Goal: Information Seeking & Learning: Check status

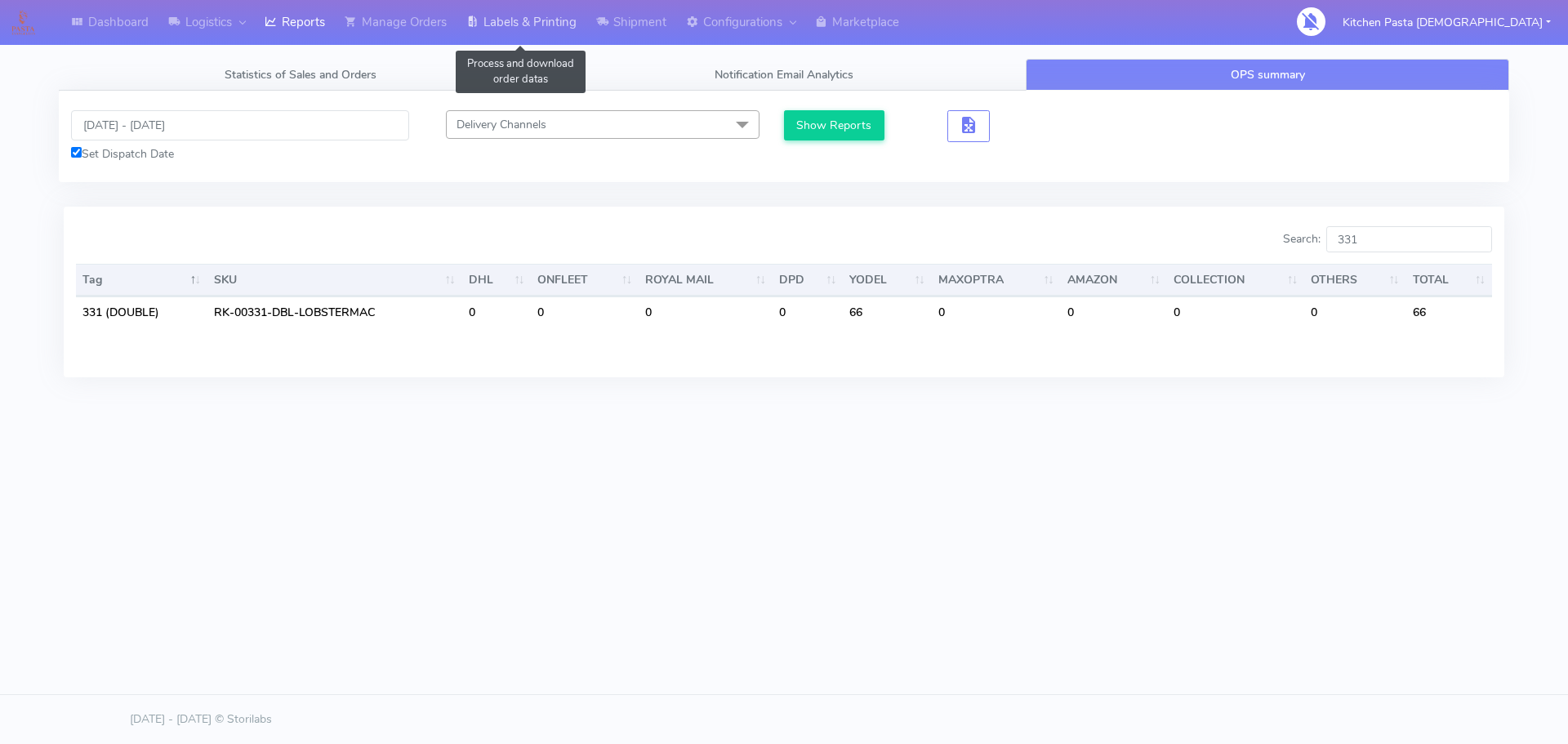
click at [547, 24] on link "Labels & Printing" at bounding box center [522, 22] width 129 height 44
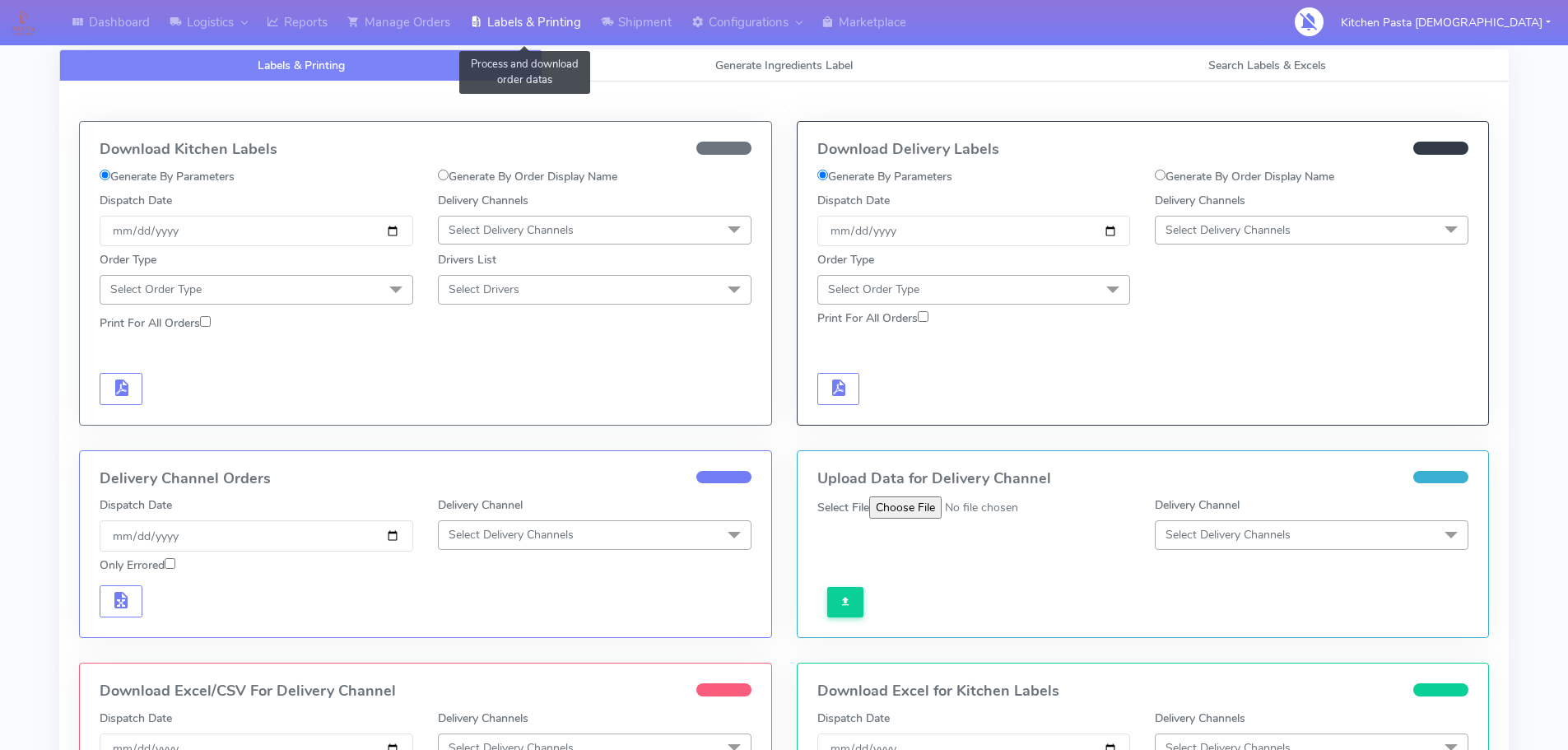
select select
click at [780, 69] on span "Generate Ingredients Label" at bounding box center [784, 65] width 137 height 16
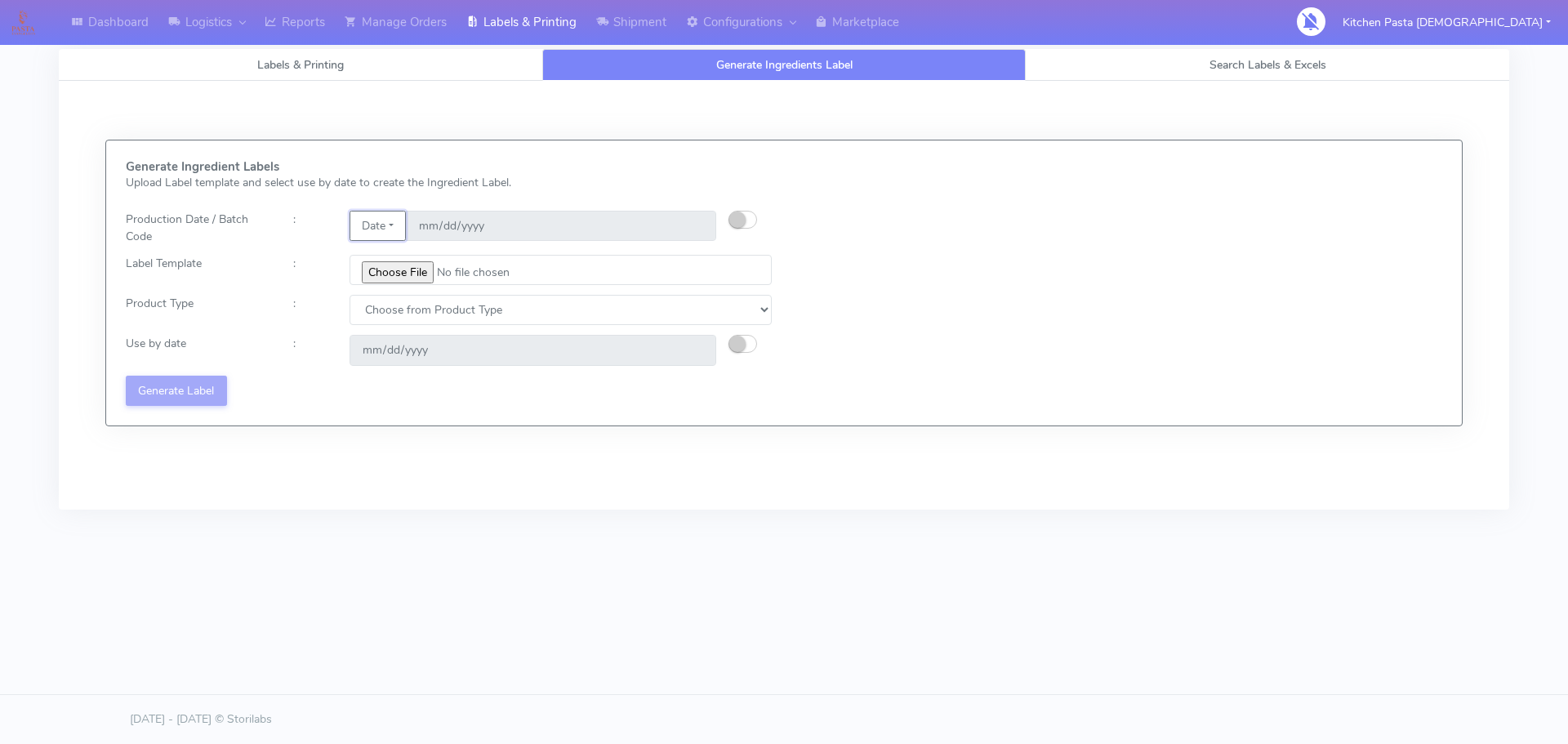
click at [393, 230] on button "Date" at bounding box center [378, 225] width 56 height 30
click at [395, 255] on link "Code" at bounding box center [415, 259] width 129 height 27
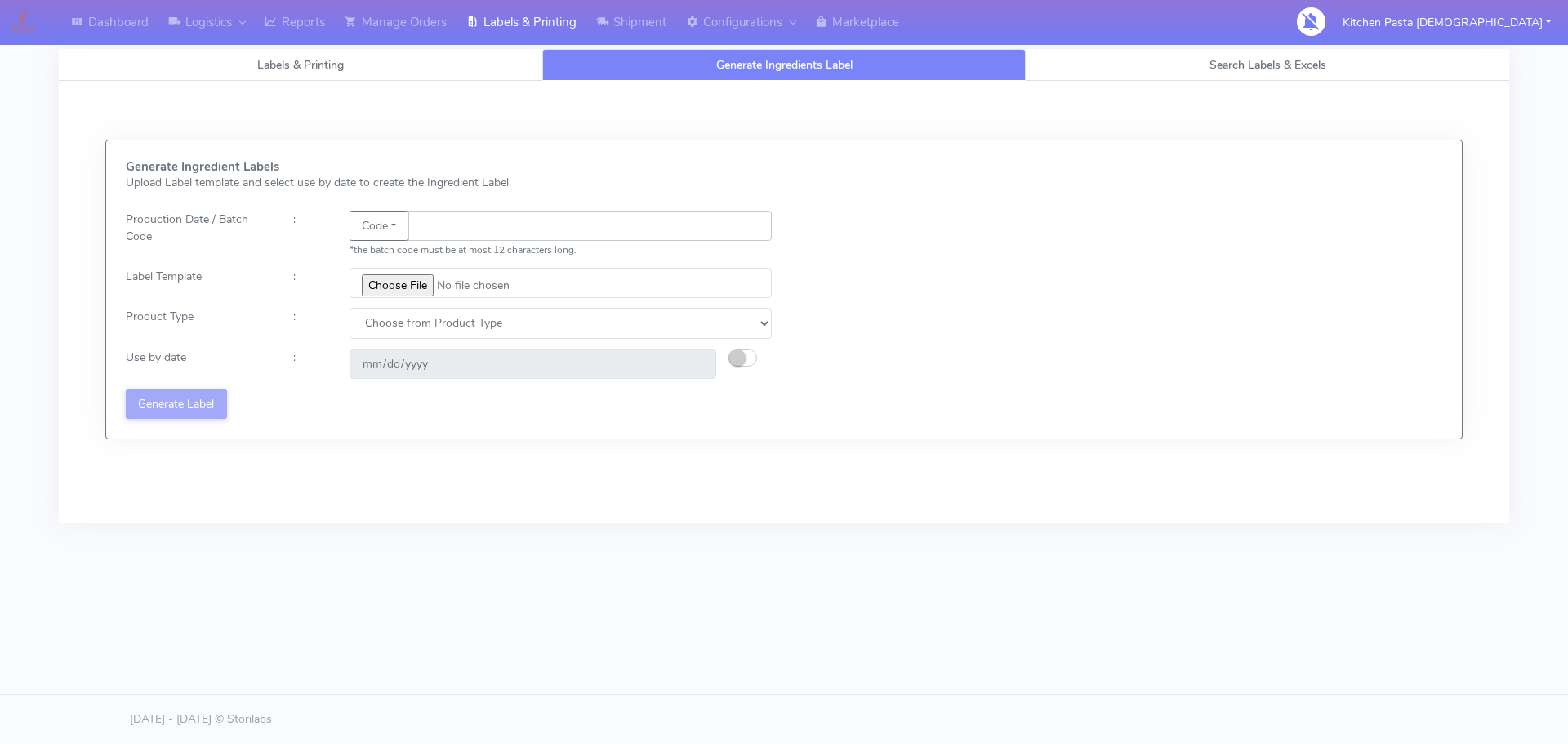
click at [441, 218] on input "text" at bounding box center [590, 225] width 363 height 30
type input "25248"
click at [420, 282] on input "file" at bounding box center [560, 282] width 422 height 30
type input "C:\fakepath\Spicy Prawn Mac and Cheese v1.jpg"
click at [485, 320] on select "Choose from Product Type ECOM ERETAIL CIRCULAR CIRC_DESERTS LASAGNE" at bounding box center [560, 323] width 422 height 30
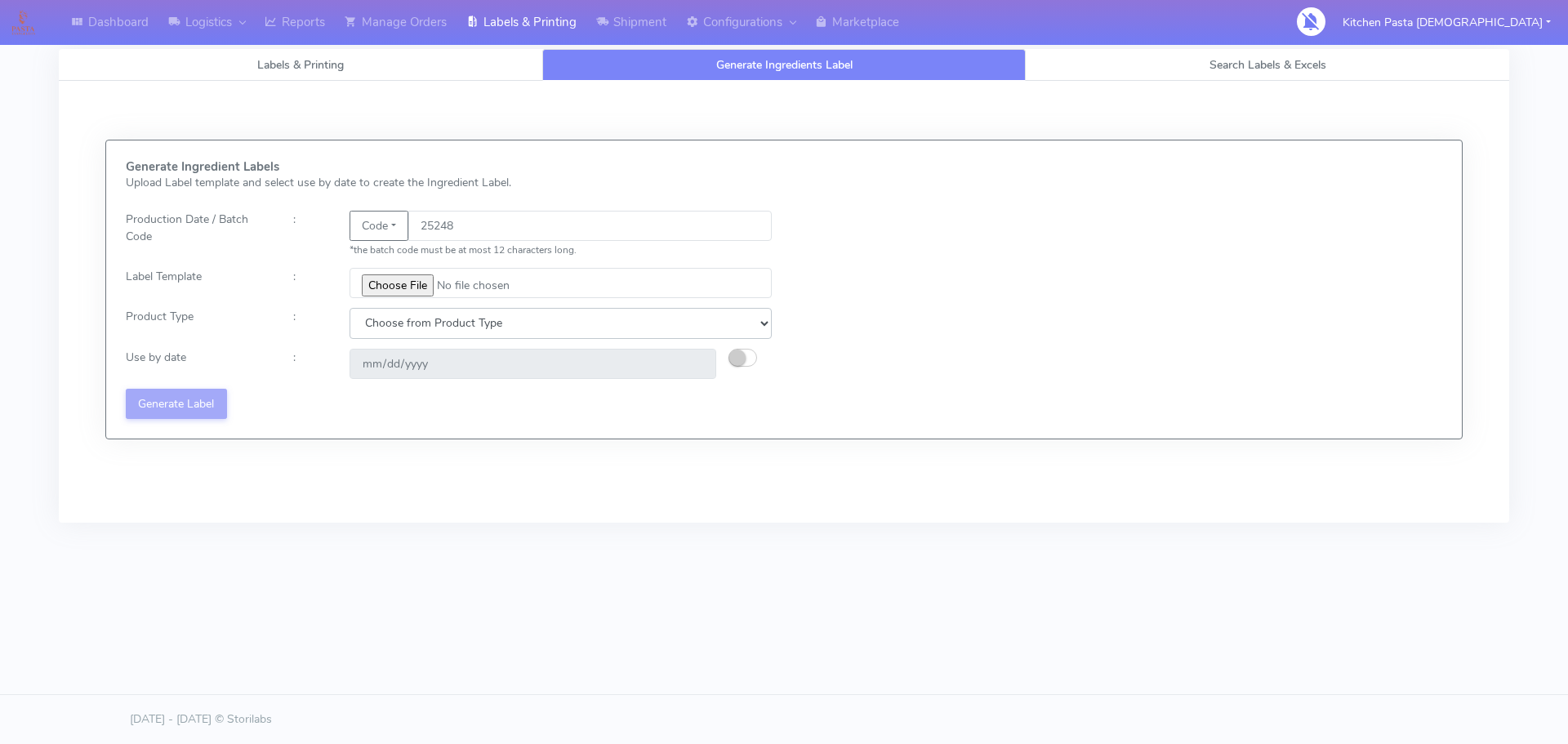
select select "4"
click at [350, 308] on select "Choose from Product Type ECOM ERETAIL CIRCULAR CIRC_DESERTS LASAGNE" at bounding box center [560, 323] width 422 height 30
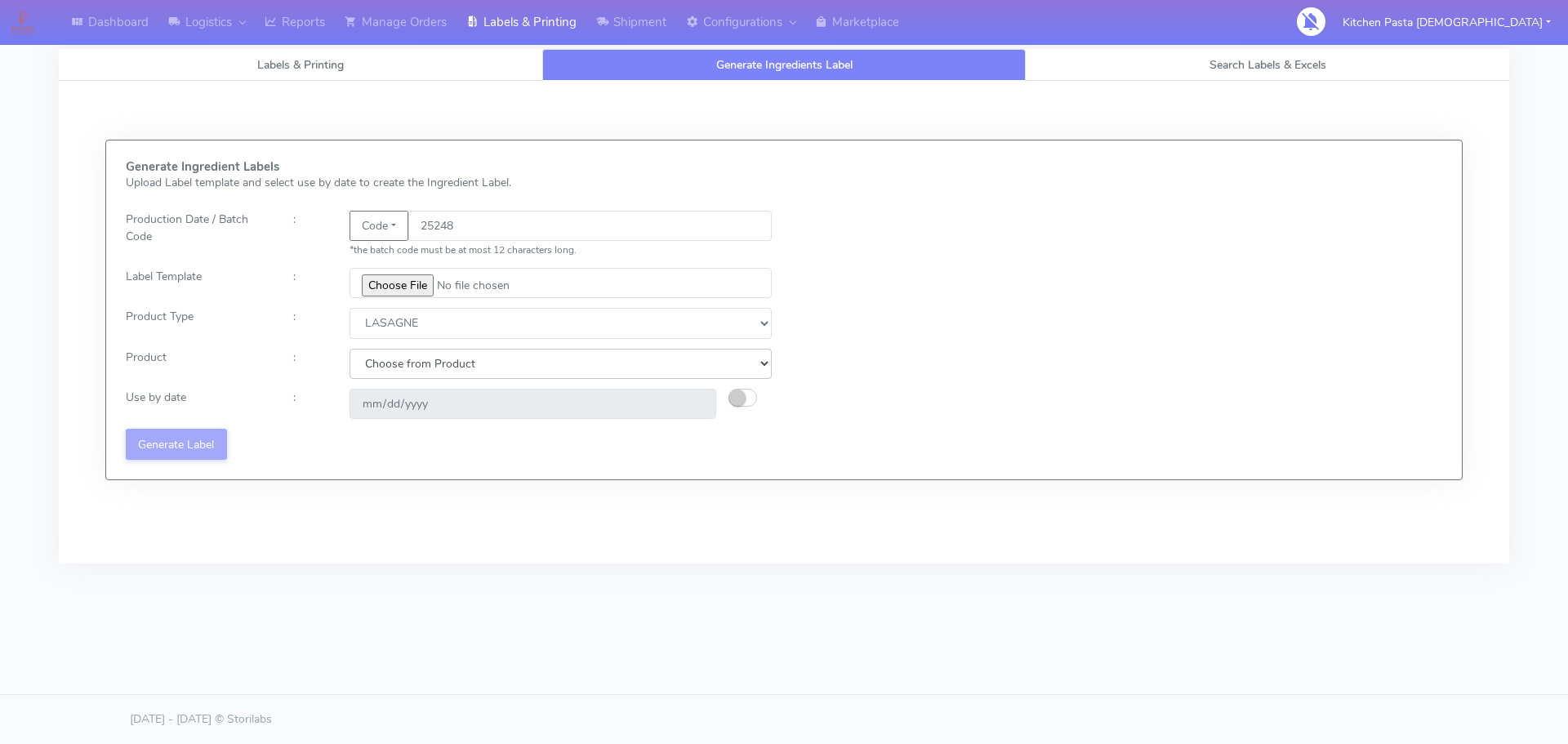
click at [441, 357] on select "Choose from Product LASAGNE" at bounding box center [560, 363] width 422 height 30
select select "0"
click at [350, 349] on select "Choose from Product LASAGNE" at bounding box center [560, 363] width 422 height 30
click at [738, 402] on small "button" at bounding box center [737, 397] width 16 height 16
click at [695, 399] on input "2025-09-15" at bounding box center [533, 403] width 367 height 30
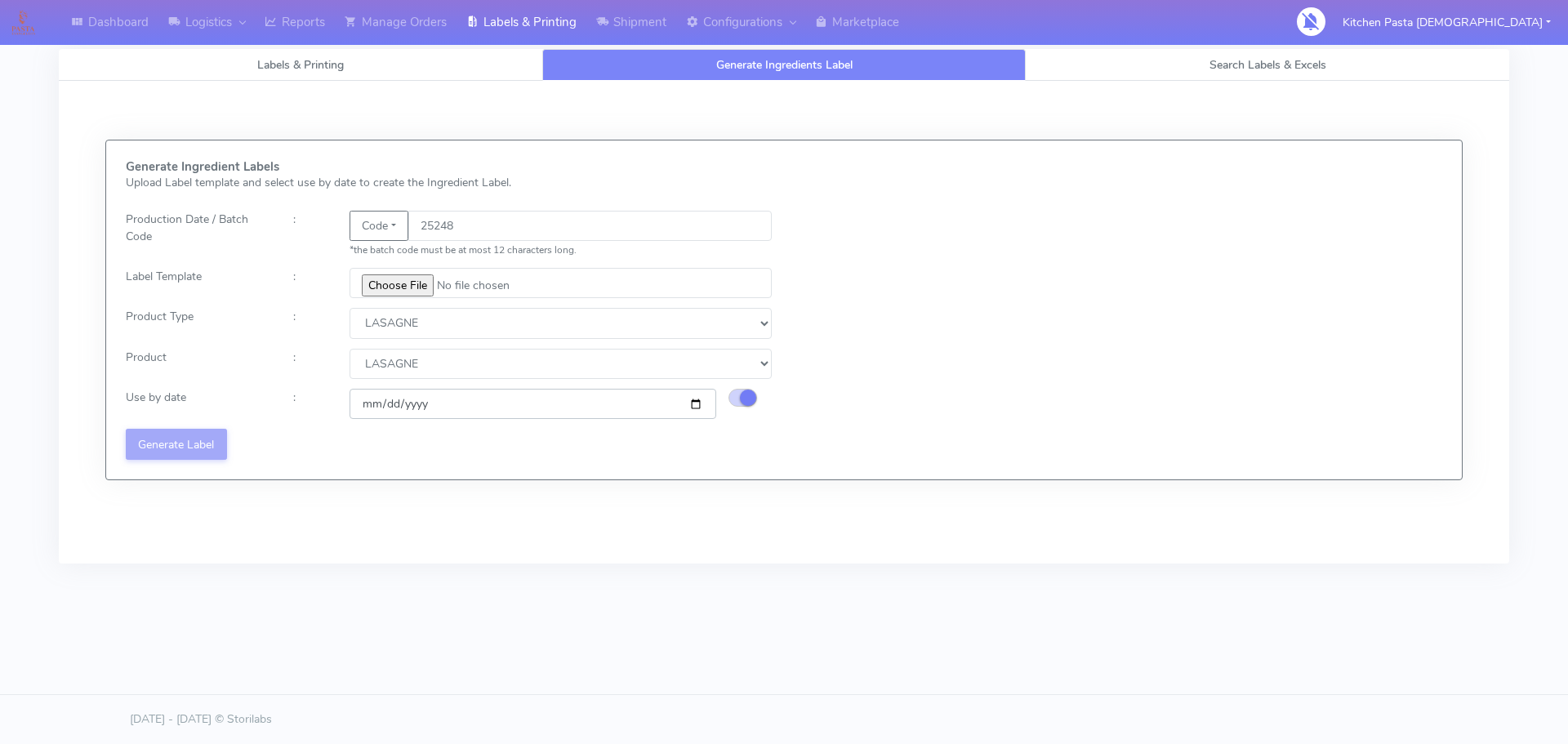
type input "2025-09-17"
click at [524, 279] on input "file" at bounding box center [560, 282] width 422 height 30
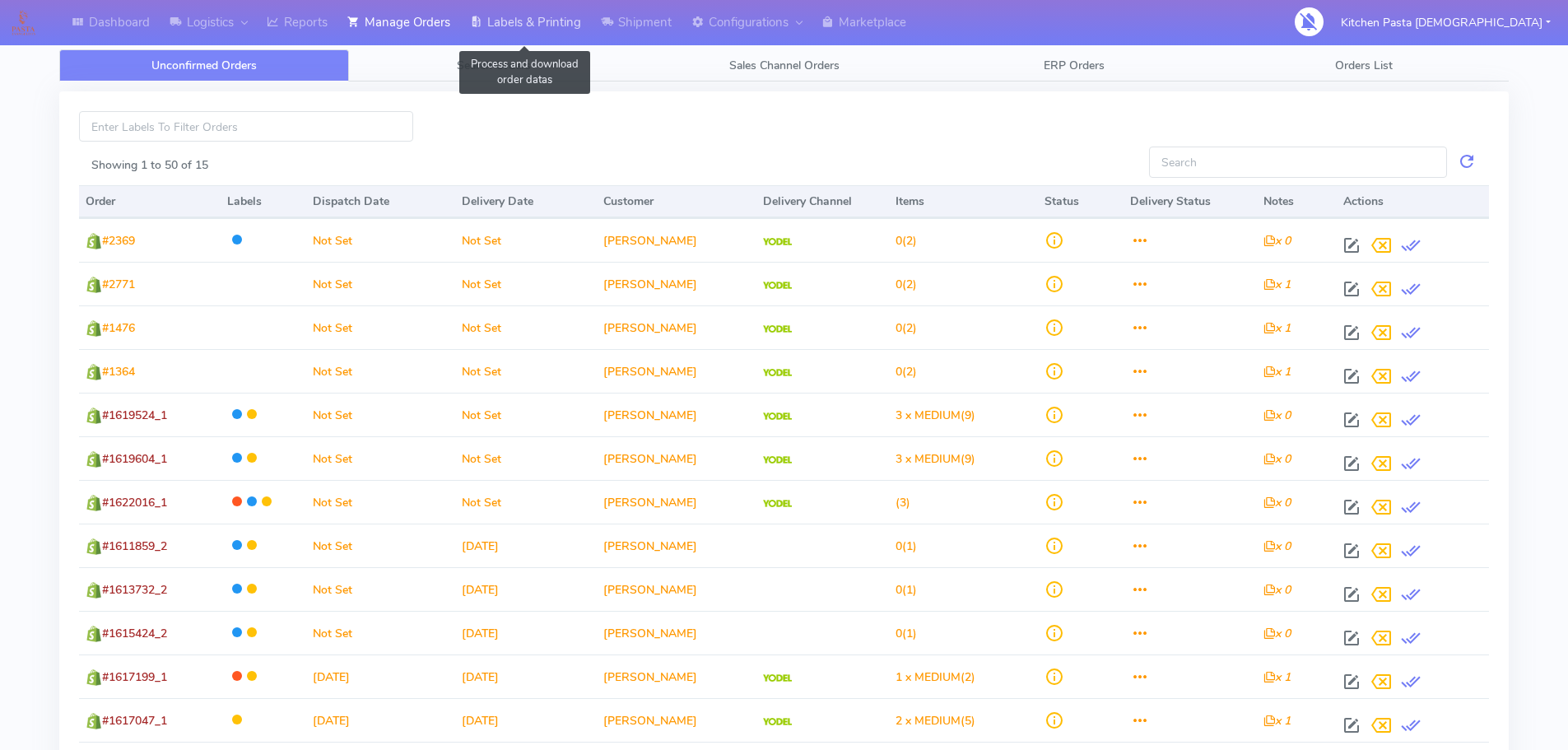
click at [555, 12] on link "Labels & Printing" at bounding box center [526, 22] width 131 height 45
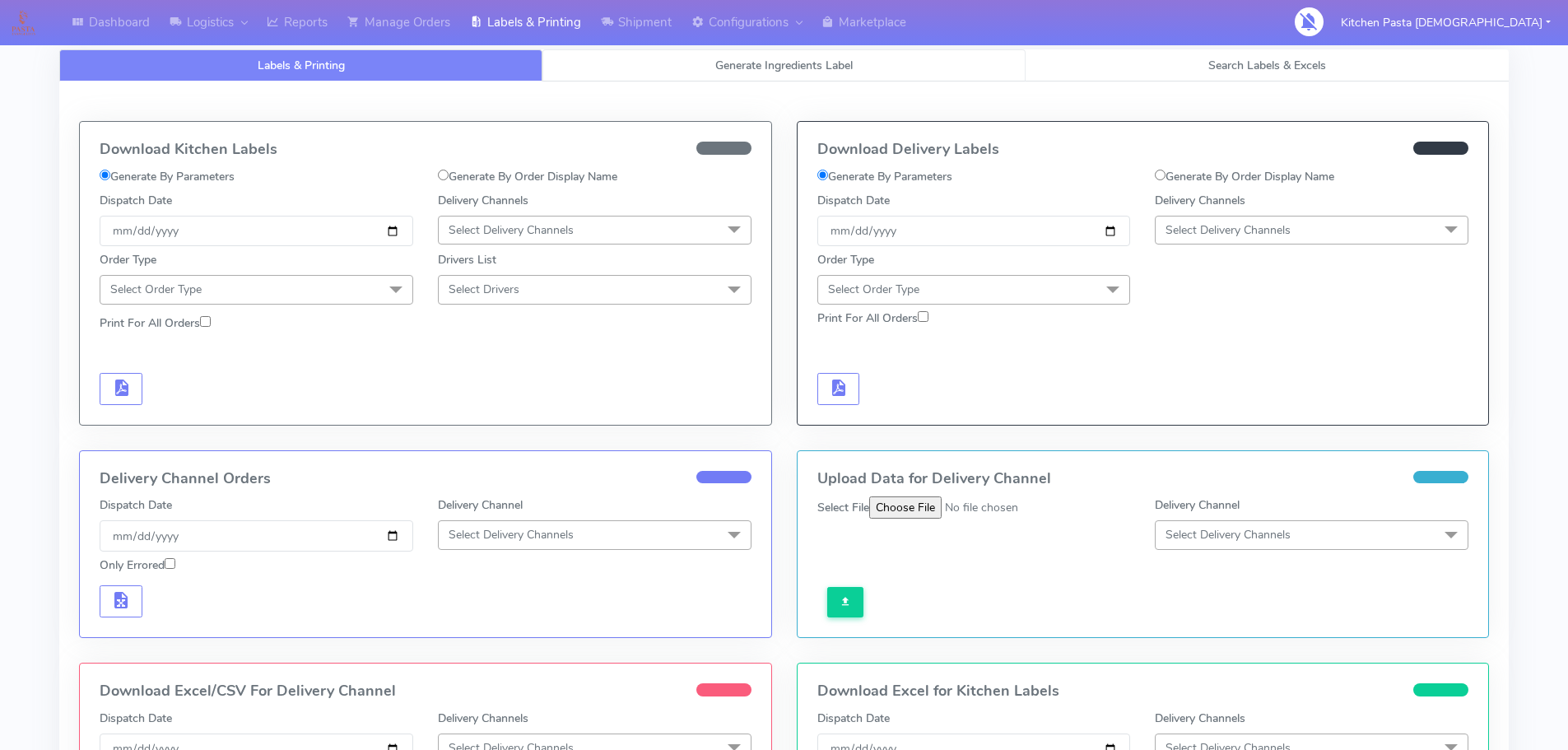
drag, startPoint x: 741, startPoint y: 63, endPoint x: 725, endPoint y: 64, distance: 16.0
click at [742, 63] on span "Generate Ingredients Label" at bounding box center [784, 65] width 137 height 16
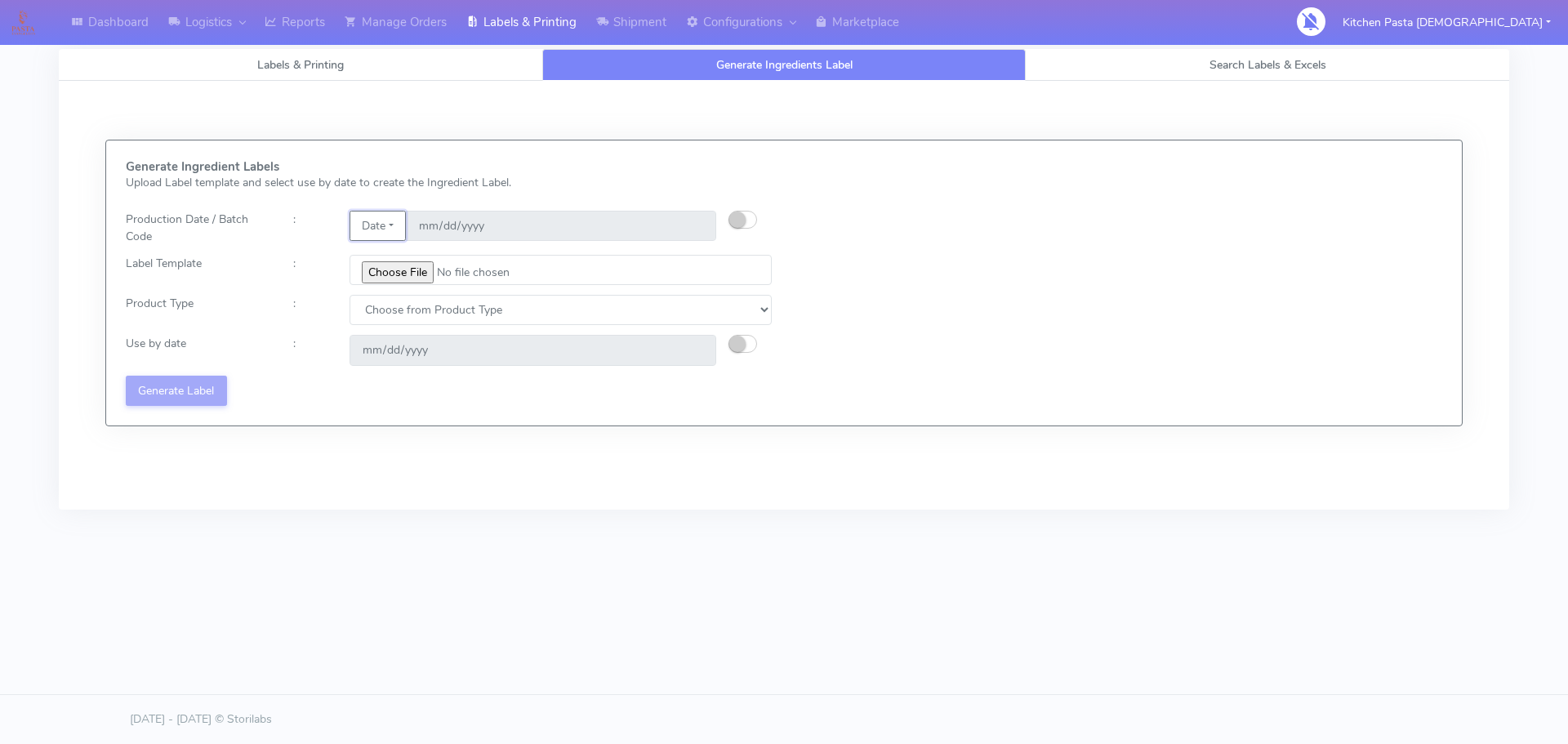
click at [382, 235] on button "Date" at bounding box center [378, 225] width 56 height 30
click at [393, 261] on link "Code" at bounding box center [415, 259] width 129 height 27
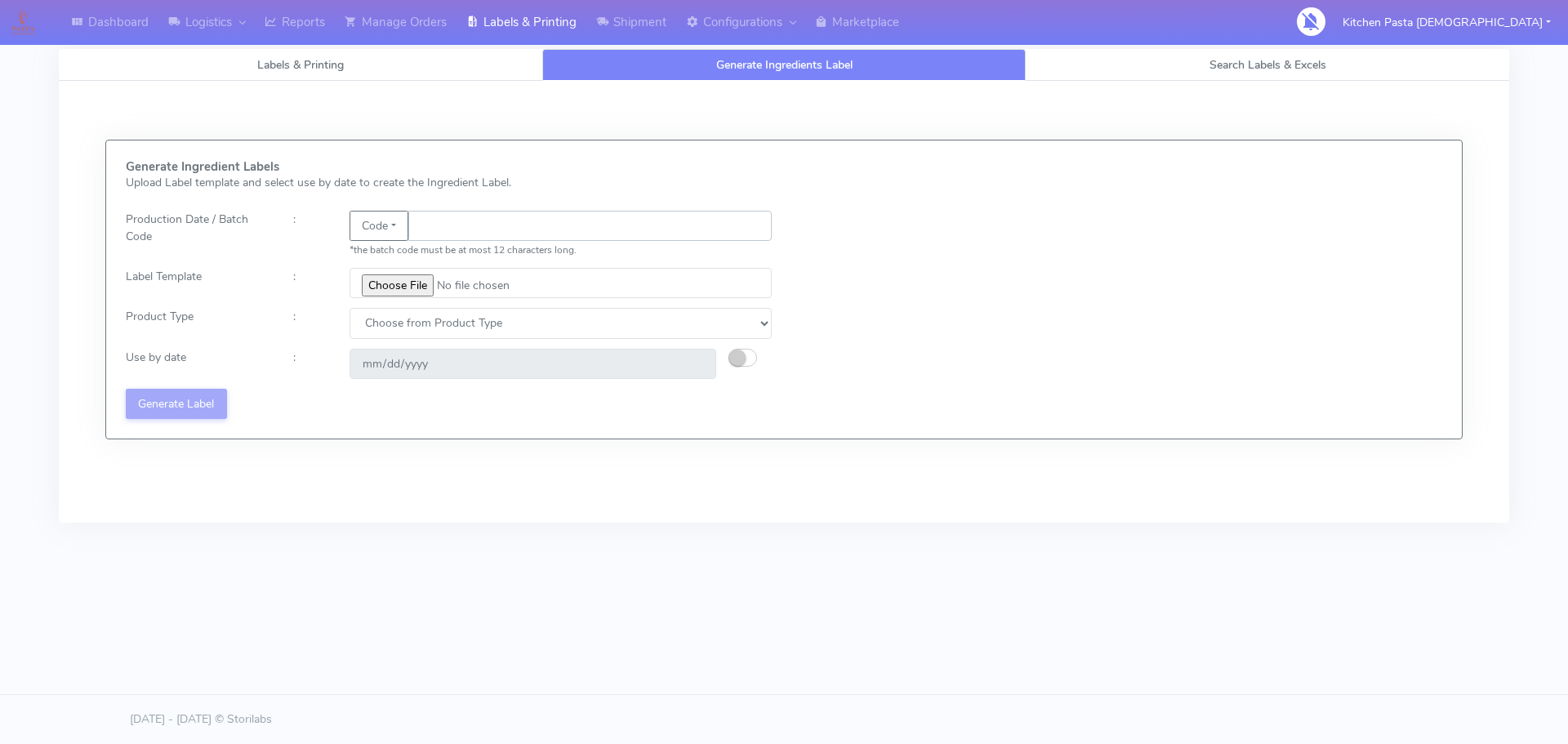
click at [445, 225] on input "text" at bounding box center [590, 225] width 363 height 30
type input "25248"
click at [414, 289] on input "file" at bounding box center [560, 282] width 422 height 30
type input "C:\fakepath\Spicy Prawn Mac and Cheese v1.jpg"
click at [513, 331] on select "Choose from Product Type ECOM ERETAIL CIRCULAR CIRC_DESERTS LASAGNE" at bounding box center [560, 323] width 422 height 30
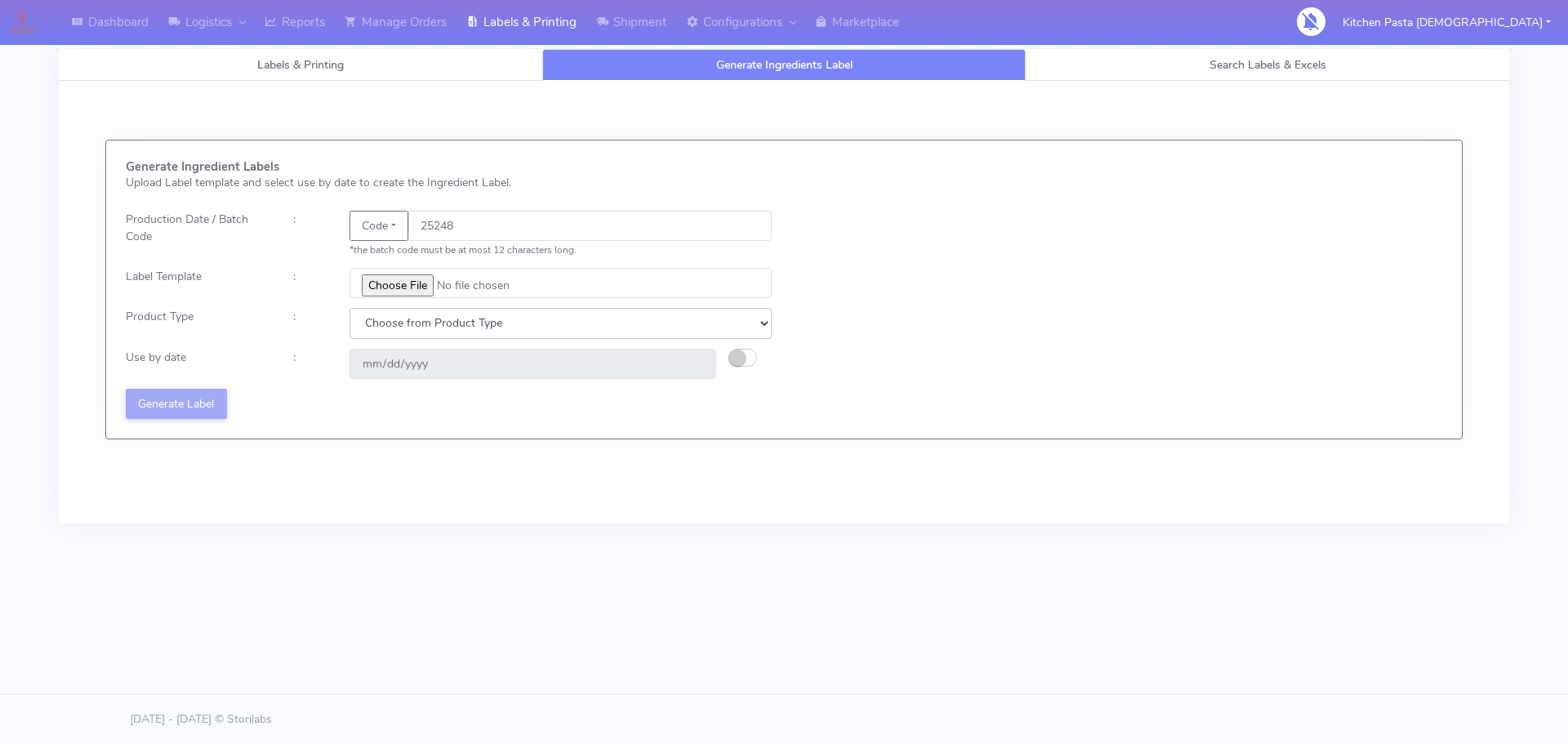
select select "4"
click at [350, 308] on select "Choose from Product Type ECOM ERETAIL CIRCULAR CIRC_DESERTS LASAGNE" at bounding box center [560, 323] width 422 height 30
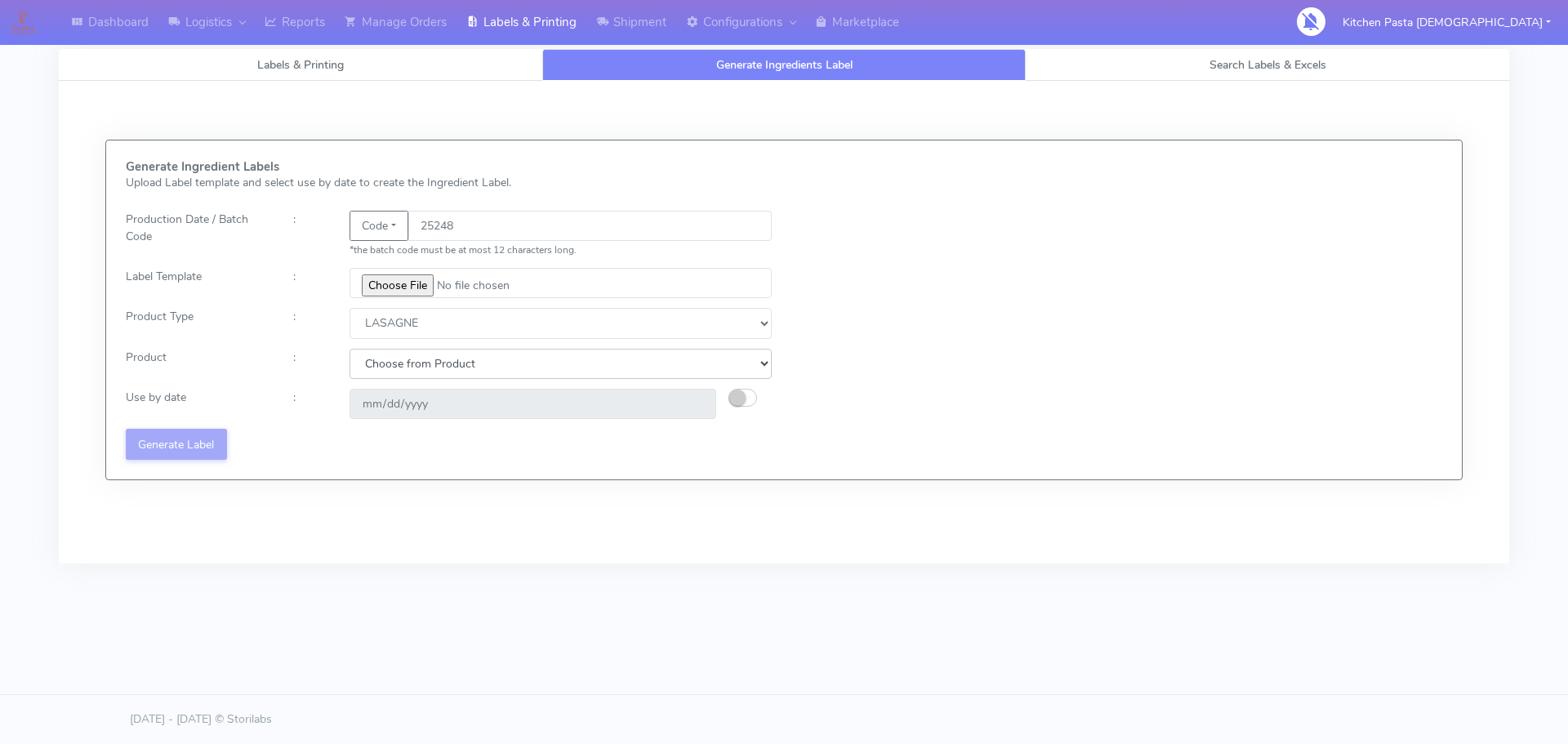
click at [462, 363] on select "Choose from Product LASAGNE" at bounding box center [560, 363] width 422 height 30
select select "0"
click at [350, 349] on select "Choose from Product LASAGNE" at bounding box center [560, 363] width 422 height 30
click at [743, 392] on small "button" at bounding box center [737, 397] width 16 height 16
click at [696, 397] on input "2025-09-15" at bounding box center [533, 403] width 367 height 30
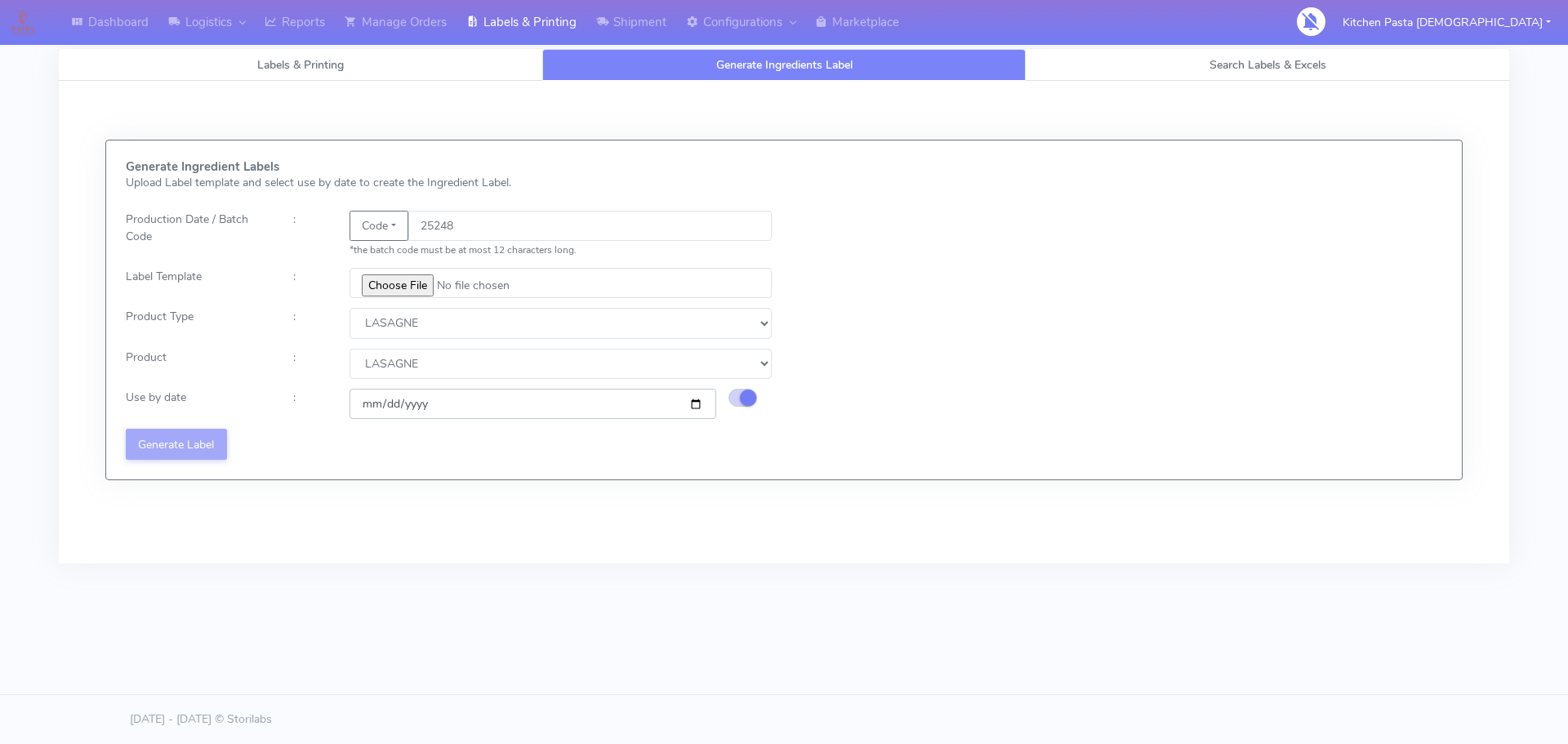
type input "2025-09-17"
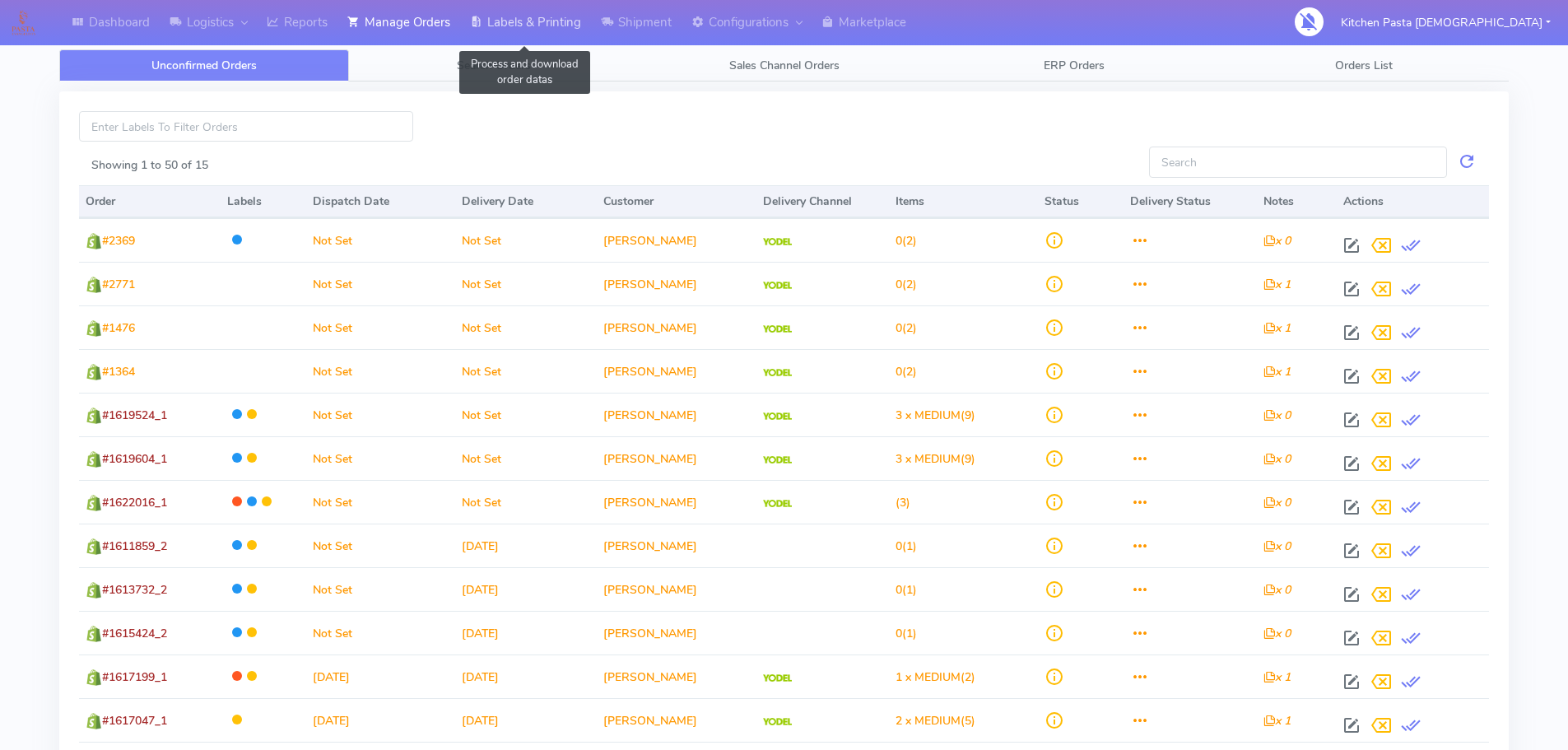
click at [498, 17] on link "Labels & Printing" at bounding box center [526, 22] width 131 height 45
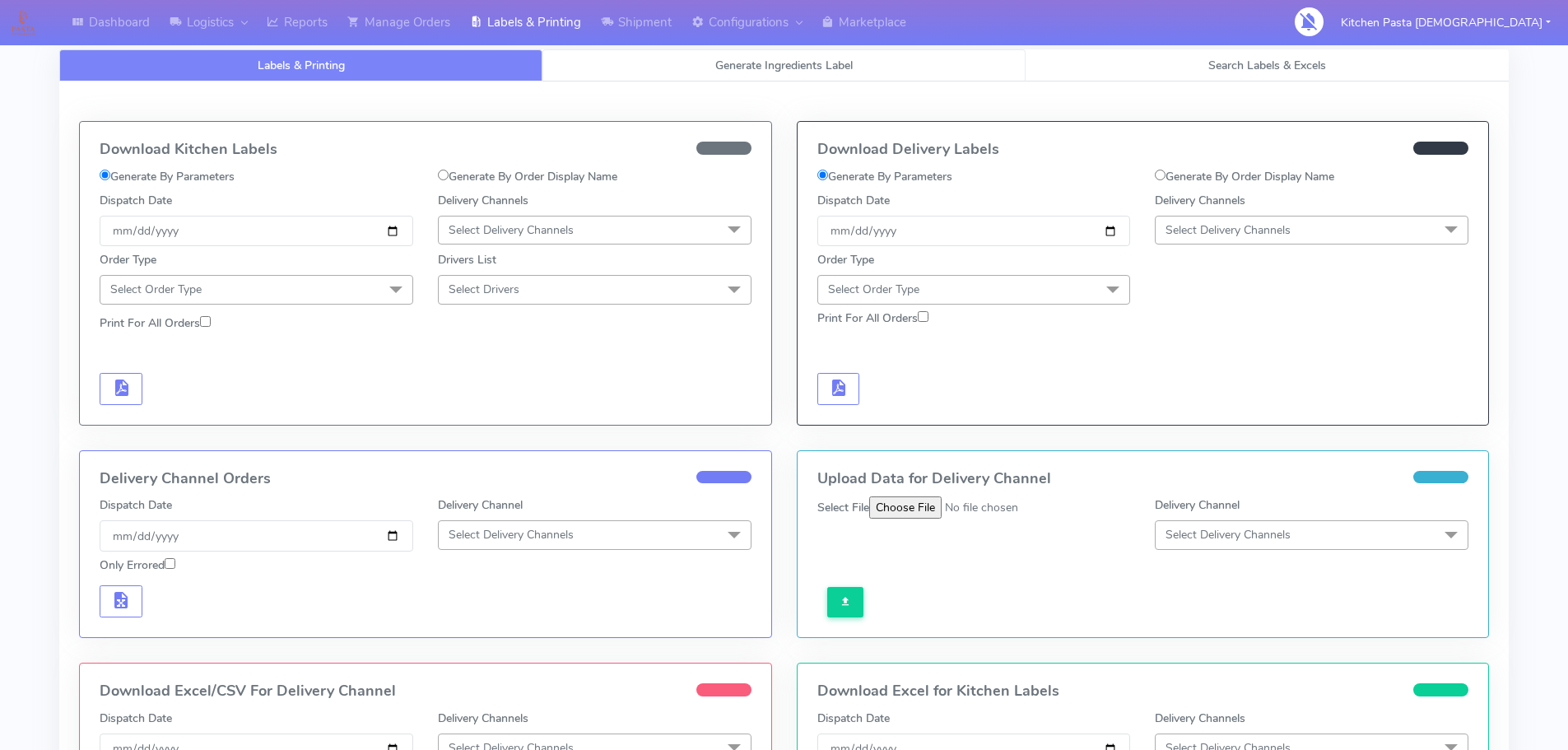
click at [736, 61] on span "Generate Ingredients Label" at bounding box center [784, 65] width 137 height 16
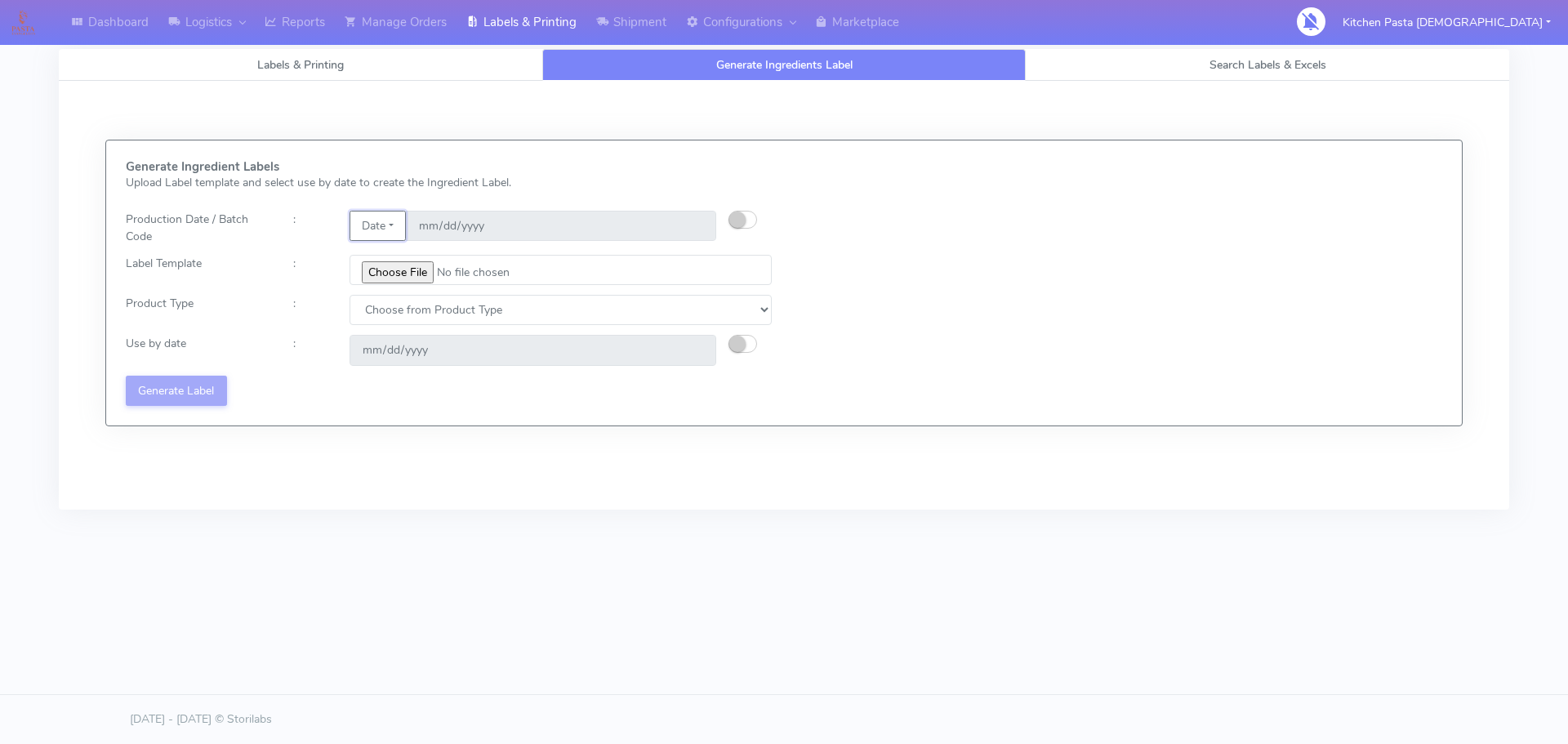
click at [397, 230] on button "Date" at bounding box center [378, 225] width 56 height 30
click at [393, 261] on link "Code" at bounding box center [415, 259] width 129 height 27
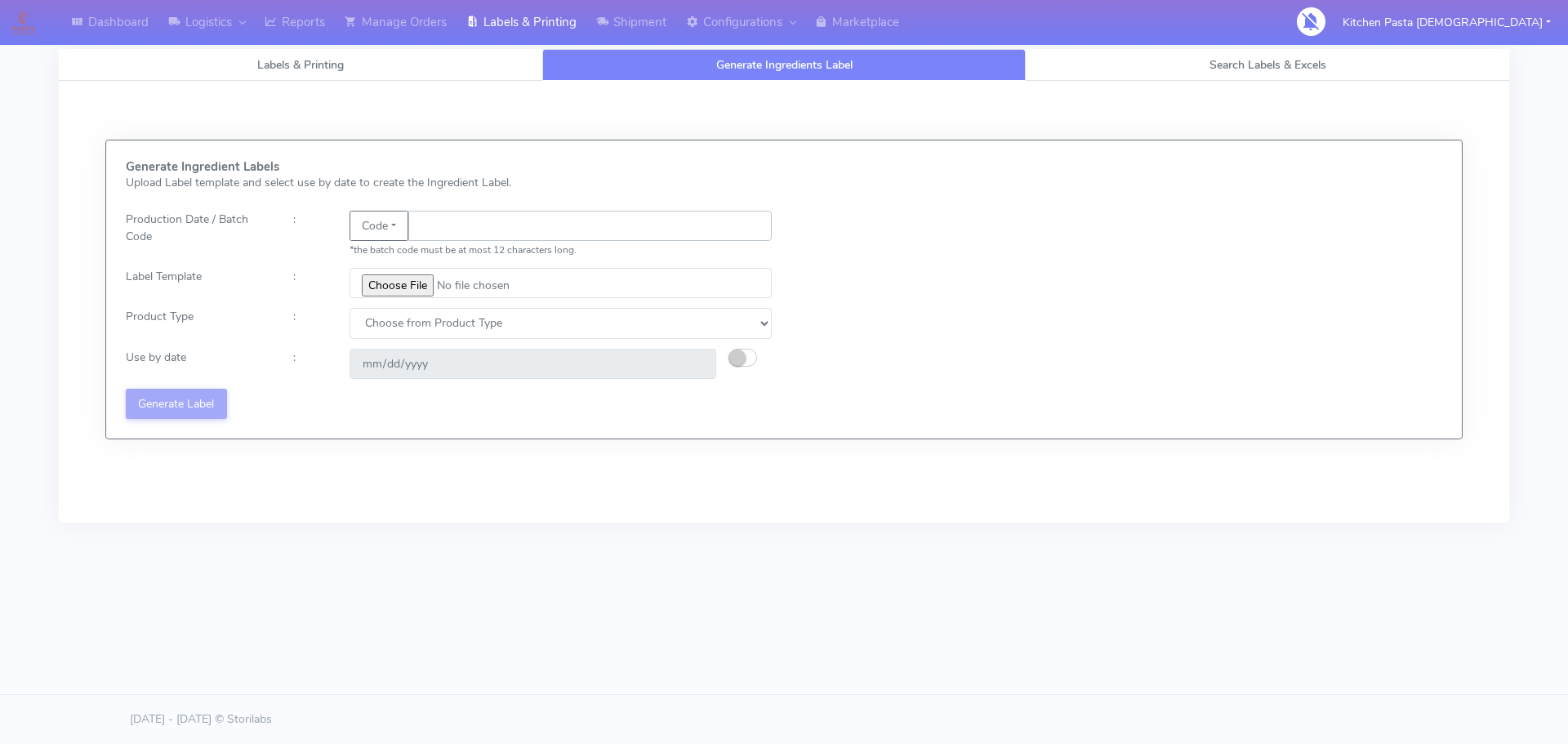
drag, startPoint x: 395, startPoint y: 261, endPoint x: 425, endPoint y: 231, distance: 42.4
click at [425, 231] on input "text" at bounding box center [590, 225] width 363 height 30
type input "25248"
click at [401, 279] on input "file" at bounding box center [560, 282] width 422 height 30
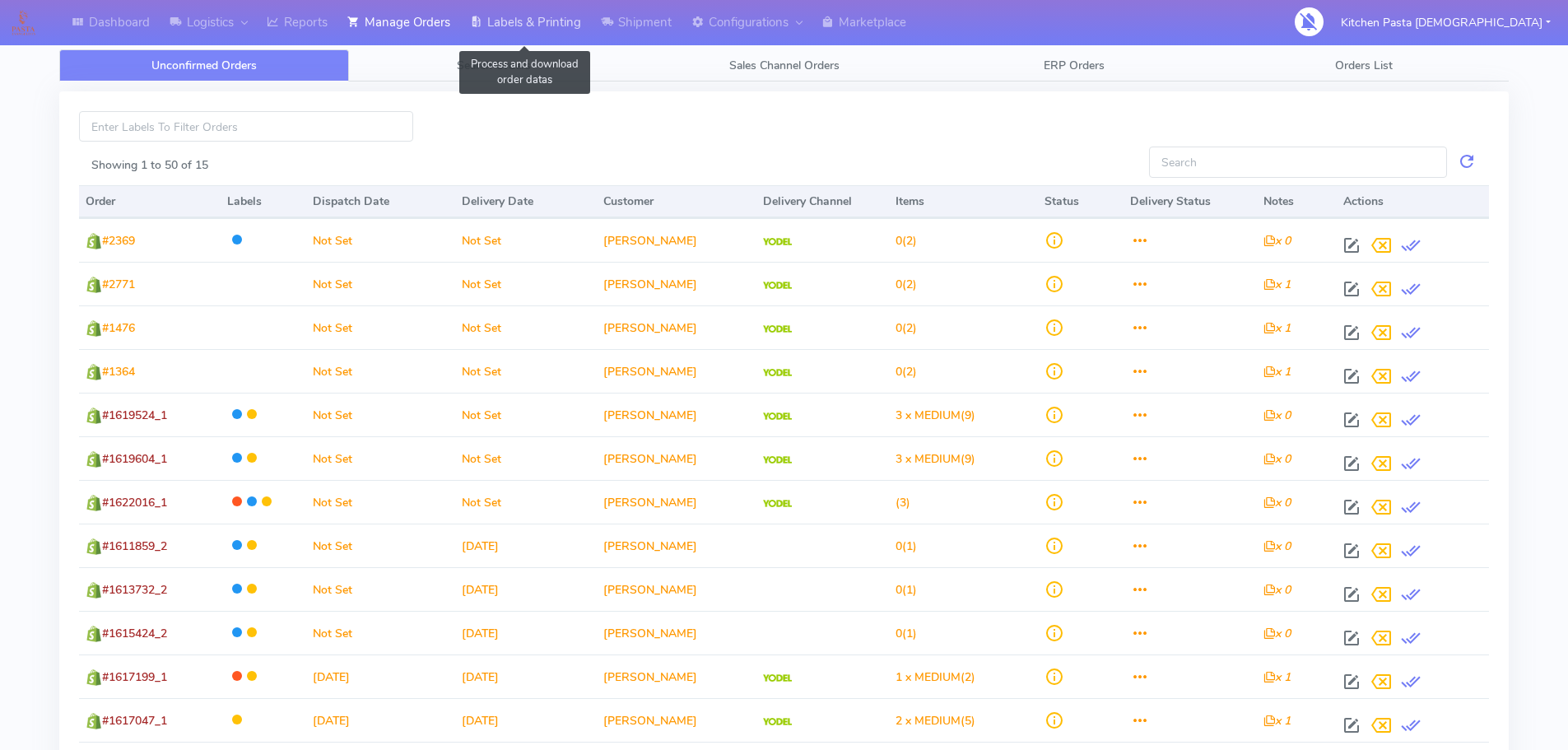
click at [569, 27] on link "Labels & Printing" at bounding box center [526, 22] width 131 height 45
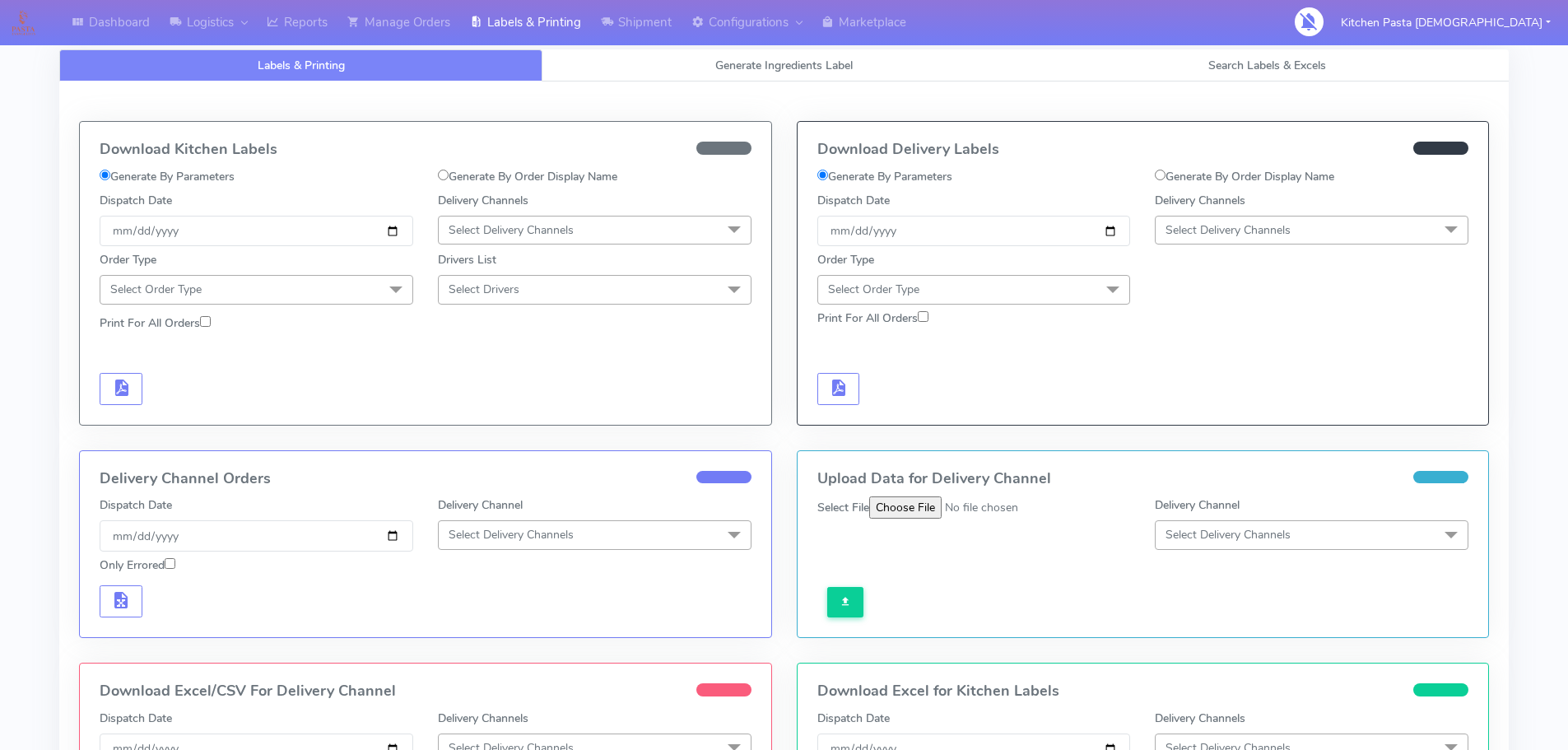
select select
click at [707, 66] on link "Generate Ingredients Label" at bounding box center [784, 65] width 483 height 32
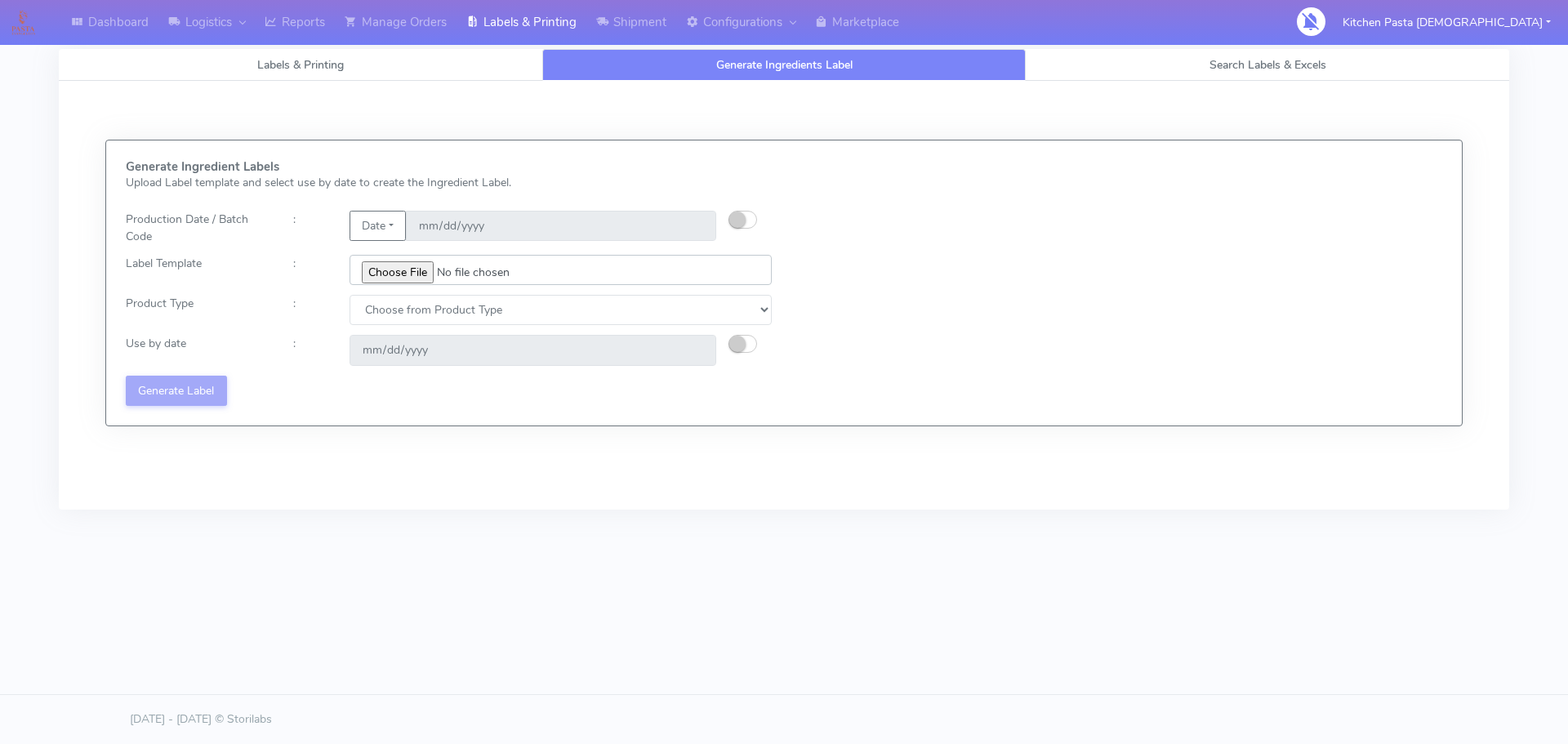
click at [413, 272] on input "file" at bounding box center [560, 270] width 422 height 30
type input "C:\fakepath\Spicy Prawn Mac and Cheese v1.jpg"
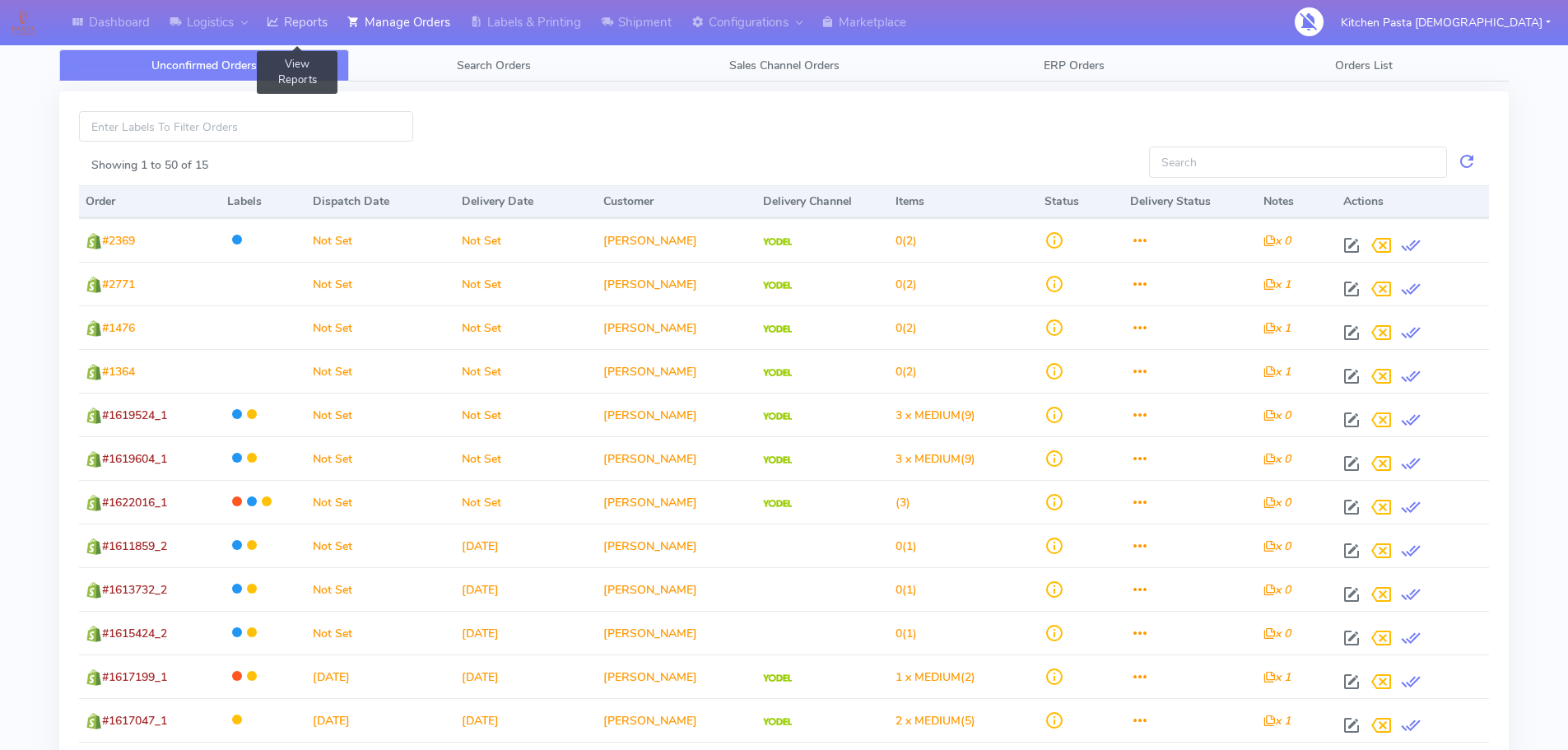
click at [319, 27] on link "Reports" at bounding box center [297, 22] width 81 height 45
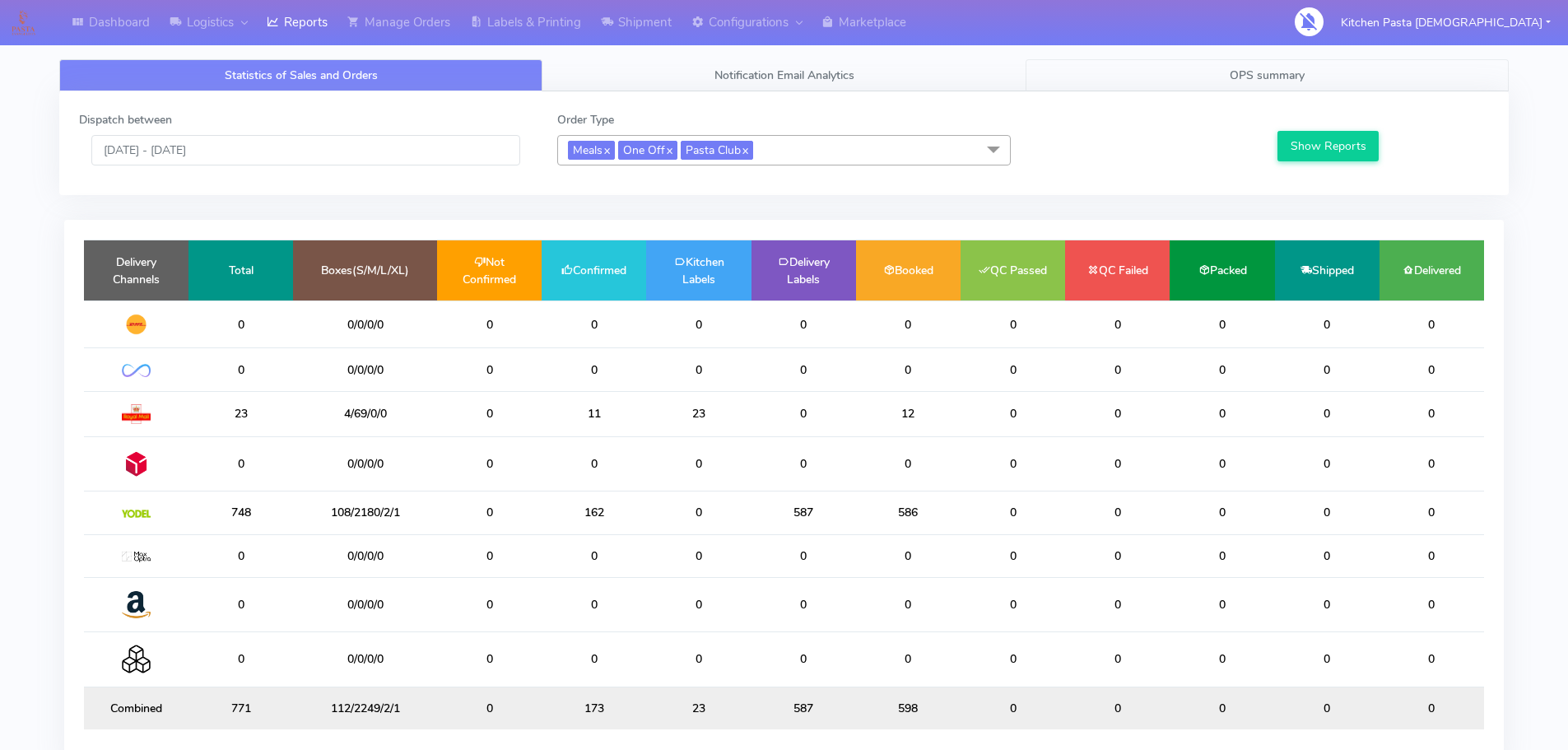
click at [1231, 77] on span "OPS summary" at bounding box center [1267, 75] width 75 height 16
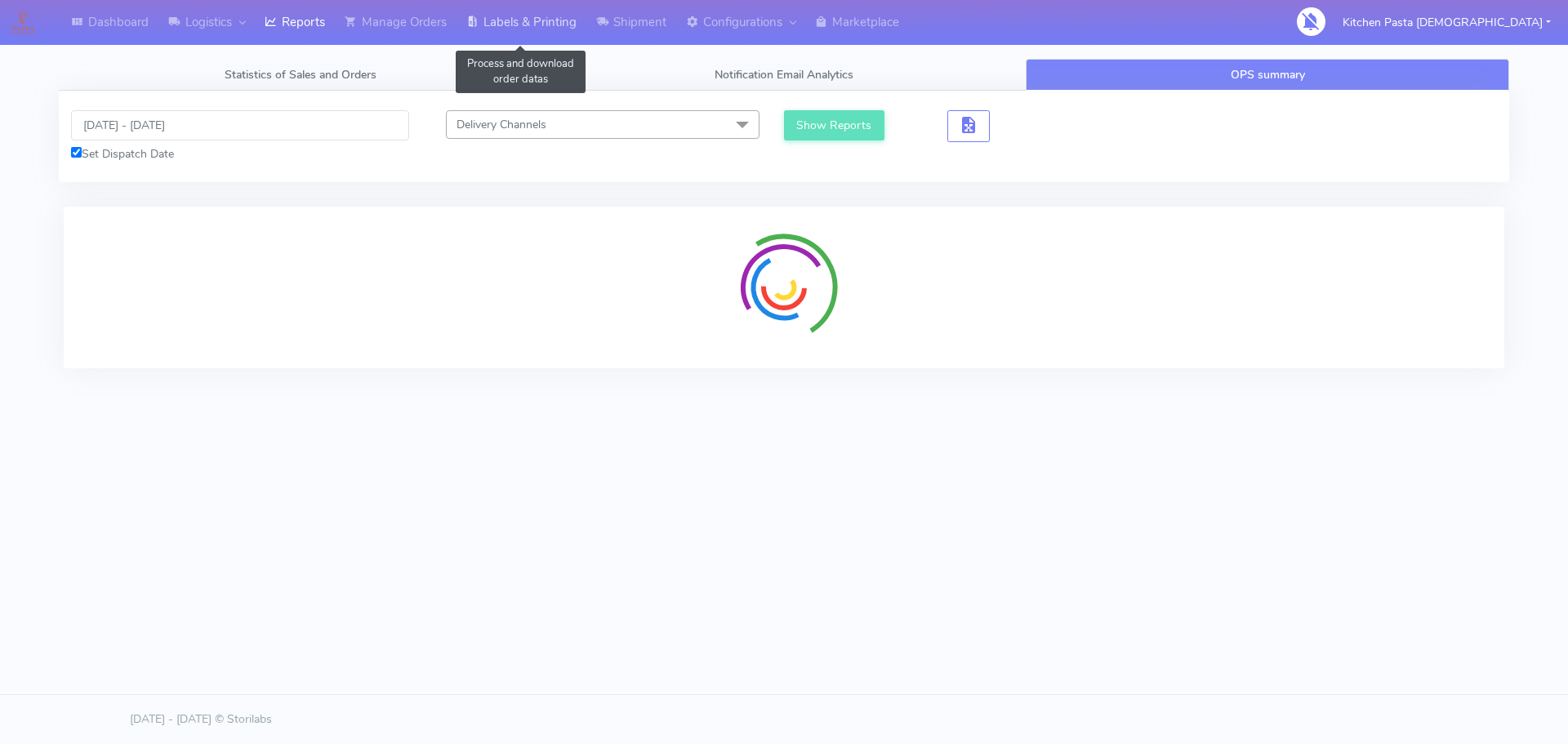
click at [578, 35] on link "Labels & Printing" at bounding box center [522, 22] width 129 height 44
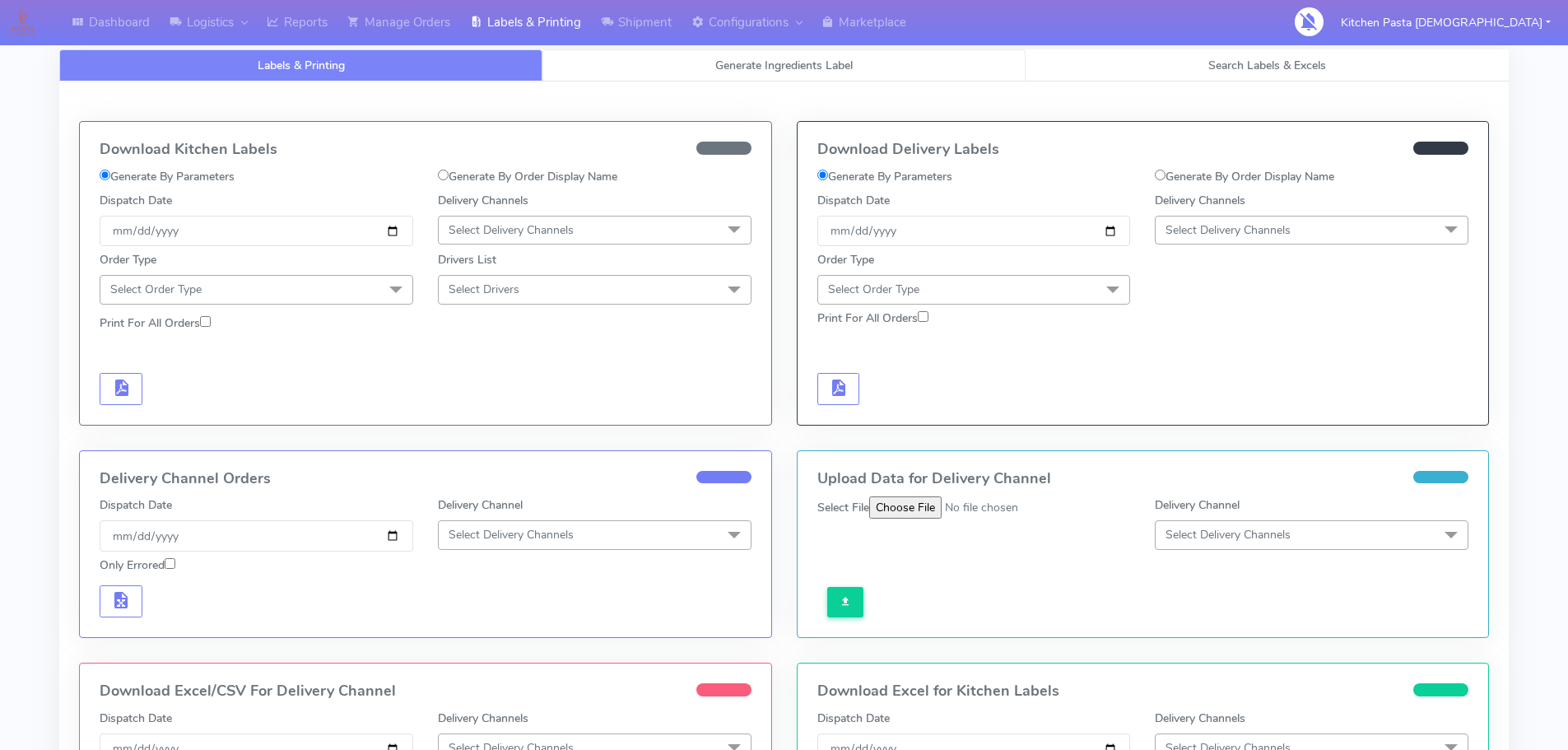
select select
click at [614, 72] on link "Generate Ingredients Label" at bounding box center [784, 65] width 483 height 32
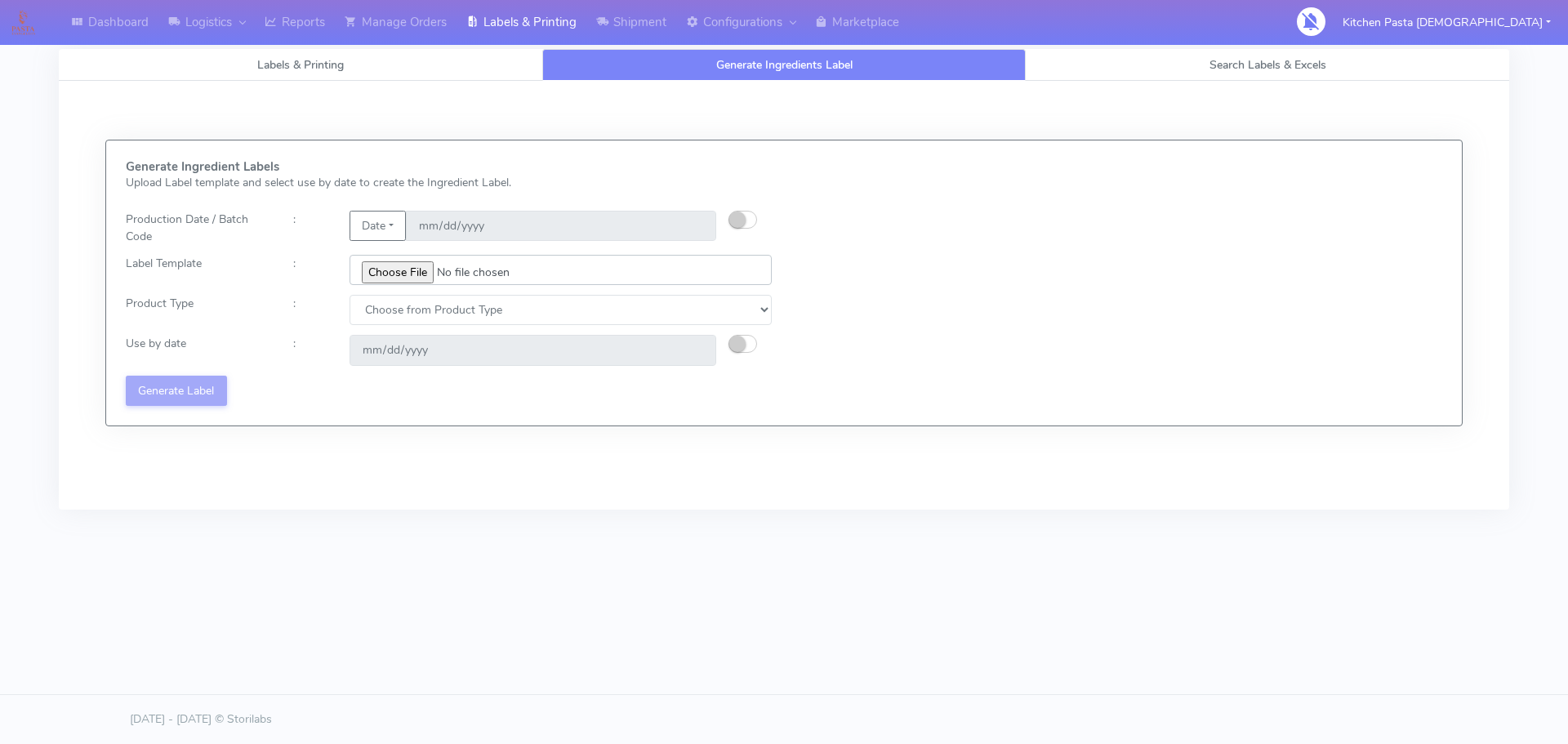
click at [399, 275] on input "file" at bounding box center [560, 270] width 422 height 30
type input "C:\fakepath\Spicy Prawn Mac and Cheese v1.jpg"
click at [411, 272] on input "file" at bounding box center [560, 270] width 422 height 30
drag, startPoint x: 753, startPoint y: 314, endPoint x: 769, endPoint y: 314, distance: 16.0
click at [753, 314] on select "Choose from Product Type ECOM ERETAIL CIRCULAR CIRC_DESERTS LASAGNE" at bounding box center [560, 309] width 422 height 30
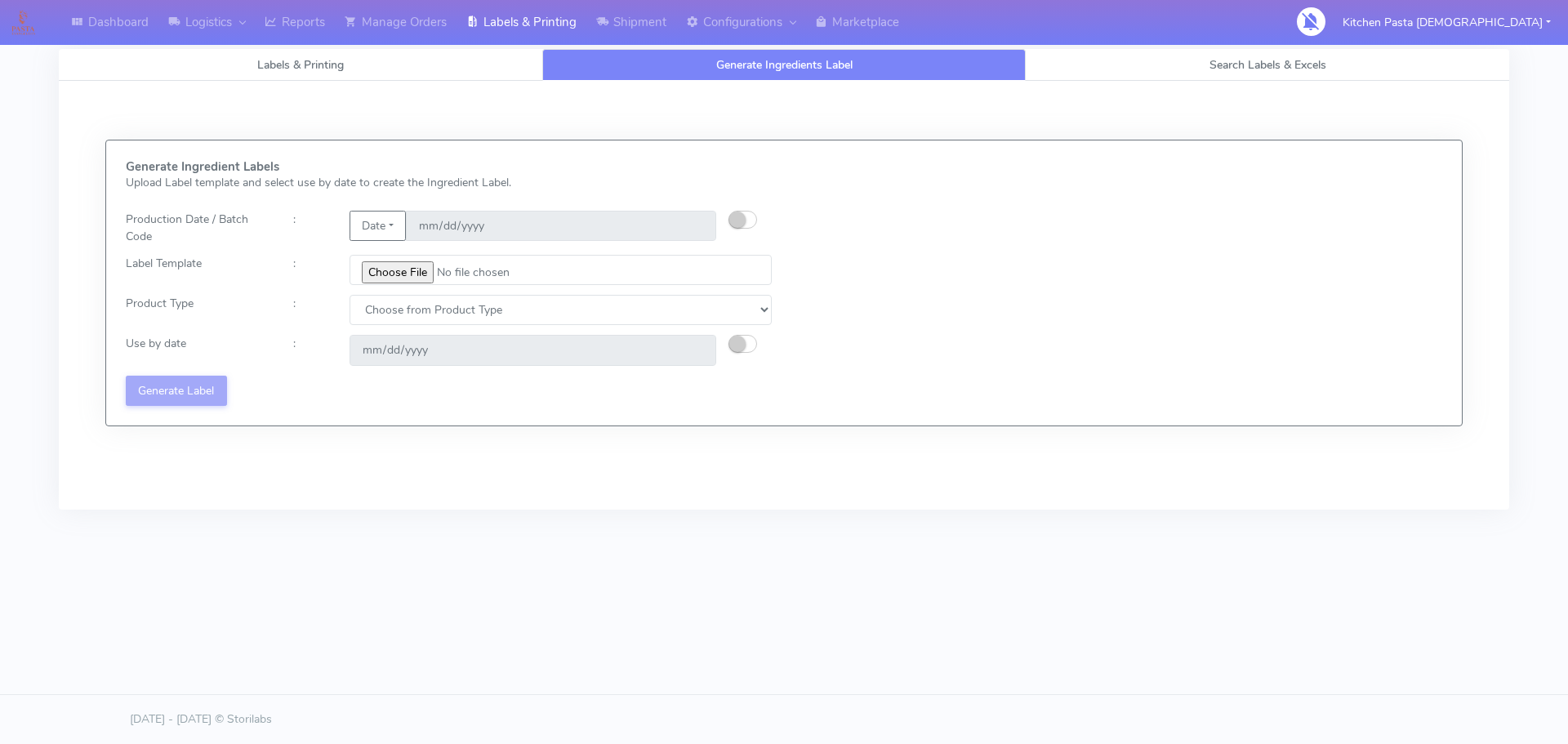
click at [776, 314] on div "Choose from Product Type ECOM ERETAIL CIRCULAR CIRC_DESERTS LASAGNE" at bounding box center [560, 309] width 446 height 30
click at [399, 277] on input "file" at bounding box center [560, 270] width 422 height 30
type input "C:\fakepath\Spicy Prawn Mac and Cheese v1.jpg"
drag, startPoint x: 391, startPoint y: 244, endPoint x: 398, endPoint y: 256, distance: 13.9
click at [400, 262] on input "file" at bounding box center [560, 270] width 422 height 30
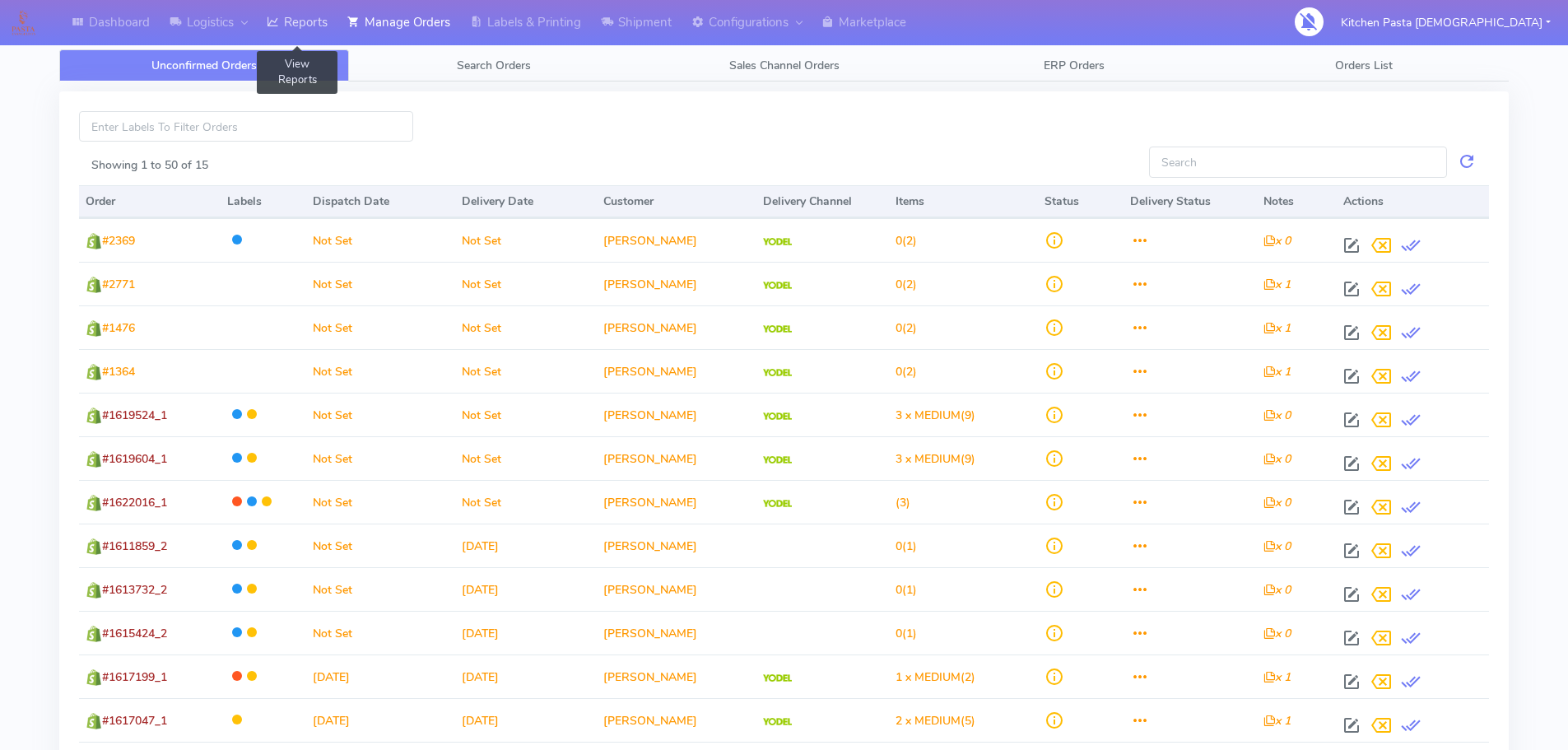
click at [290, 17] on link "Reports" at bounding box center [297, 22] width 81 height 45
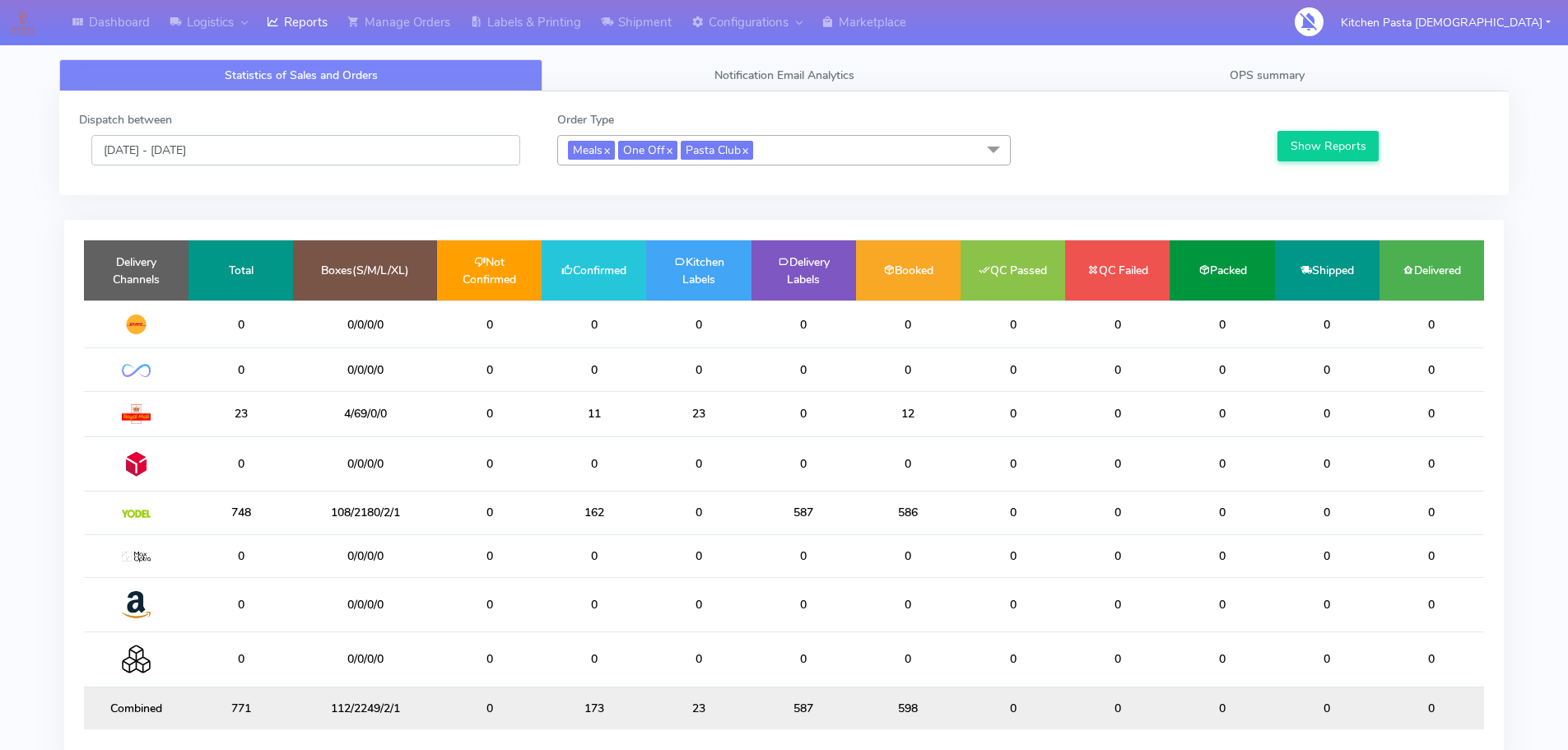
click at [351, 138] on input "[DATE] - [DATE]" at bounding box center [306, 150] width 429 height 30
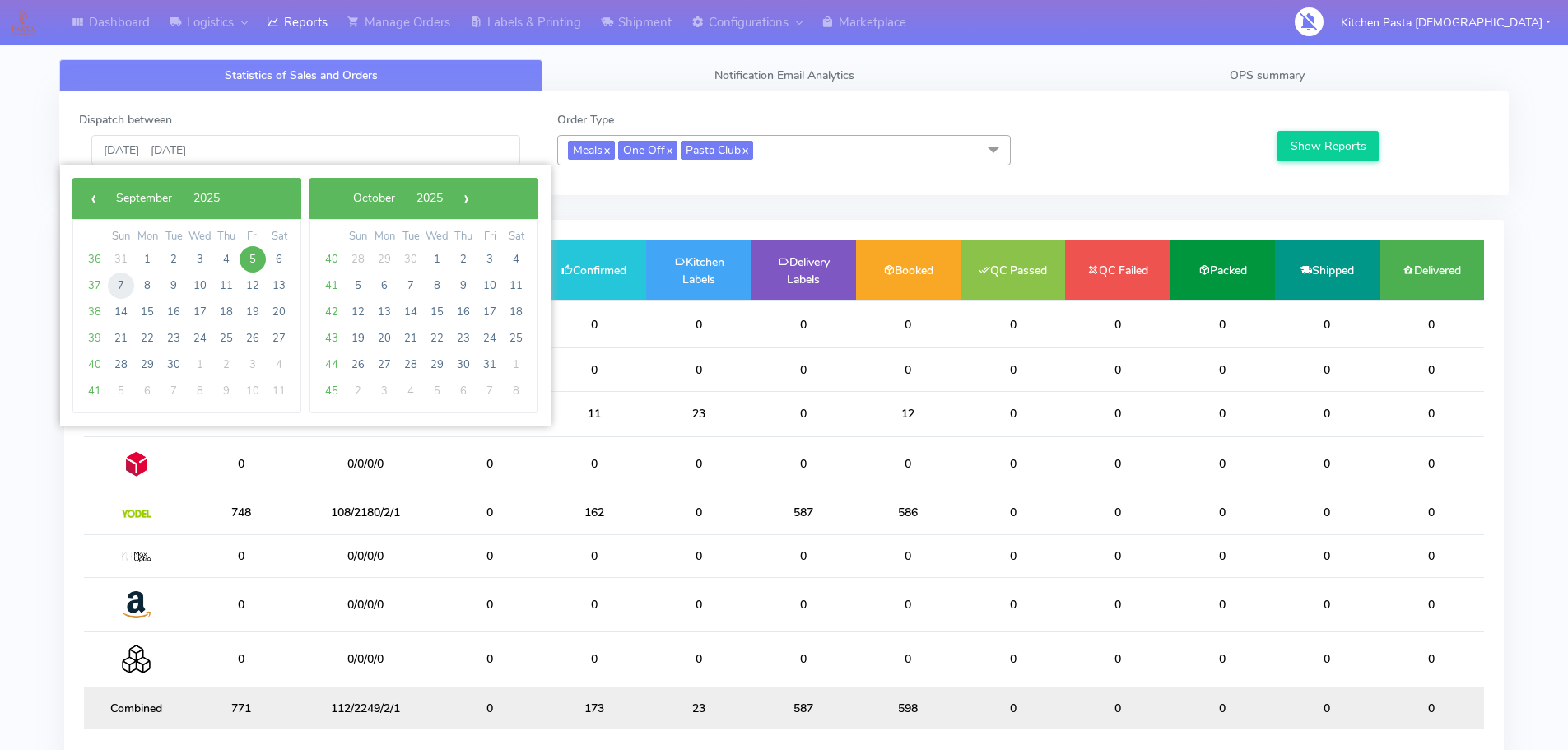
click at [118, 297] on span "7" at bounding box center [121, 285] width 26 height 26
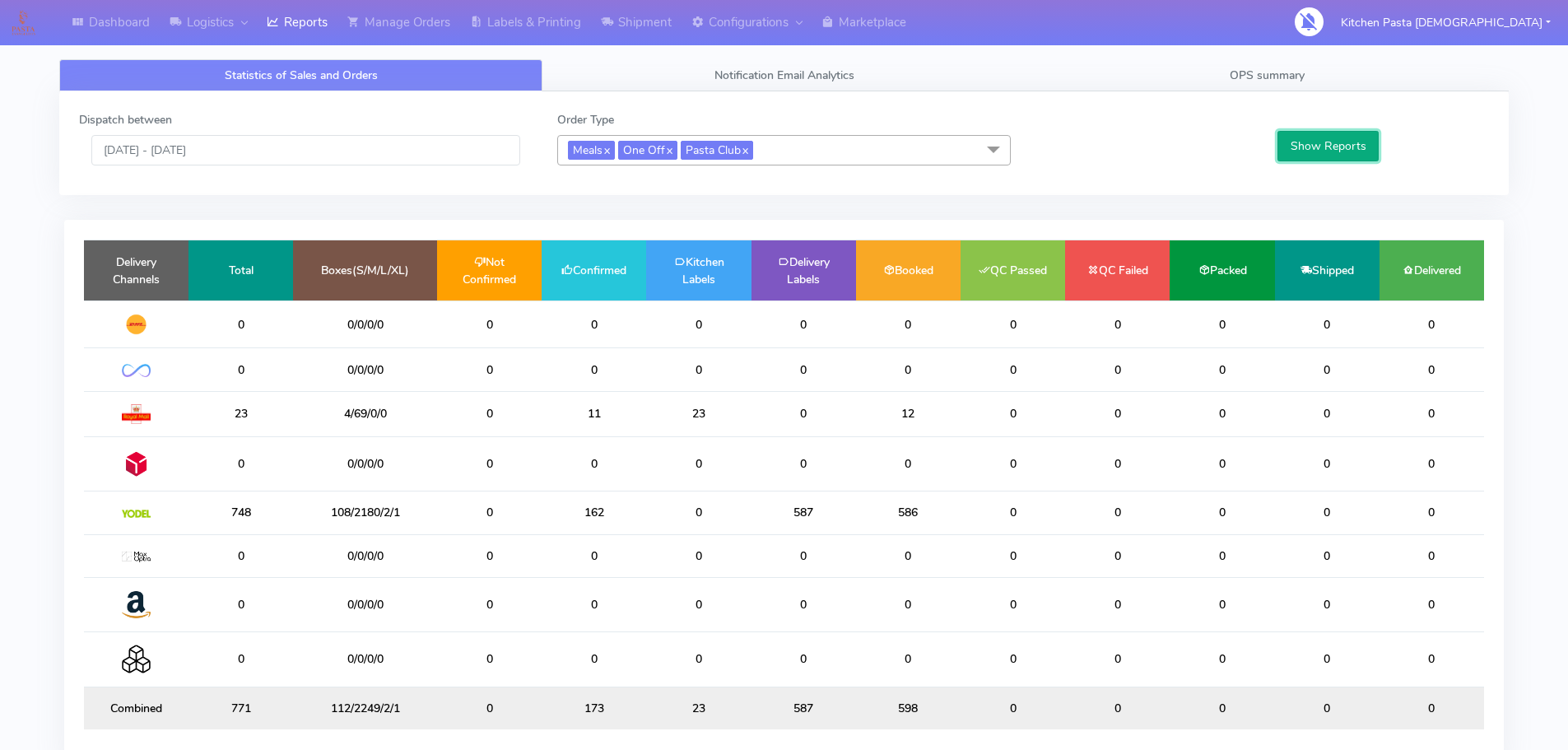
click at [1306, 151] on button "Show Reports" at bounding box center [1328, 145] width 101 height 30
click at [280, 141] on input "[DATE] - [DATE]" at bounding box center [306, 150] width 429 height 30
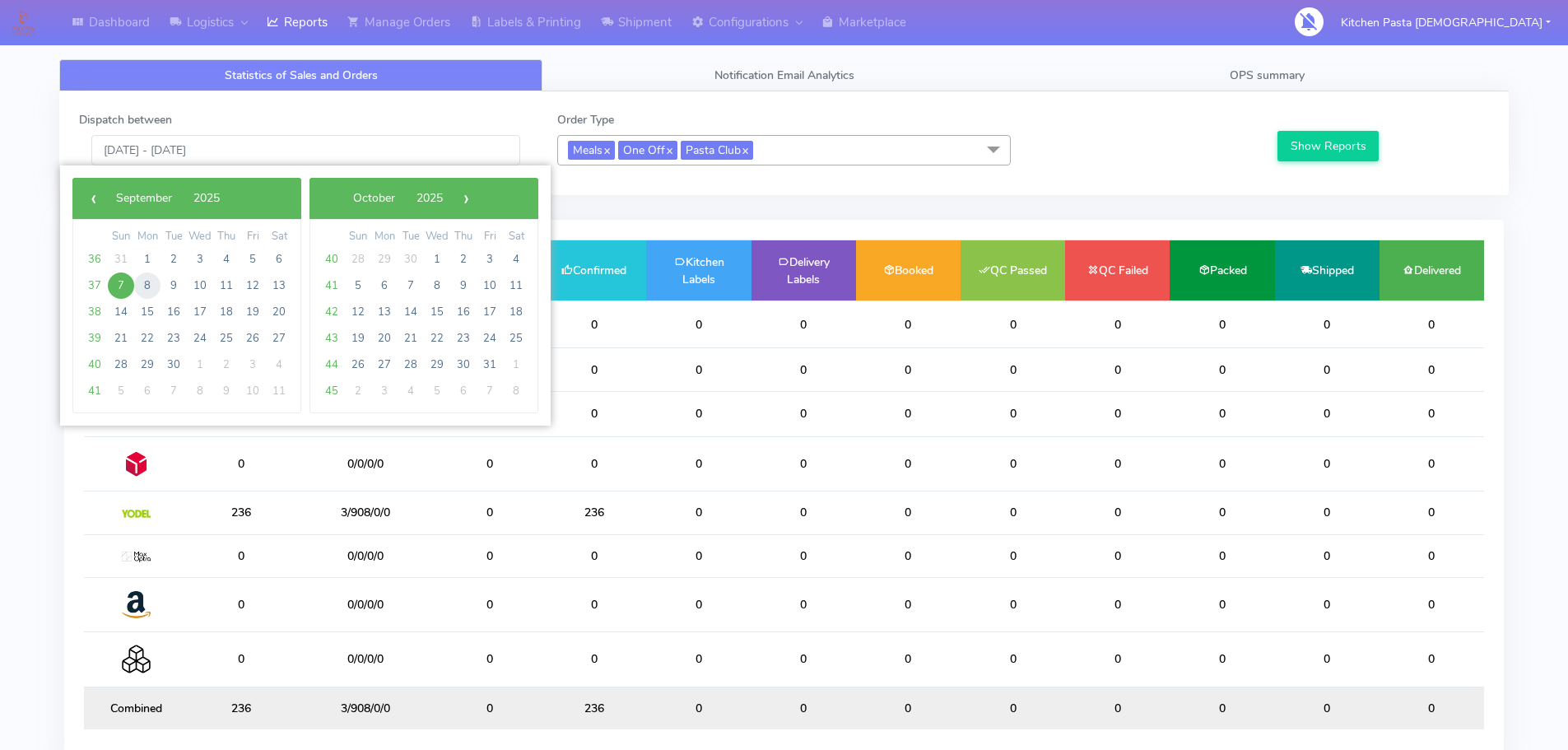
click at [150, 284] on span "8" at bounding box center [147, 285] width 26 height 26
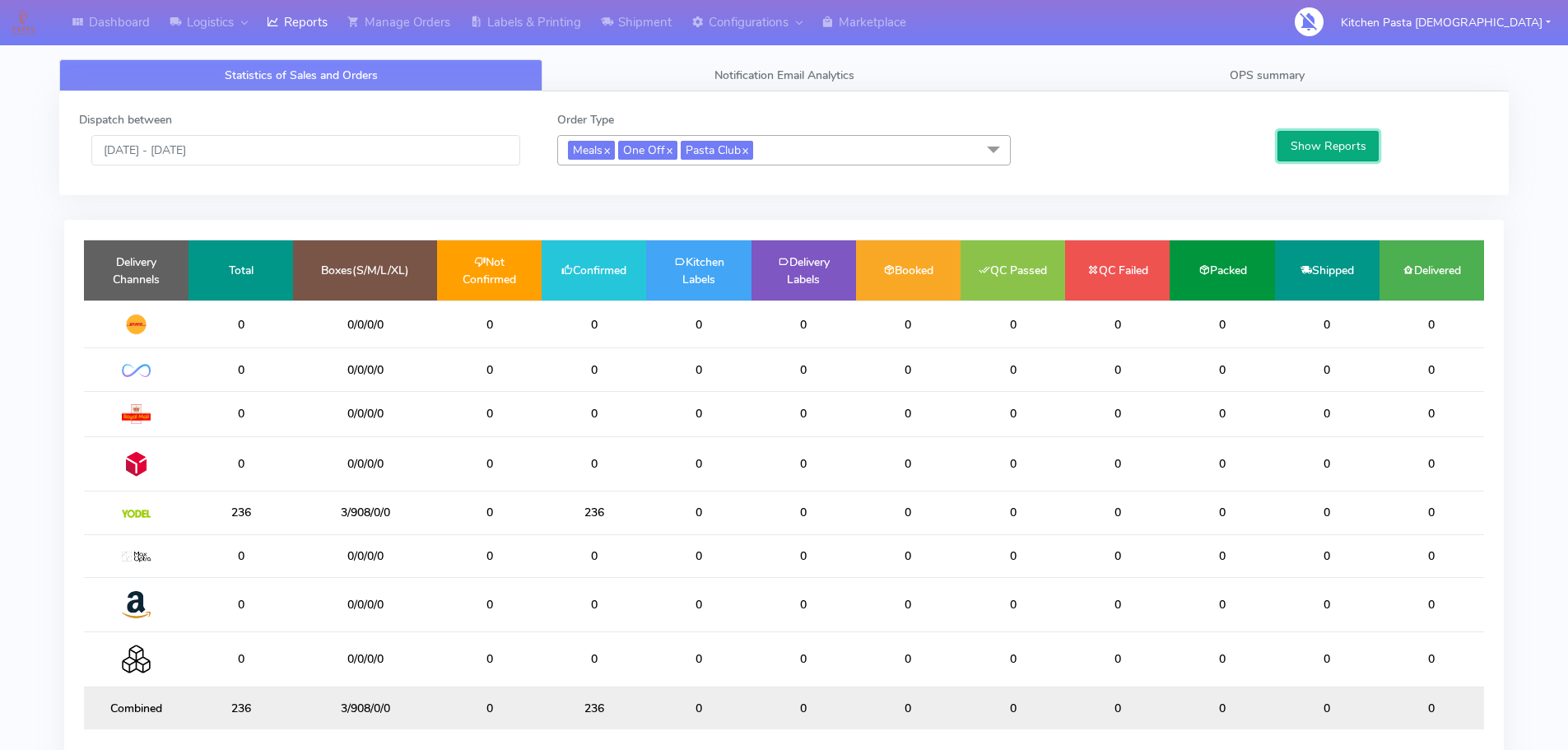
click at [1349, 153] on button "Show Reports" at bounding box center [1328, 145] width 101 height 30
click at [237, 155] on input "[DATE] - [DATE]" at bounding box center [306, 150] width 429 height 30
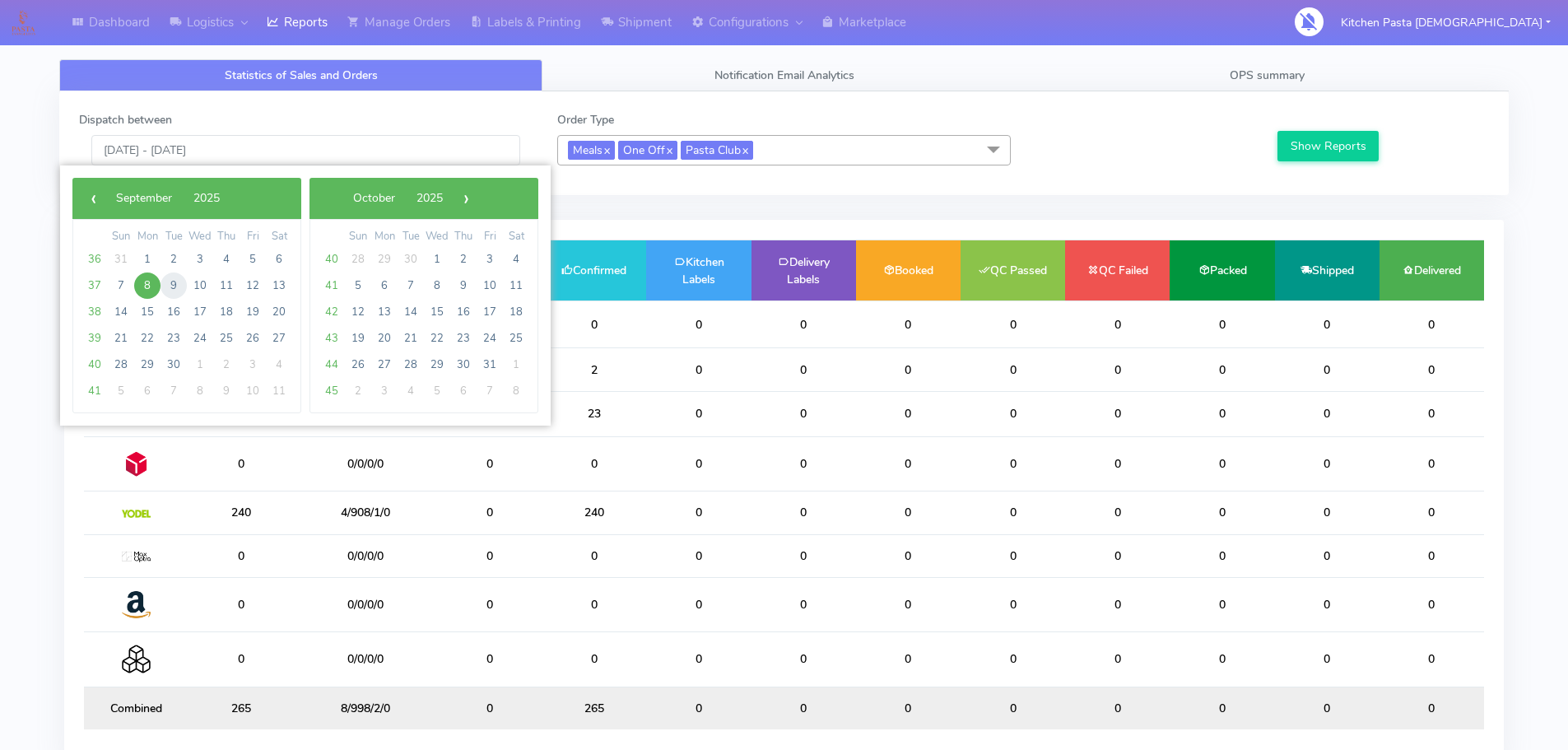
click at [176, 285] on span "9" at bounding box center [173, 285] width 26 height 26
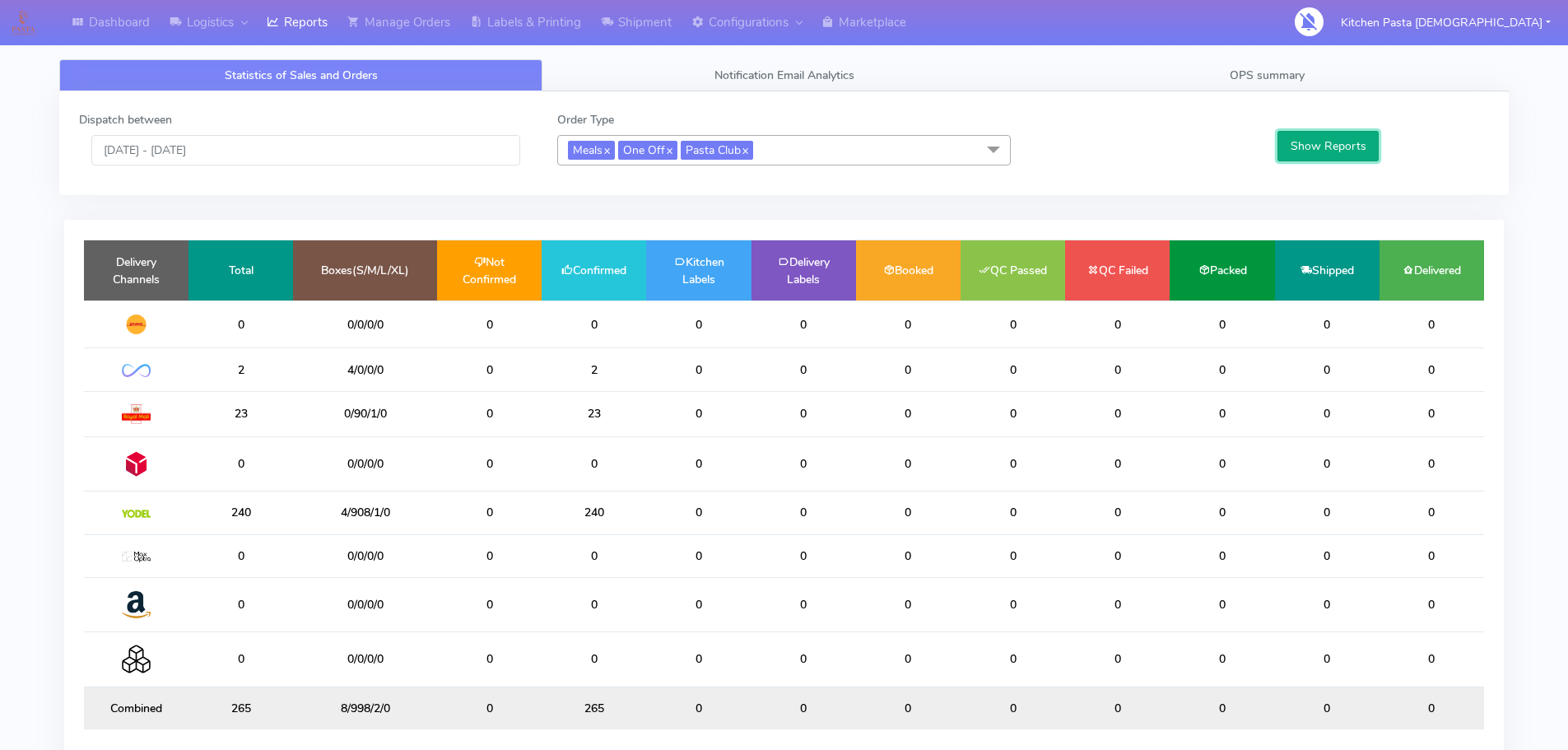
click at [1320, 133] on button "Show Reports" at bounding box center [1328, 145] width 101 height 30
click at [283, 141] on input "[DATE] - [DATE]" at bounding box center [306, 150] width 429 height 30
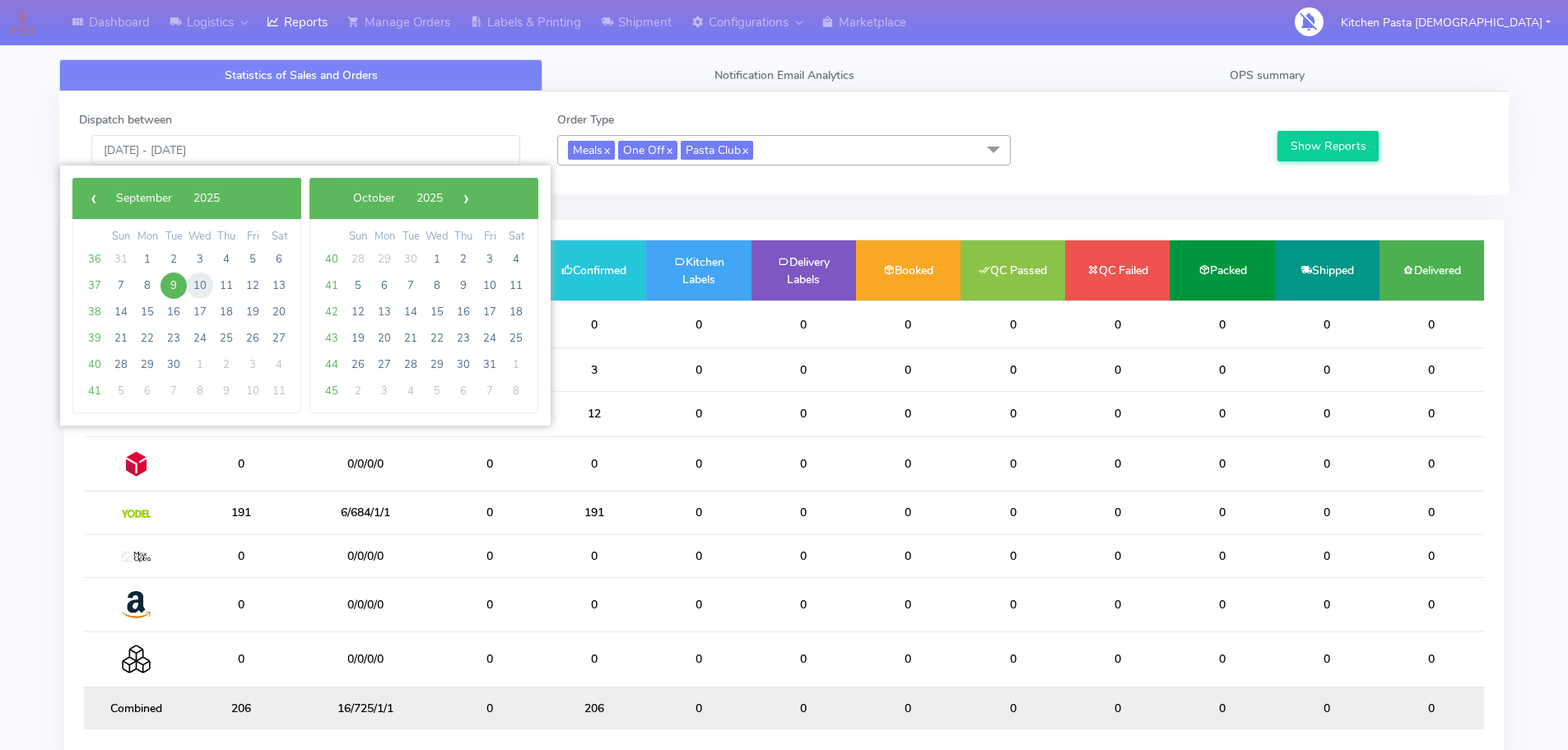
click at [198, 290] on span "10" at bounding box center [200, 285] width 26 height 26
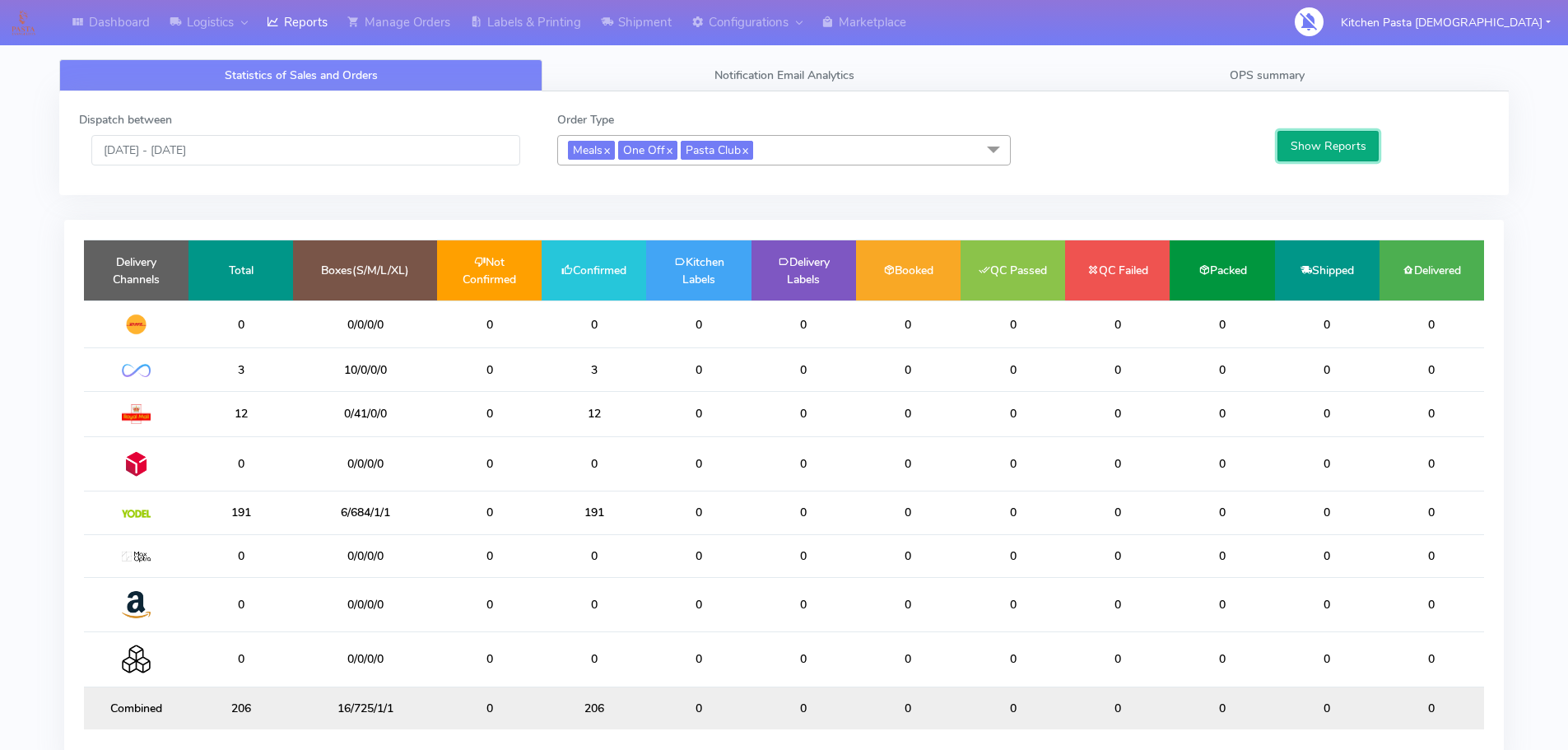
click at [1310, 143] on button "Show Reports" at bounding box center [1328, 145] width 101 height 30
click at [382, 145] on input "[DATE] - [DATE]" at bounding box center [306, 150] width 429 height 30
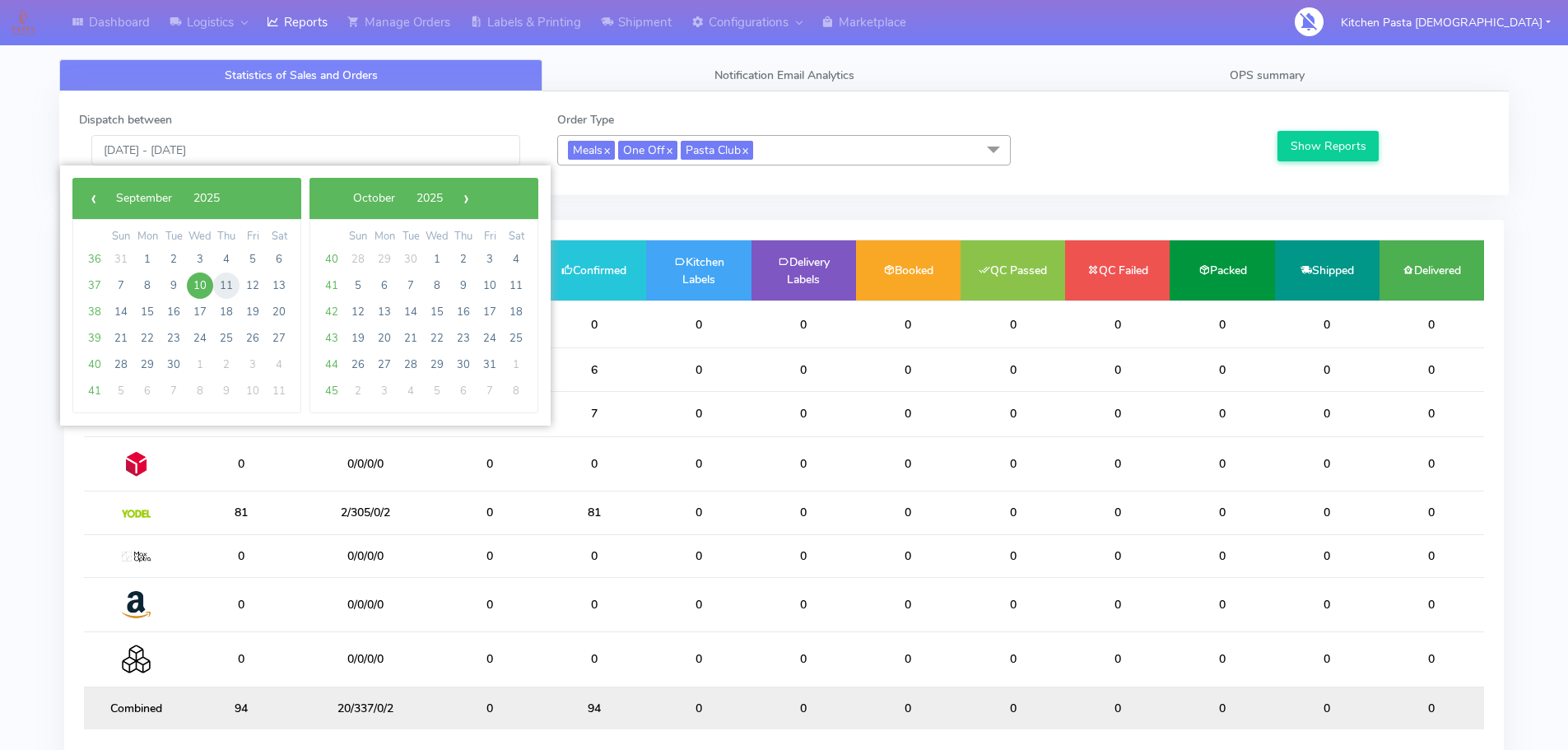
click at [227, 284] on span "11" at bounding box center [226, 285] width 26 height 26
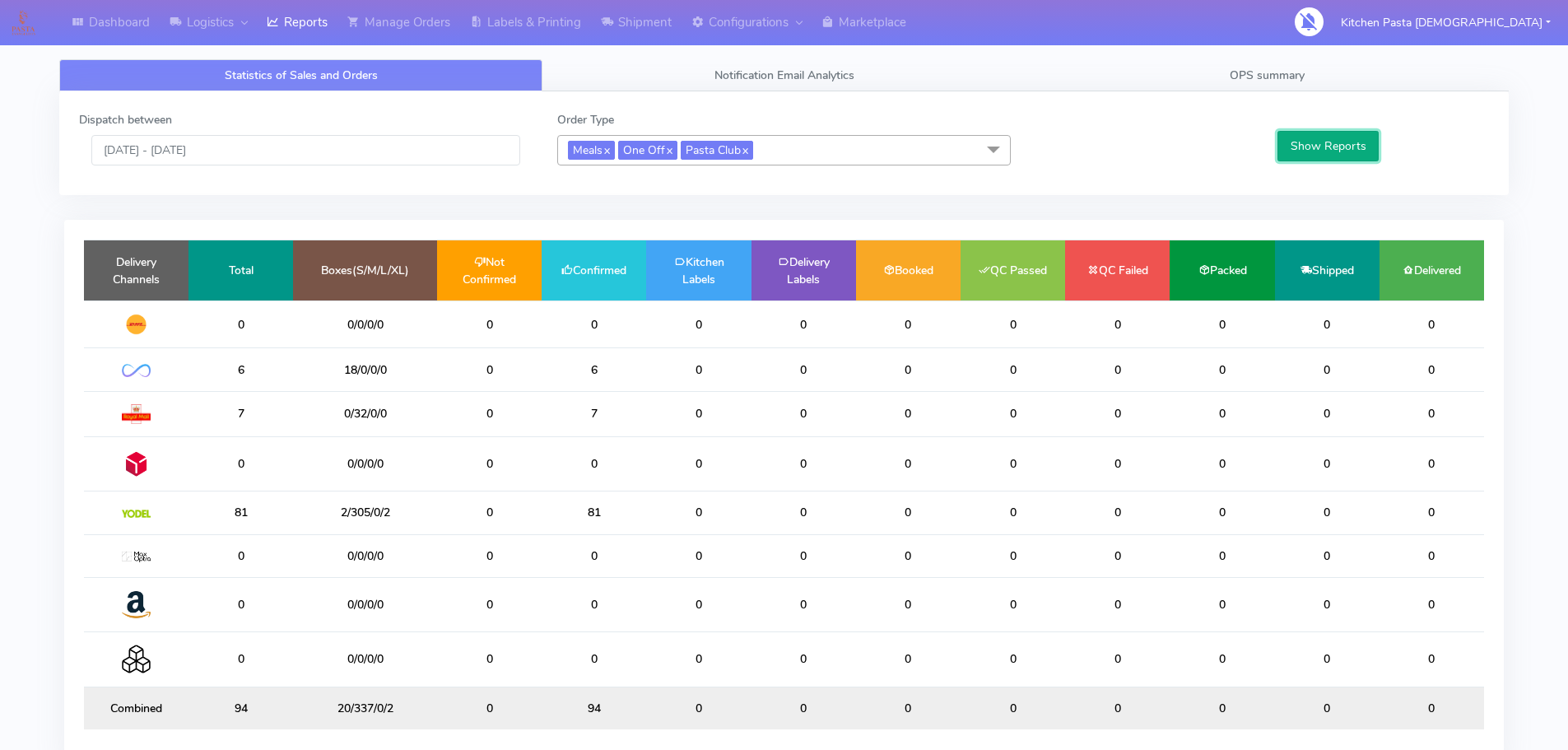
click at [1332, 132] on button "Show Reports" at bounding box center [1328, 145] width 101 height 30
drag, startPoint x: 371, startPoint y: 146, endPoint x: 341, endPoint y: 163, distance: 34.5
click at [364, 146] on input "[DATE] - [DATE]" at bounding box center [306, 150] width 429 height 30
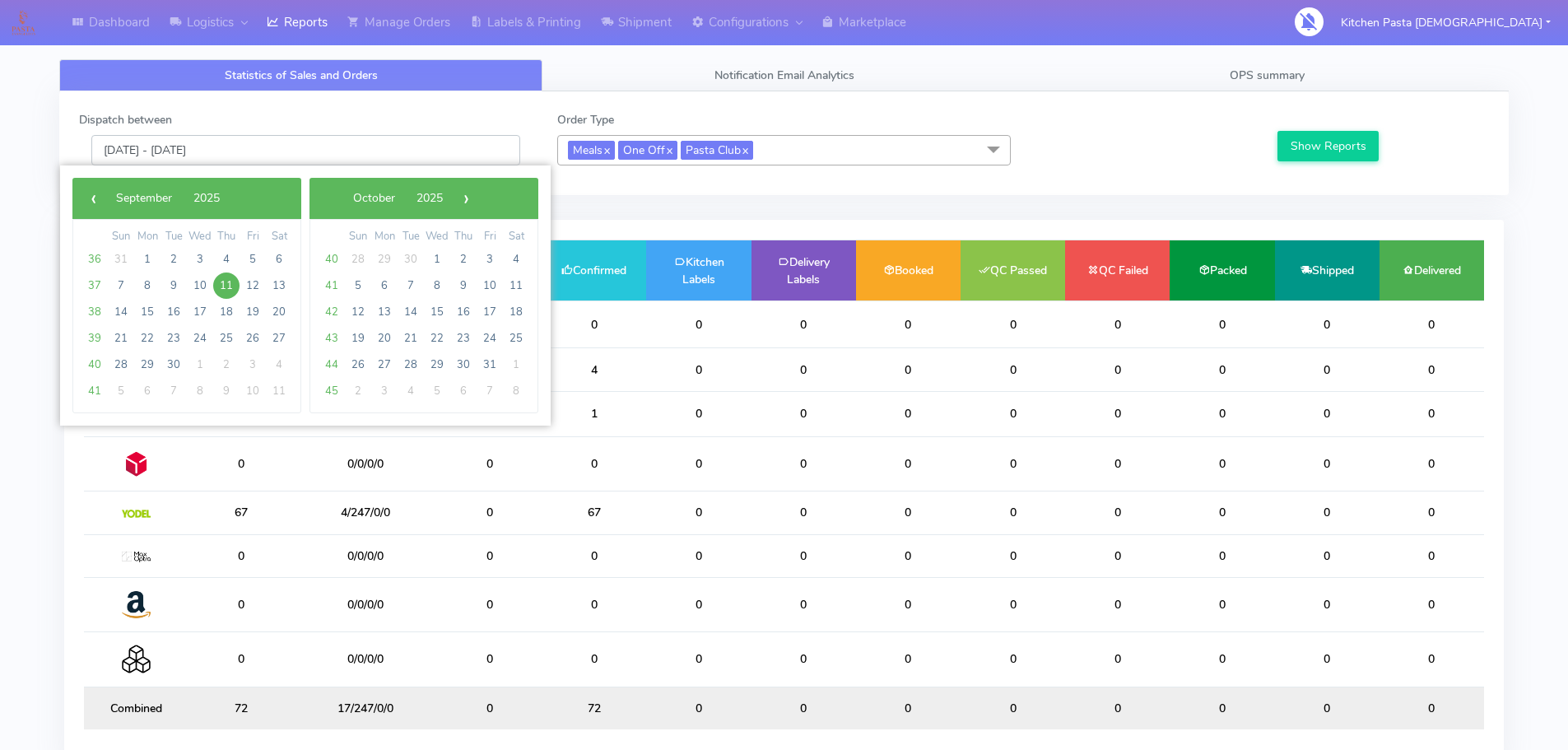
click at [475, 147] on input "[DATE] - [DATE]" at bounding box center [306, 150] width 429 height 30
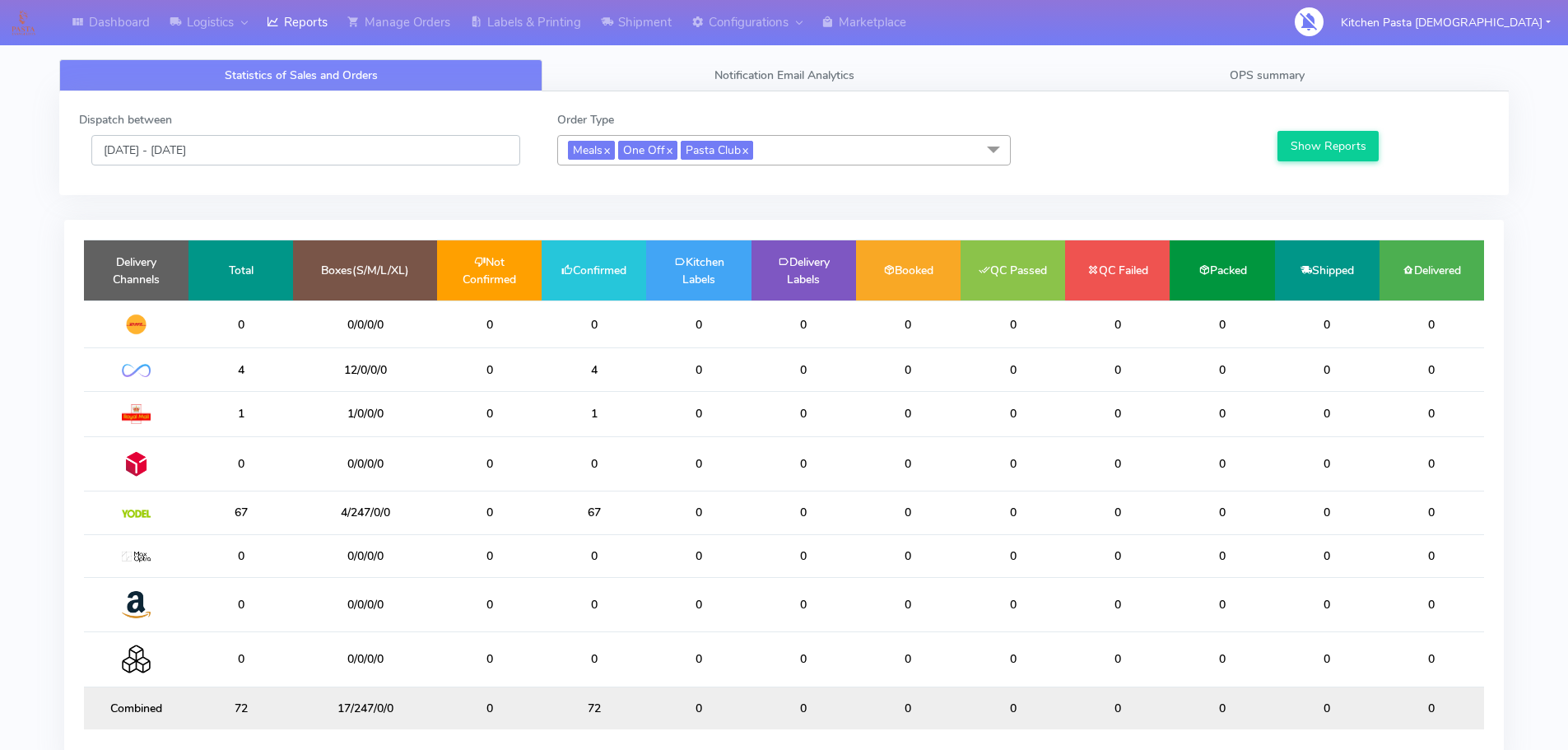
click at [312, 152] on input "[DATE] - [DATE]" at bounding box center [306, 150] width 429 height 30
type input "[DATE] - [DATE]"
drag, startPoint x: 293, startPoint y: 26, endPoint x: 292, endPoint y: 35, distance: 9.1
click at [293, 26] on link "Reports" at bounding box center [297, 22] width 81 height 45
click at [296, 29] on link "Reports" at bounding box center [297, 22] width 81 height 45
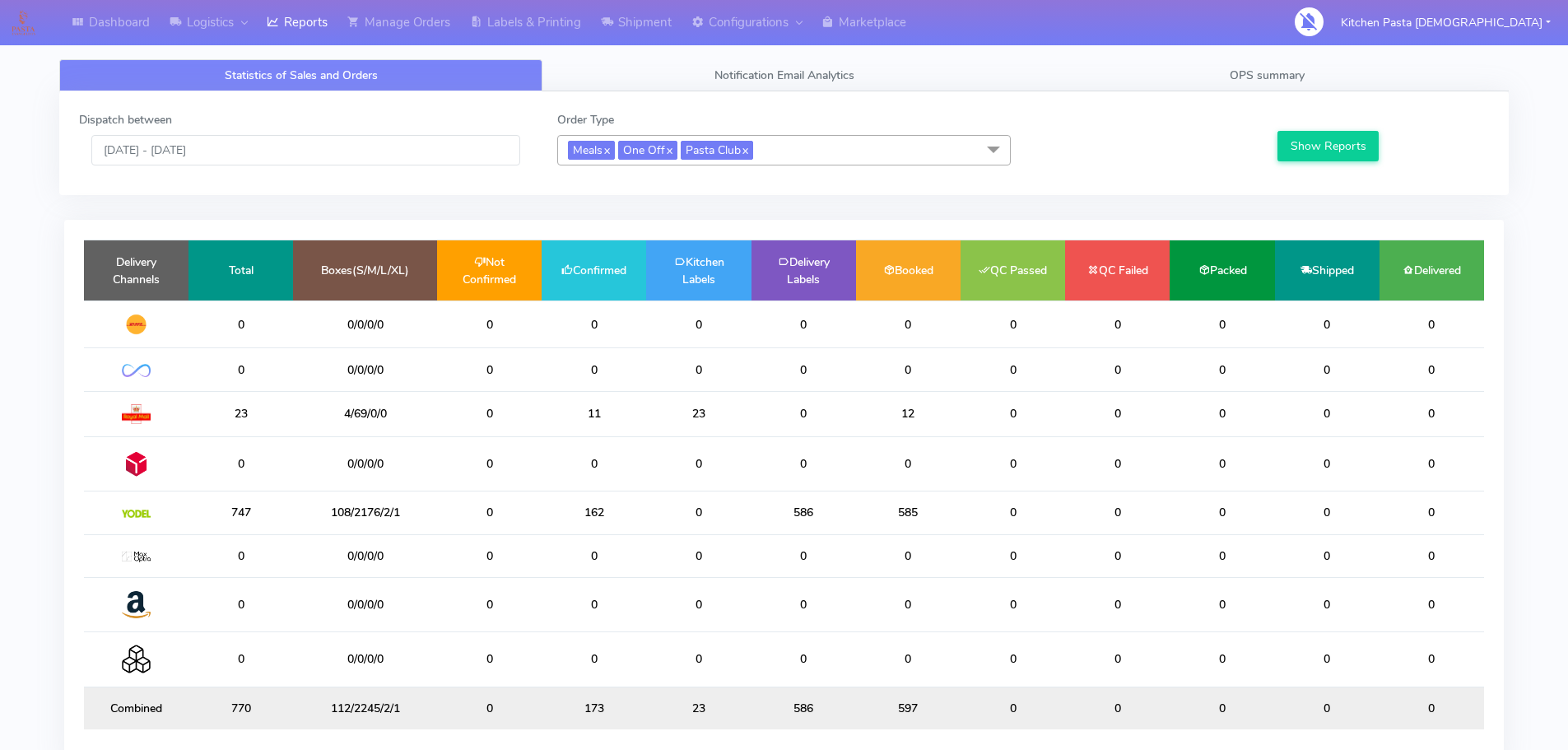
click at [266, 169] on div "Dispatch between 05/09/2025 - 05/09/2025 Order Type Meals x One Off x Pasta Clu…" at bounding box center [783, 143] width 1435 height 64
click at [299, 171] on div "Dispatch between 05/09/2025 - 05/09/2025 Order Type Meals x One Off x Pasta Clu…" at bounding box center [783, 143] width 1435 height 64
click at [289, 145] on input "[DATE] - [DATE]" at bounding box center [306, 150] width 429 height 30
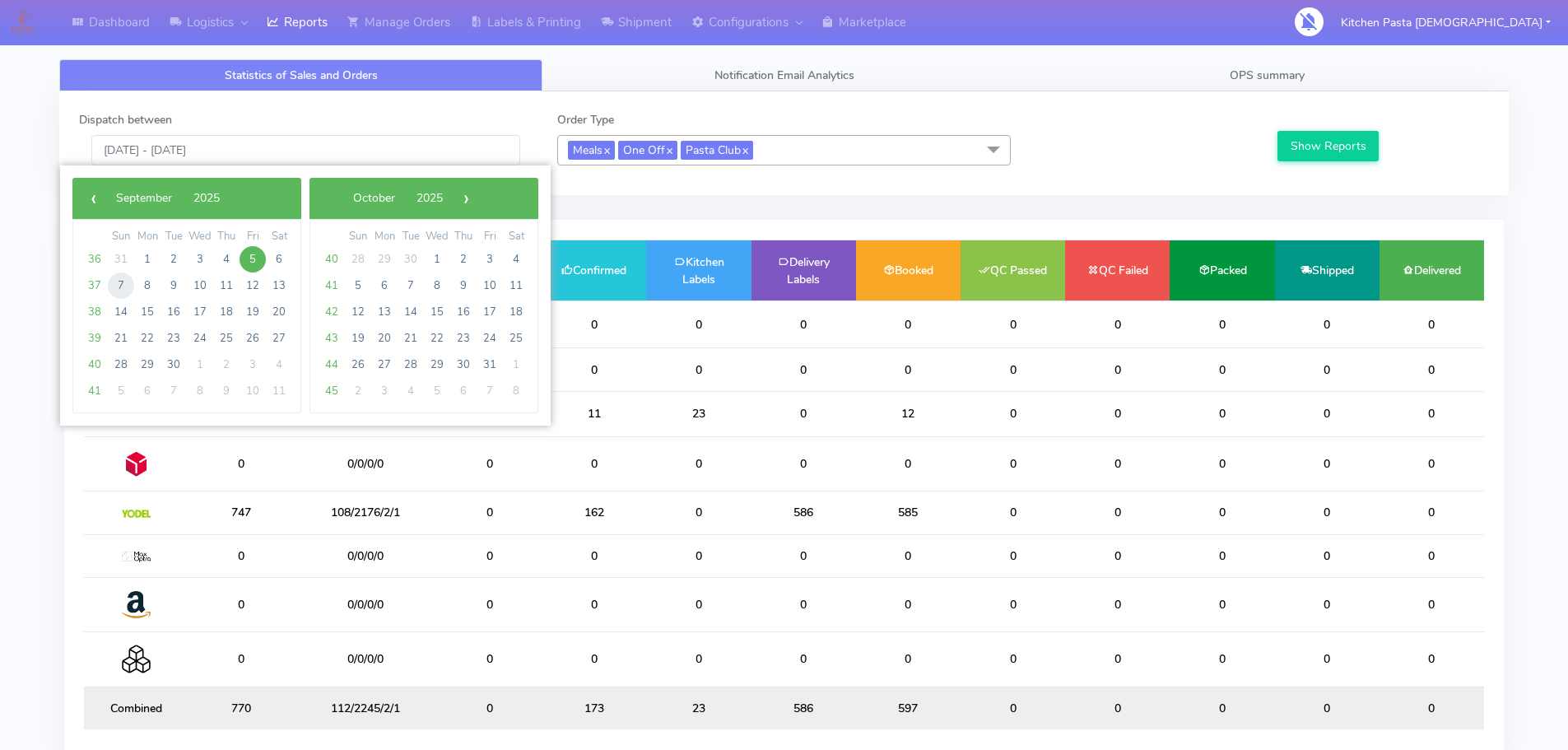
click at [125, 284] on span "7" at bounding box center [121, 285] width 26 height 26
type input "[DATE] - [DATE]"
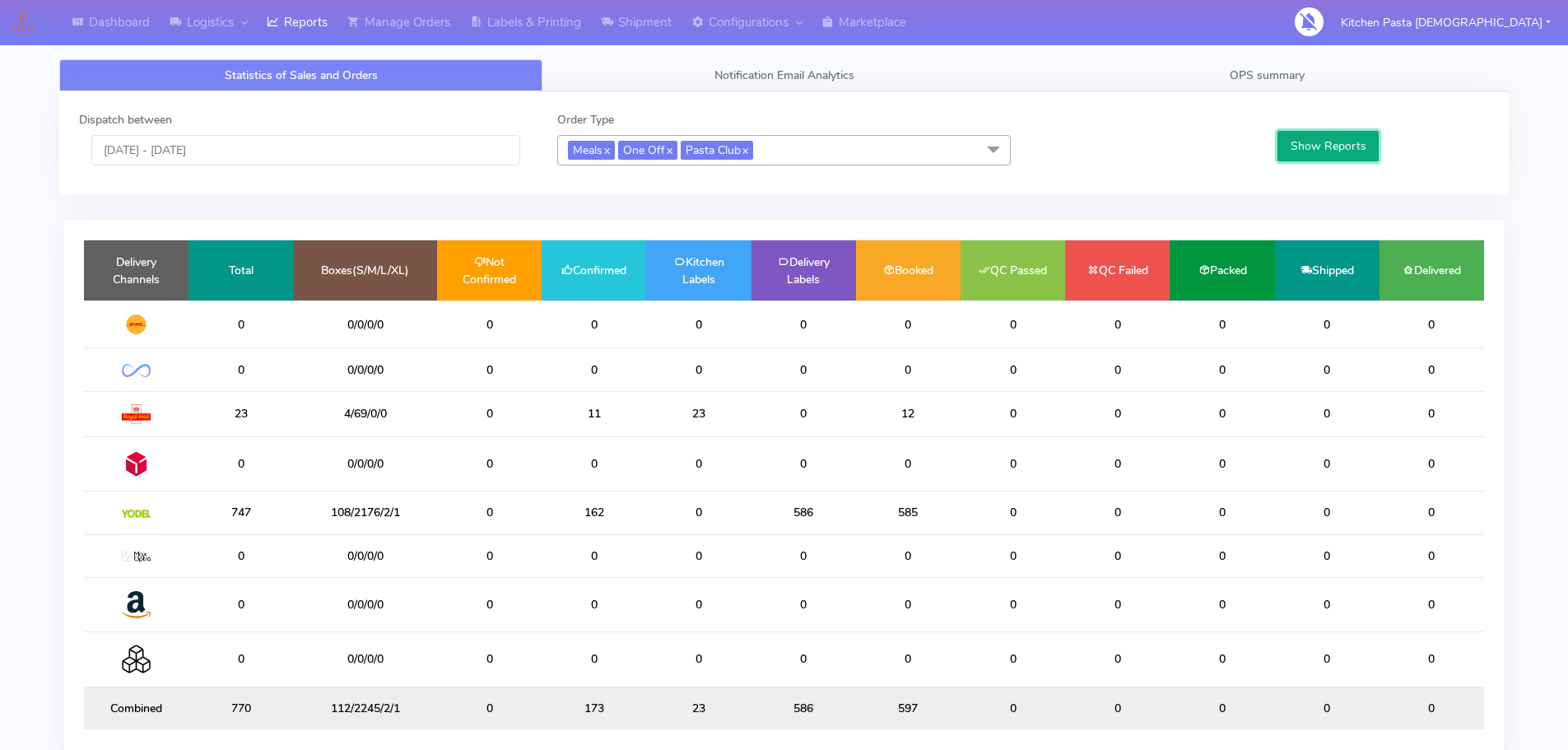
click at [1329, 148] on button "Show Reports" at bounding box center [1328, 145] width 101 height 30
click at [1276, 87] on link "OPS summary" at bounding box center [1267, 75] width 483 height 32
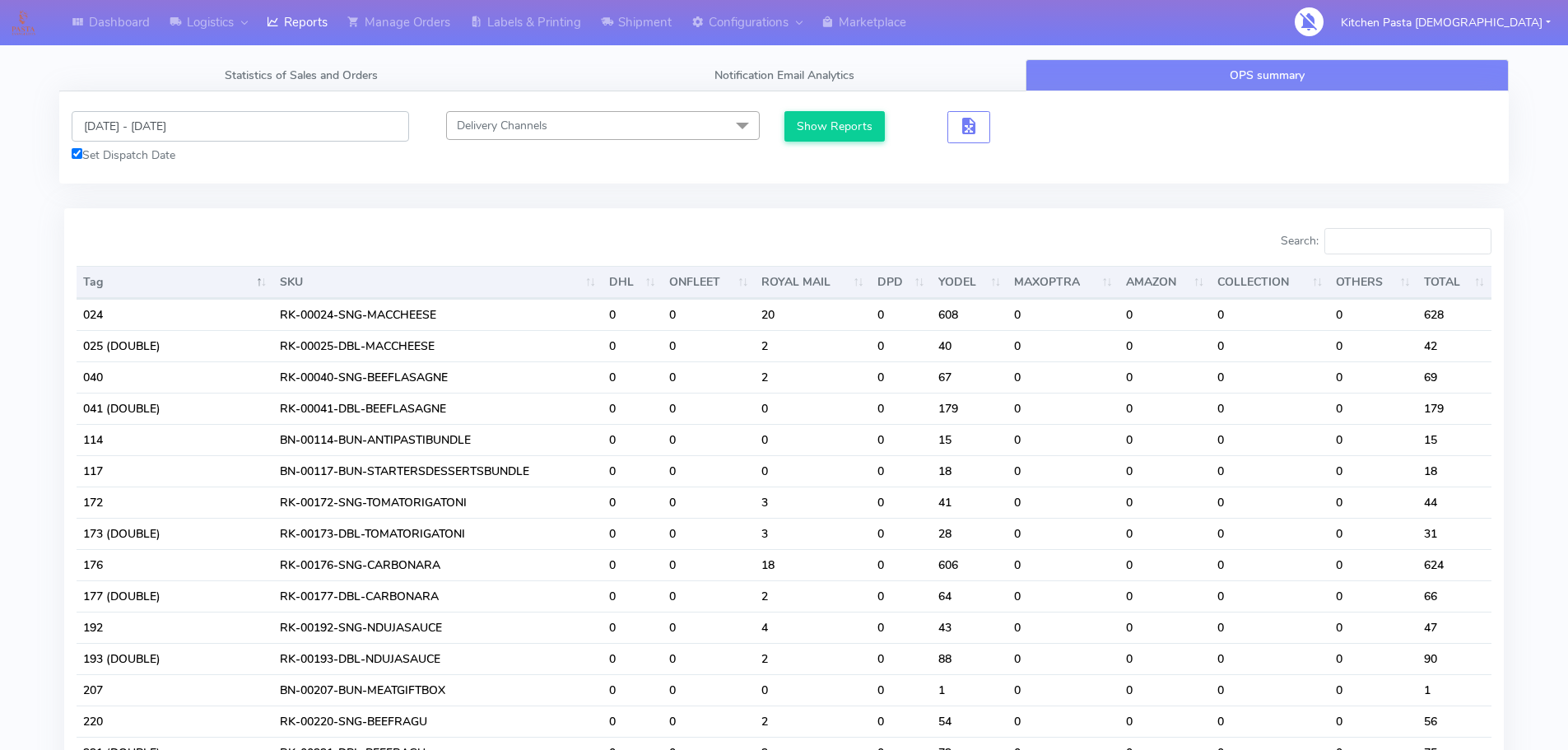
click at [229, 126] on input "[DATE] - [DATE]" at bounding box center [241, 126] width 338 height 30
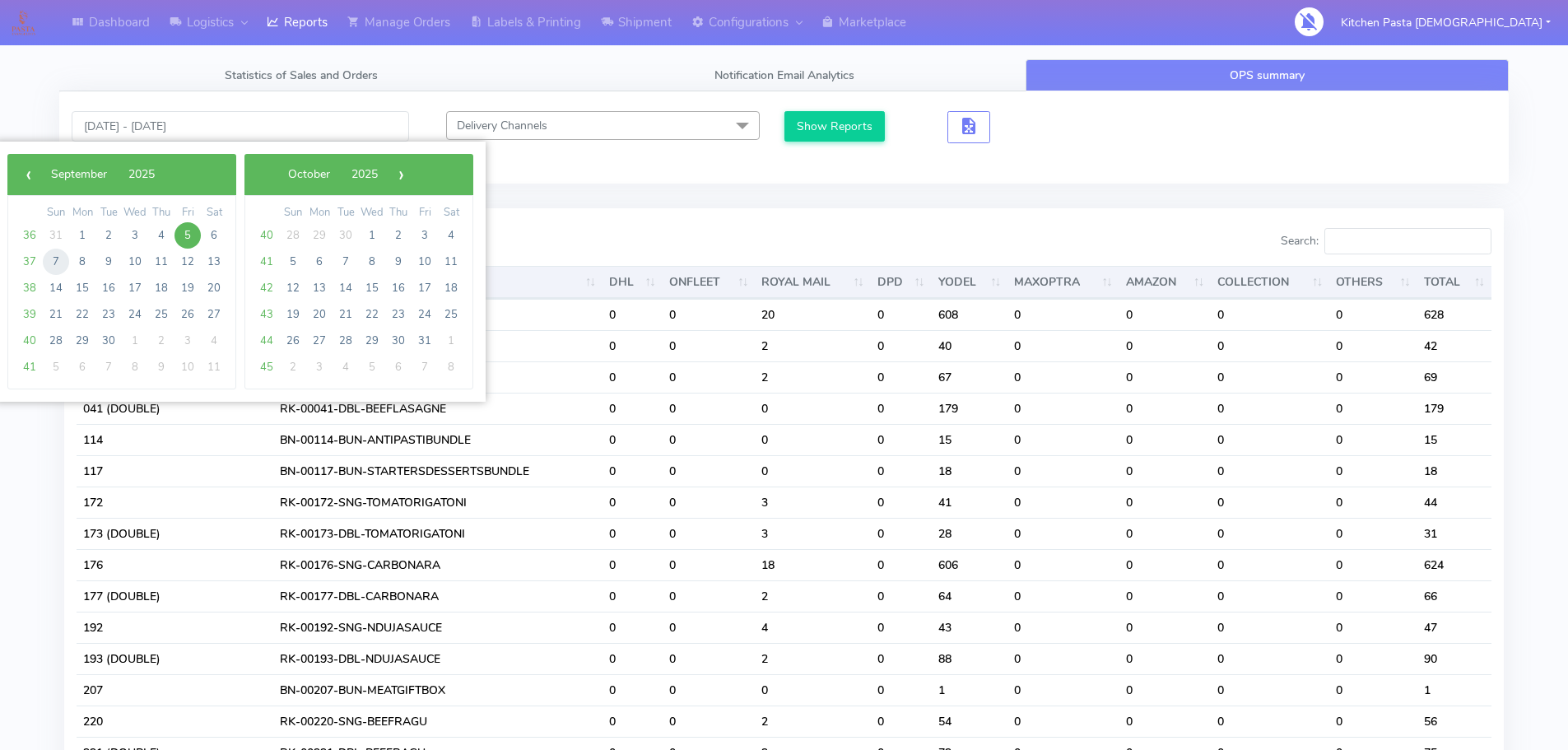
click at [64, 269] on span "7" at bounding box center [56, 261] width 26 height 26
type input "[DATE] - [DATE]"
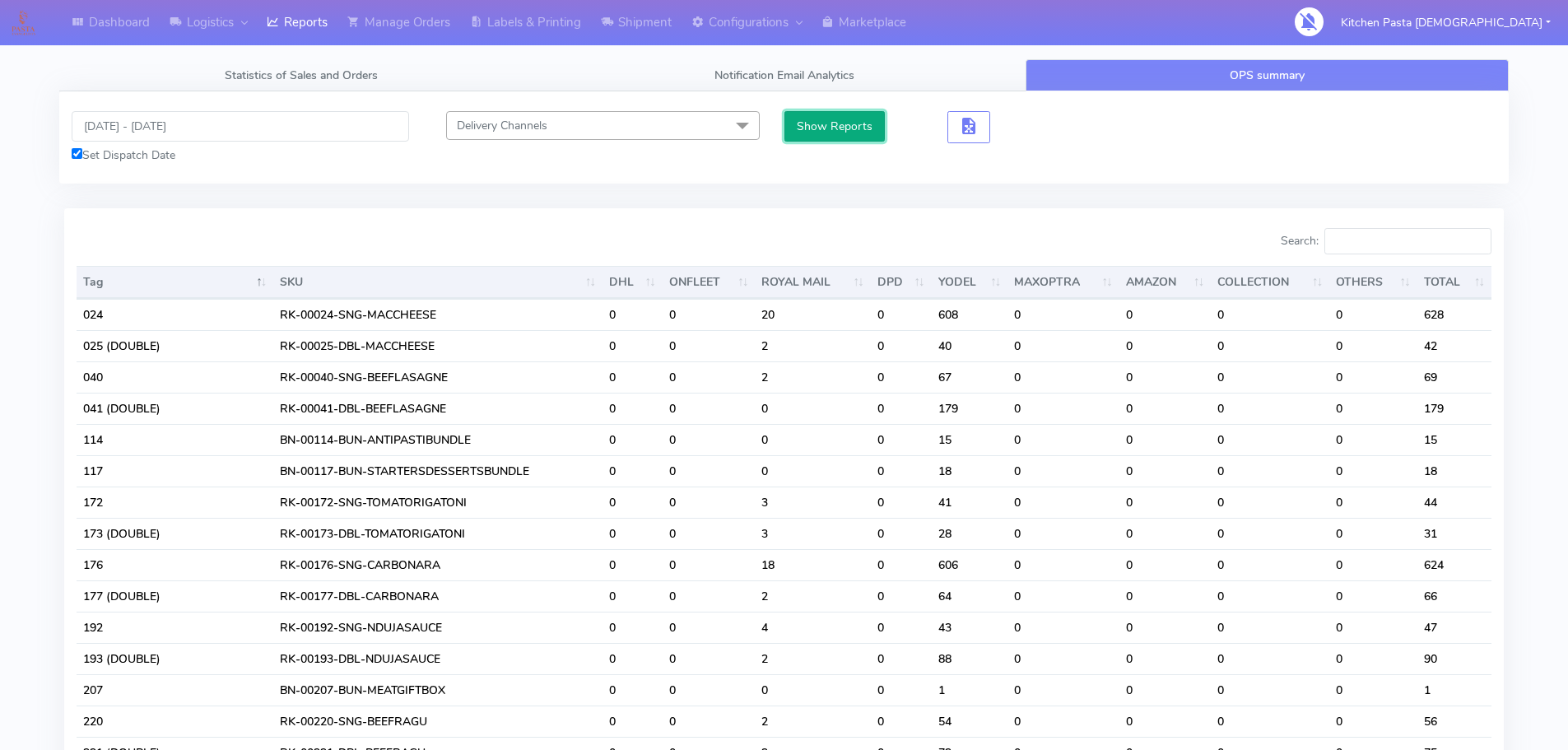
click at [818, 116] on button "Show Reports" at bounding box center [836, 126] width 101 height 30
click at [1397, 238] on input "Search:" at bounding box center [1408, 241] width 168 height 26
drag, startPoint x: 1387, startPoint y: 237, endPoint x: 1399, endPoint y: 226, distance: 16.3
click at [1391, 234] on input "Search:" at bounding box center [1408, 241] width 168 height 26
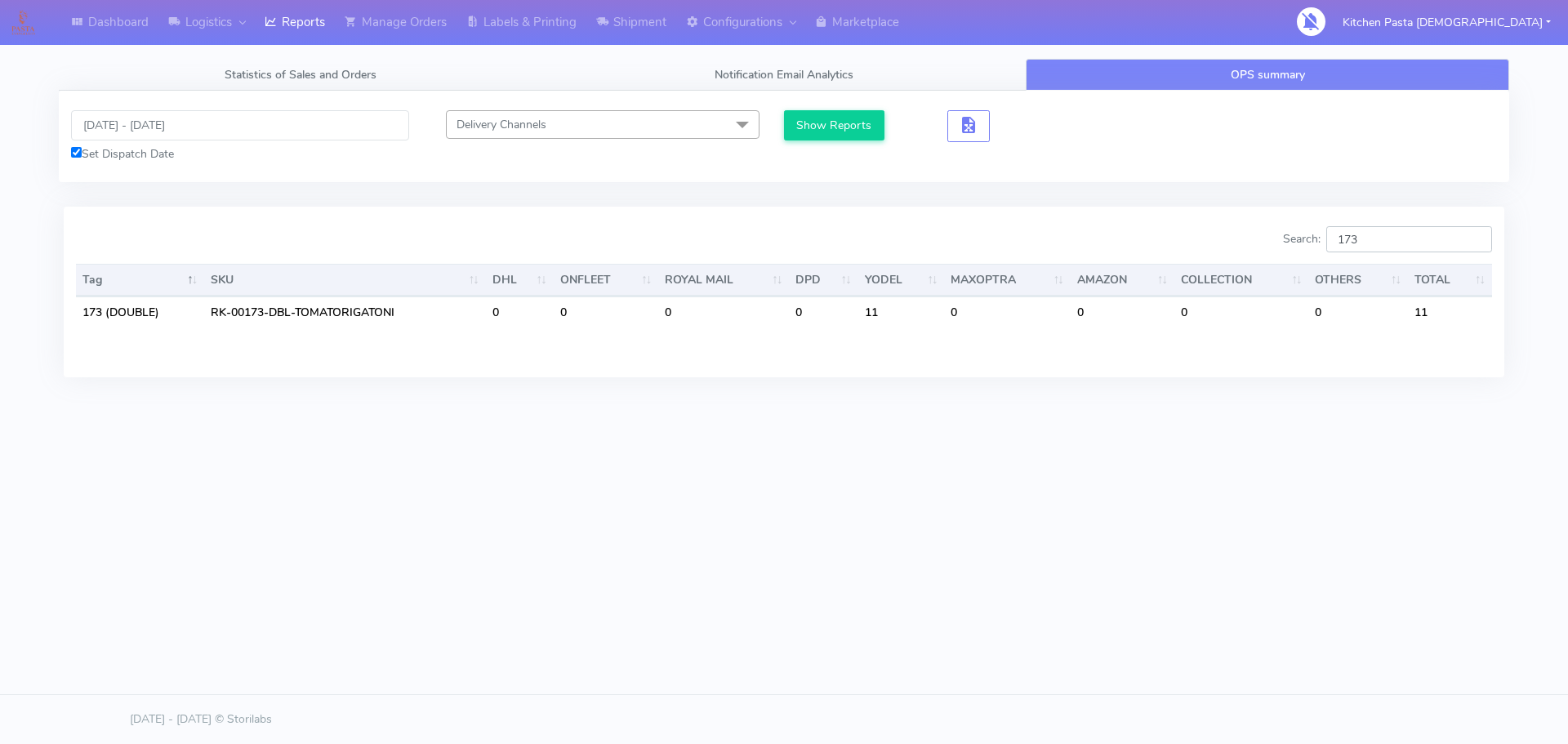
drag, startPoint x: 1376, startPoint y: 241, endPoint x: 1363, endPoint y: 228, distance: 18.4
click at [1364, 235] on input "173" at bounding box center [1410, 239] width 166 height 26
click at [1375, 226] on input "172" at bounding box center [1410, 239] width 166 height 26
drag, startPoint x: 1370, startPoint y: 247, endPoint x: 1353, endPoint y: 247, distance: 17.0
click at [1359, 247] on input "172" at bounding box center [1410, 239] width 166 height 26
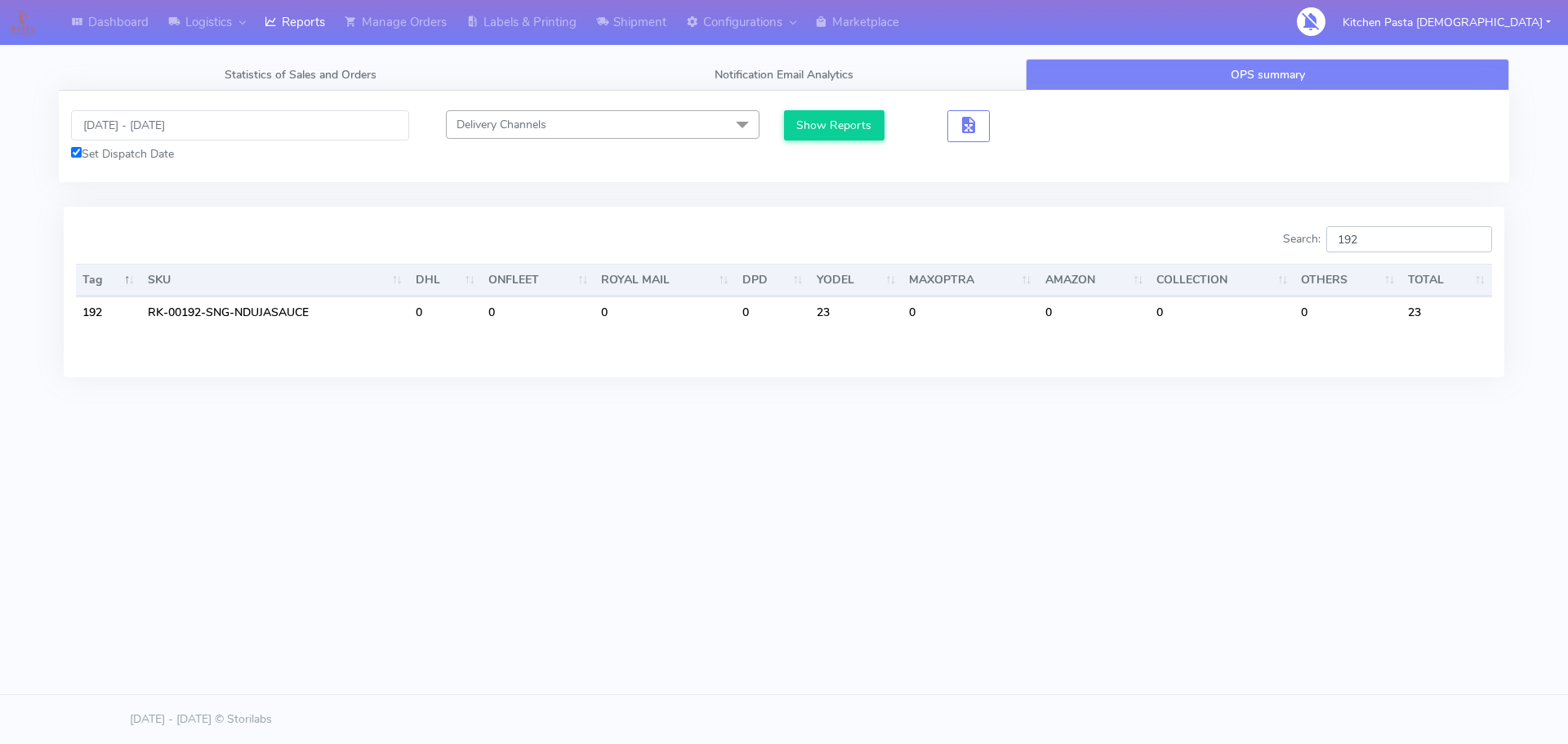
click at [1383, 235] on input "192" at bounding box center [1410, 239] width 166 height 26
type input "19"
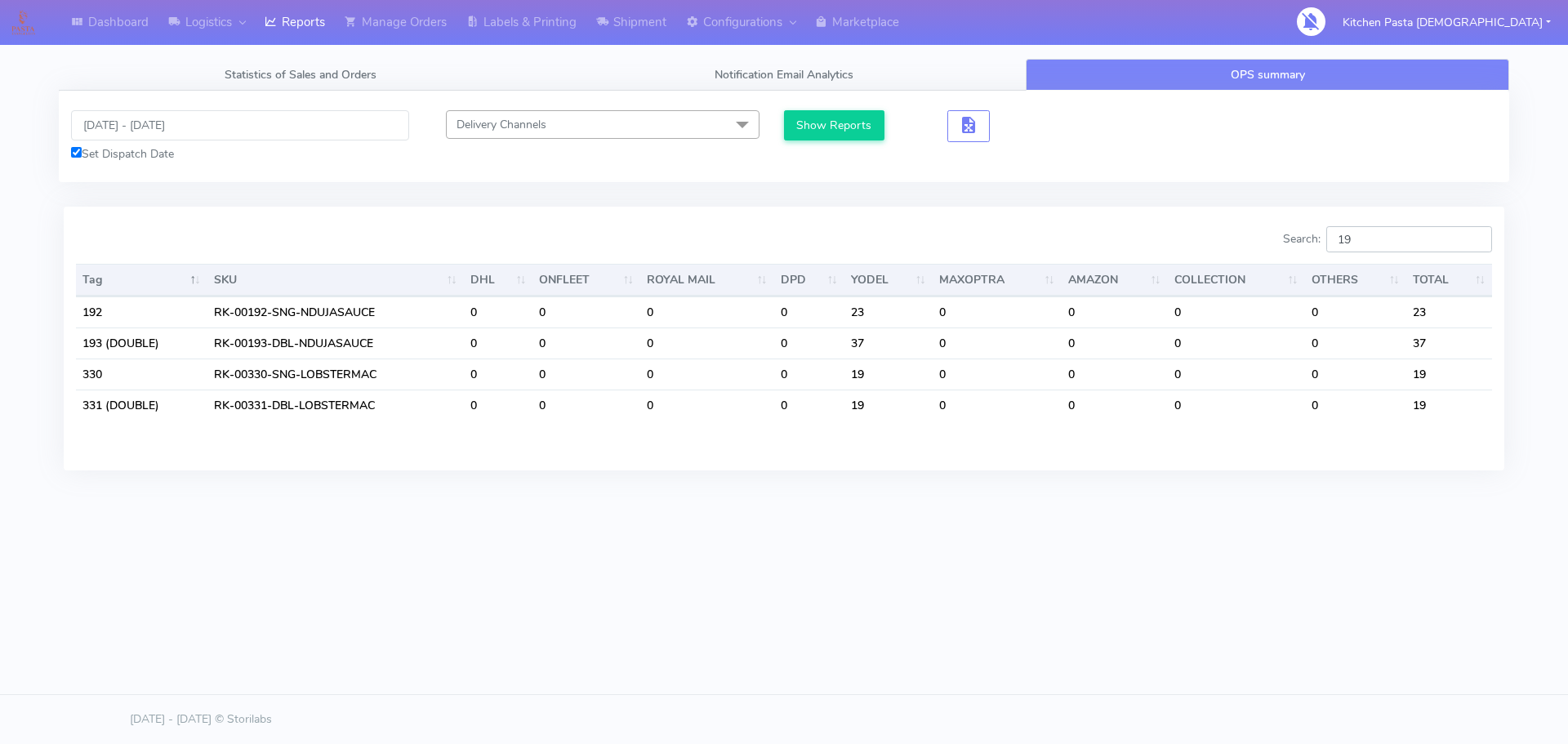
drag, startPoint x: 1380, startPoint y: 247, endPoint x: 1292, endPoint y: 219, distance: 92.3
click at [1292, 224] on div "Search: 19 Tag SKU DHL ONFLEET ROYAL MAIL DPD YODEL MAXOPTRA AMAZON COLLECTION …" at bounding box center [784, 338] width 1440 height 263
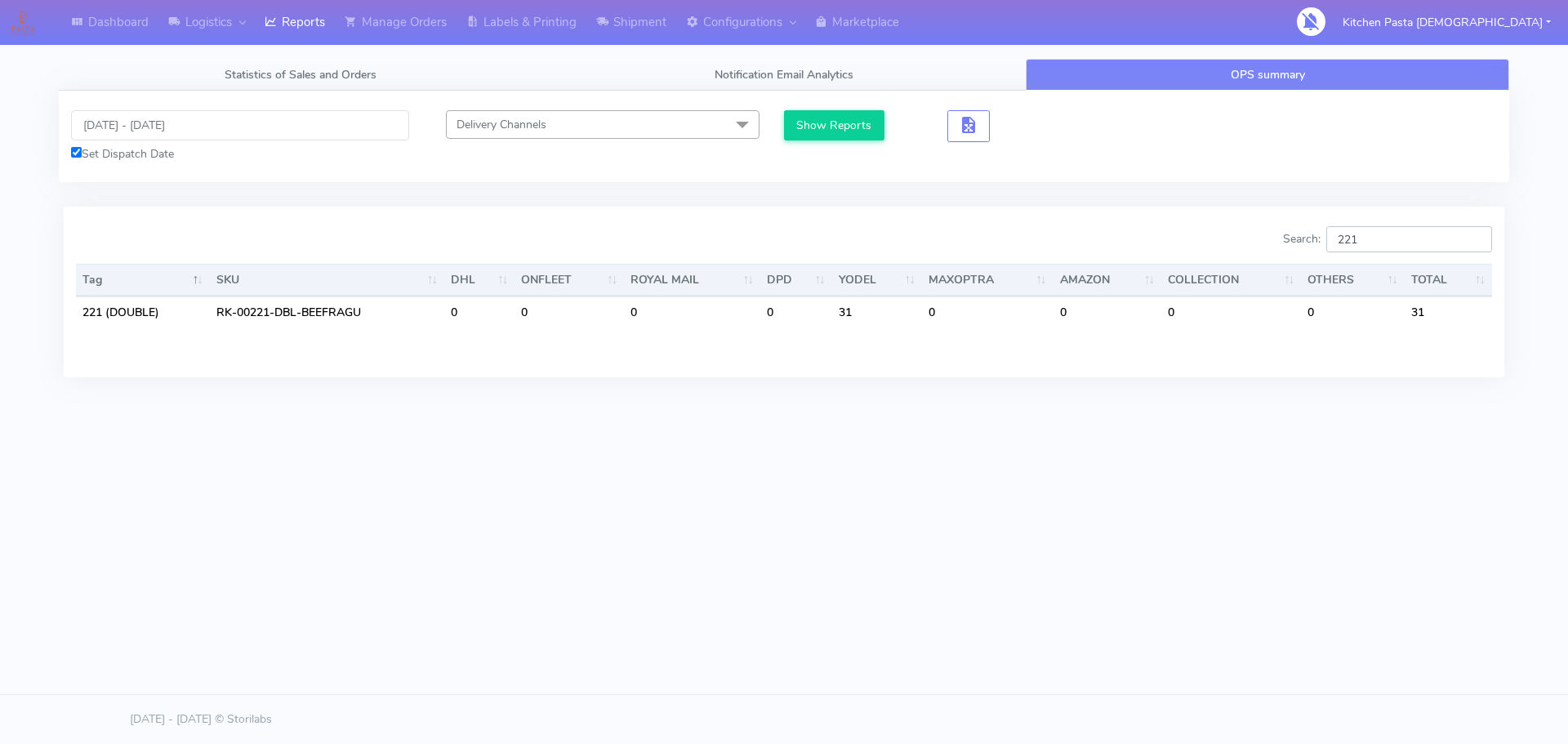
type input "221"
drag, startPoint x: 1388, startPoint y: 245, endPoint x: 1322, endPoint y: 234, distance: 66.9
click at [1322, 234] on label "Search: 221" at bounding box center [1387, 239] width 209 height 26
click at [1405, 241] on input "256" at bounding box center [1410, 239] width 166 height 26
drag, startPoint x: 1387, startPoint y: 243, endPoint x: 1287, endPoint y: 241, distance: 100.0
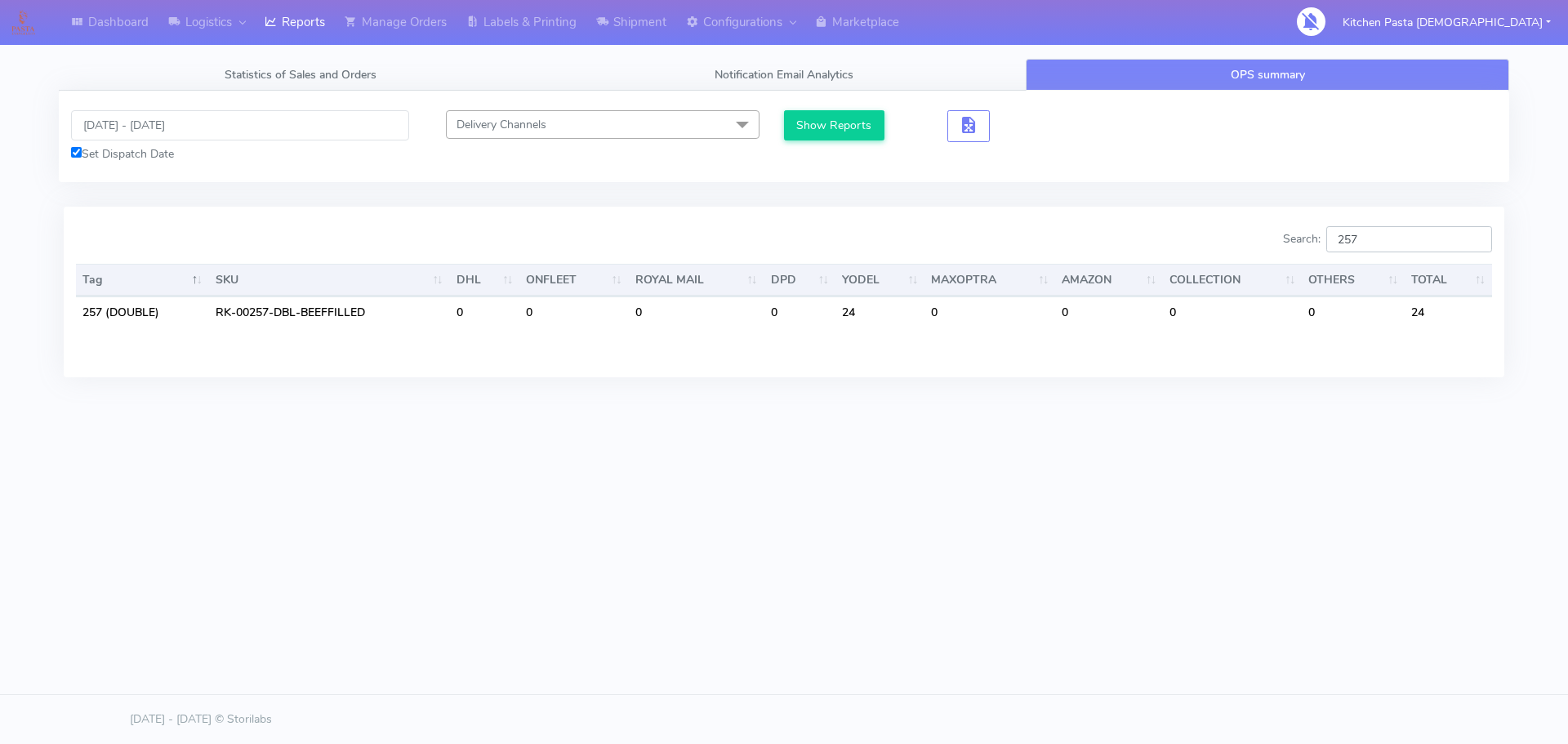
click at [1287, 241] on div "Search: 257" at bounding box center [1144, 243] width 696 height 33
click at [1391, 240] on input "352" at bounding box center [1410, 239] width 166 height 26
type input "350"
drag, startPoint x: 1386, startPoint y: 244, endPoint x: 1344, endPoint y: 247, distance: 42.1
click at [1344, 247] on input "350" at bounding box center [1410, 239] width 166 height 26
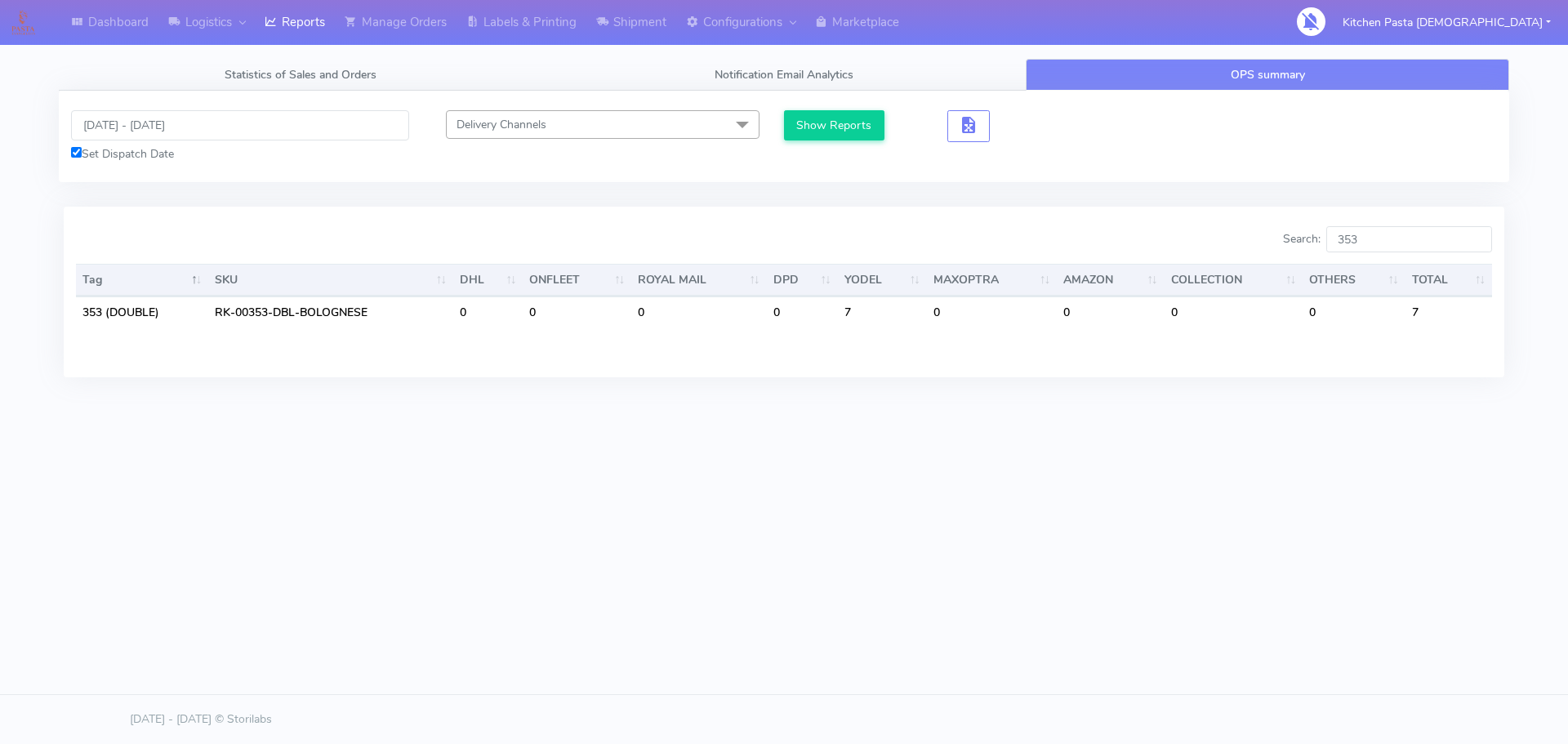
click at [1395, 272] on th "OTHERS" at bounding box center [1354, 280] width 102 height 33
click at [1411, 214] on div "Search: 353 Tag SKU DHL ONFLEET ROYAL MAIL DPD YODEL MAXOPTRA AMAZON COLLECTION…" at bounding box center [784, 292] width 1440 height 170
click at [1399, 241] on input "353" at bounding box center [1410, 239] width 166 height 26
drag, startPoint x: 1407, startPoint y: 242, endPoint x: 1292, endPoint y: 245, distance: 115.0
click at [1292, 245] on div "Search: 352" at bounding box center [1144, 243] width 696 height 33
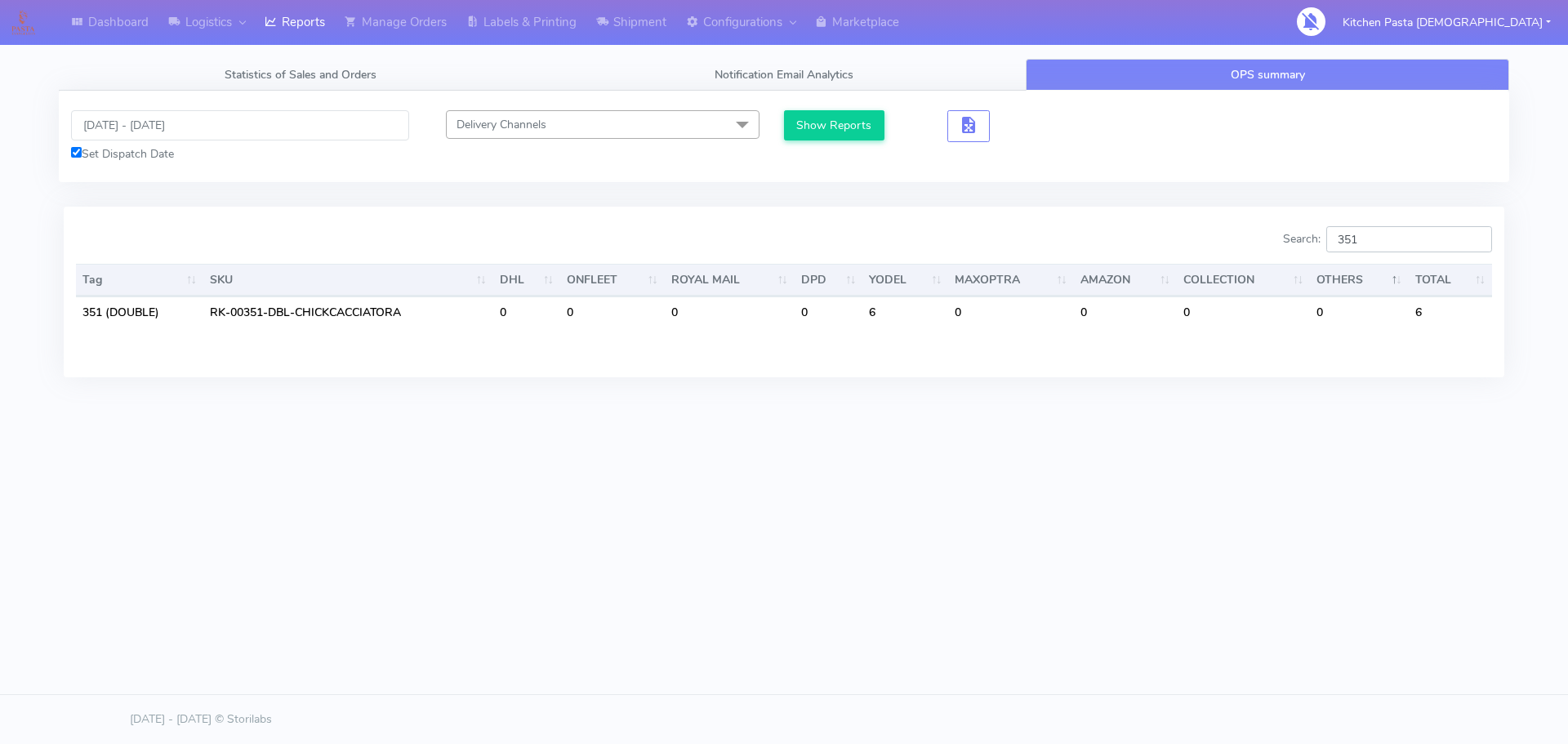
click at [1373, 235] on input "351" at bounding box center [1410, 239] width 166 height 26
type input "350"
drag, startPoint x: 1374, startPoint y: 239, endPoint x: 1295, endPoint y: 239, distance: 79.0
click at [1295, 239] on label "Search: 350" at bounding box center [1387, 239] width 209 height 26
type input "301"
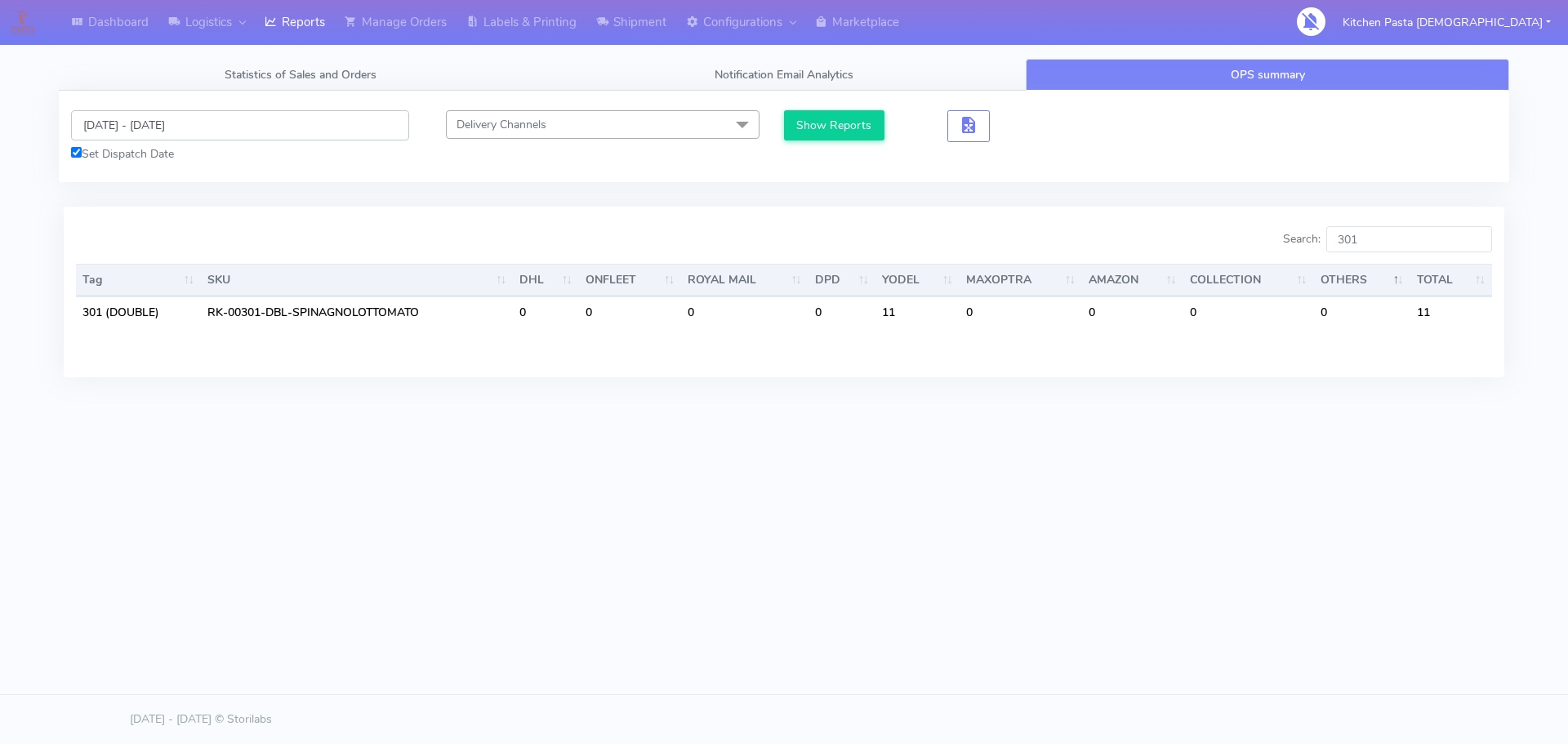
click at [218, 122] on input "[DATE] - [DATE]" at bounding box center [241, 125] width 338 height 30
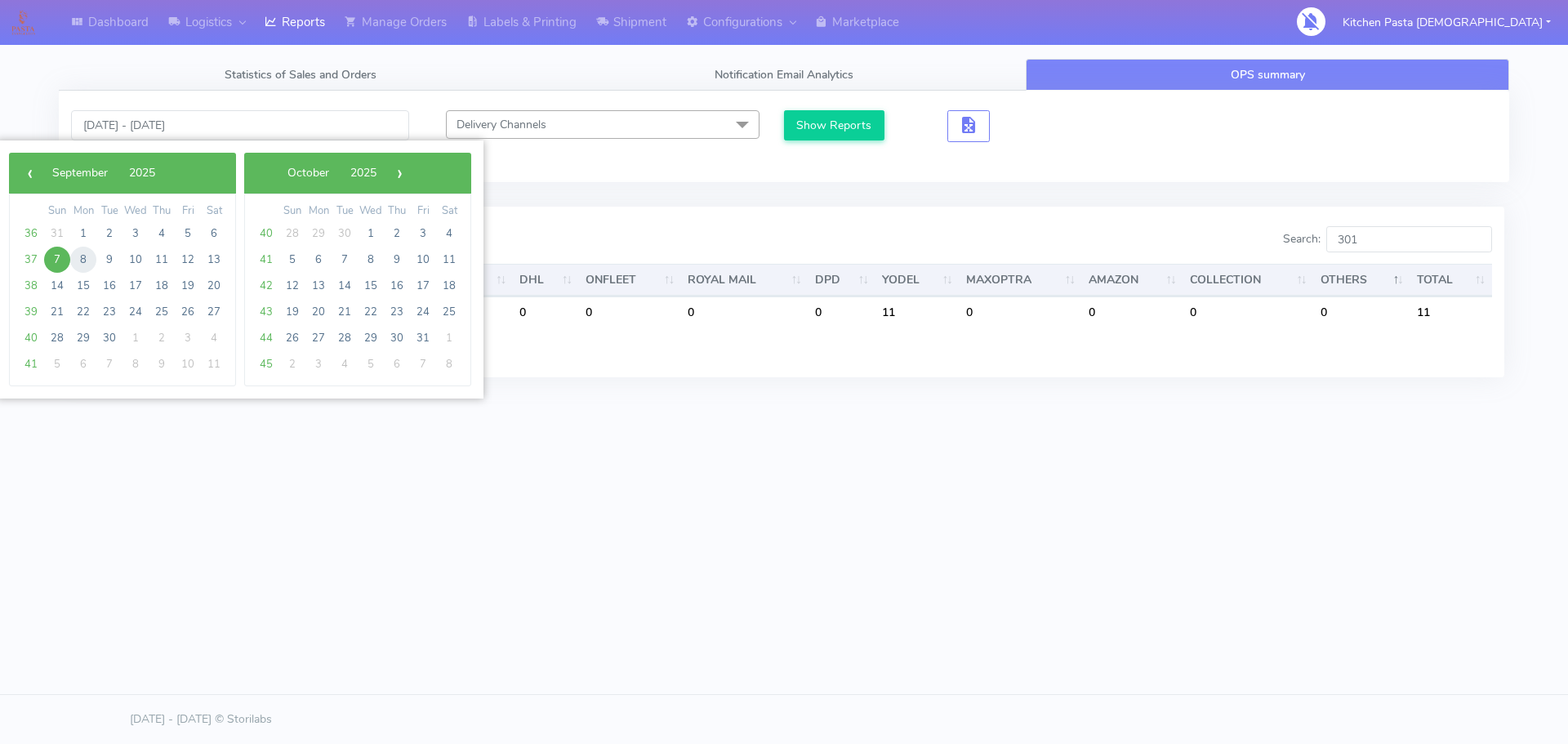
click at [78, 256] on span "8" at bounding box center [83, 259] width 26 height 26
click at [80, 256] on span "8" at bounding box center [83, 259] width 26 height 26
type input "[DATE] - [DATE]"
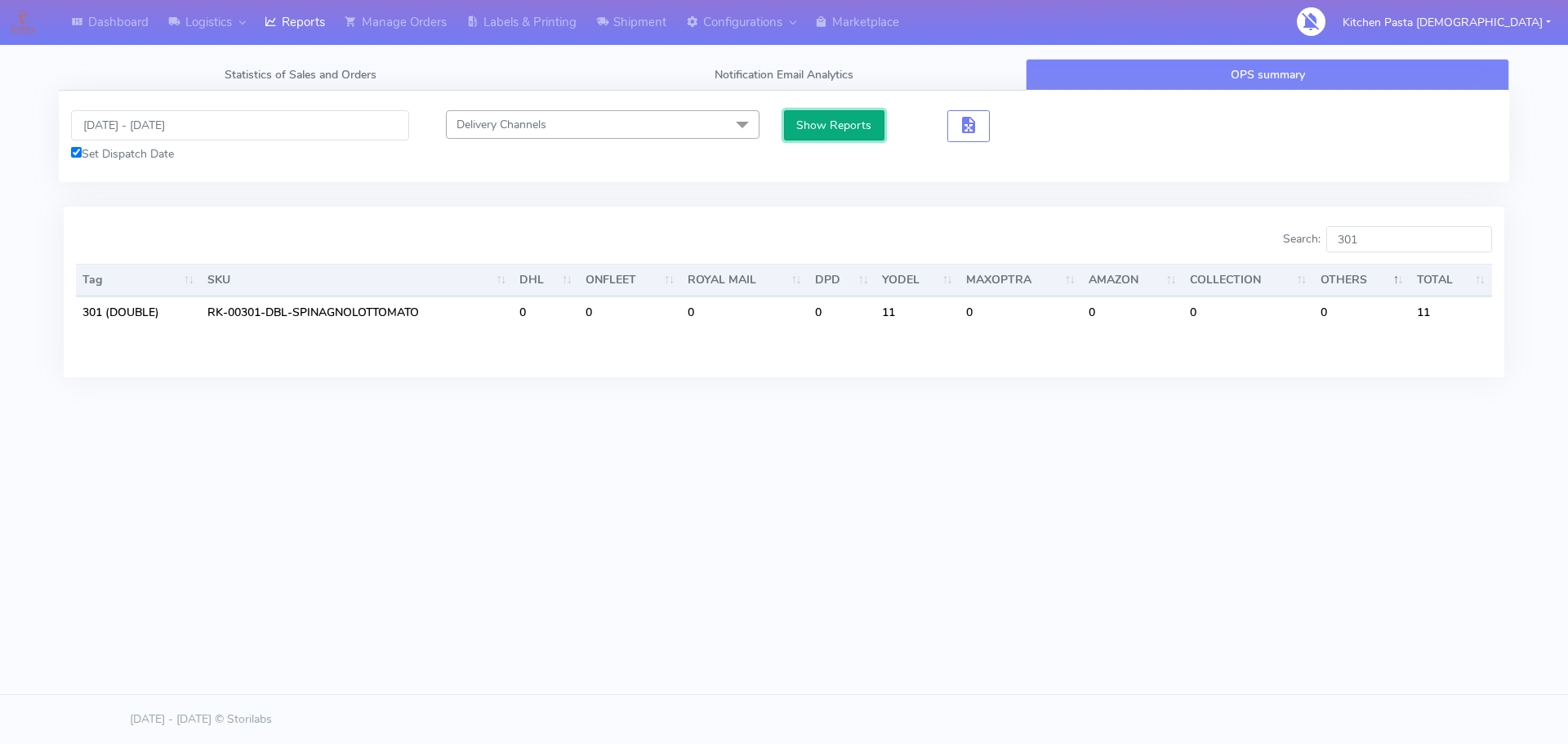
click at [809, 120] on button "Show Reports" at bounding box center [834, 125] width 100 height 30
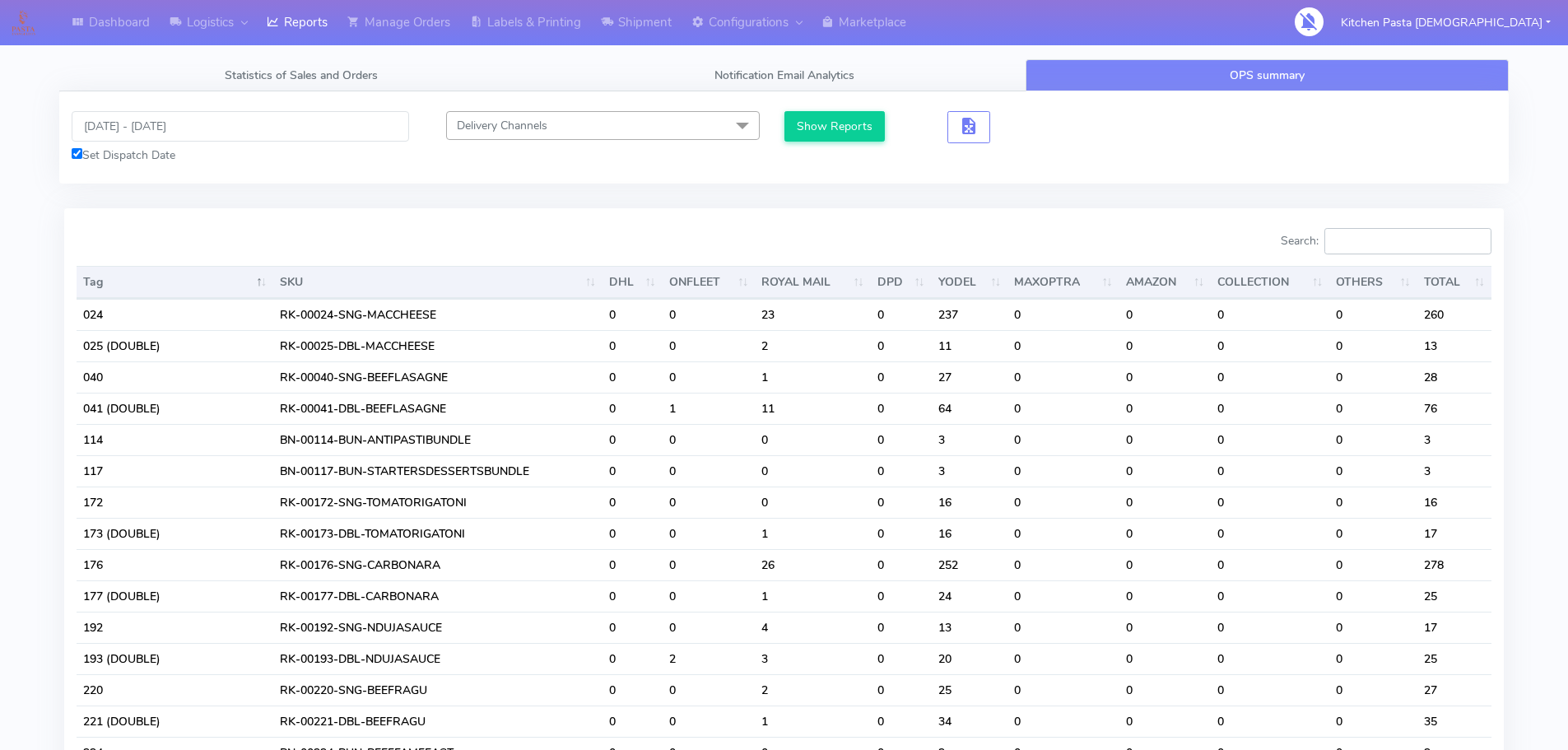
click at [1428, 232] on input "Search:" at bounding box center [1408, 241] width 168 height 26
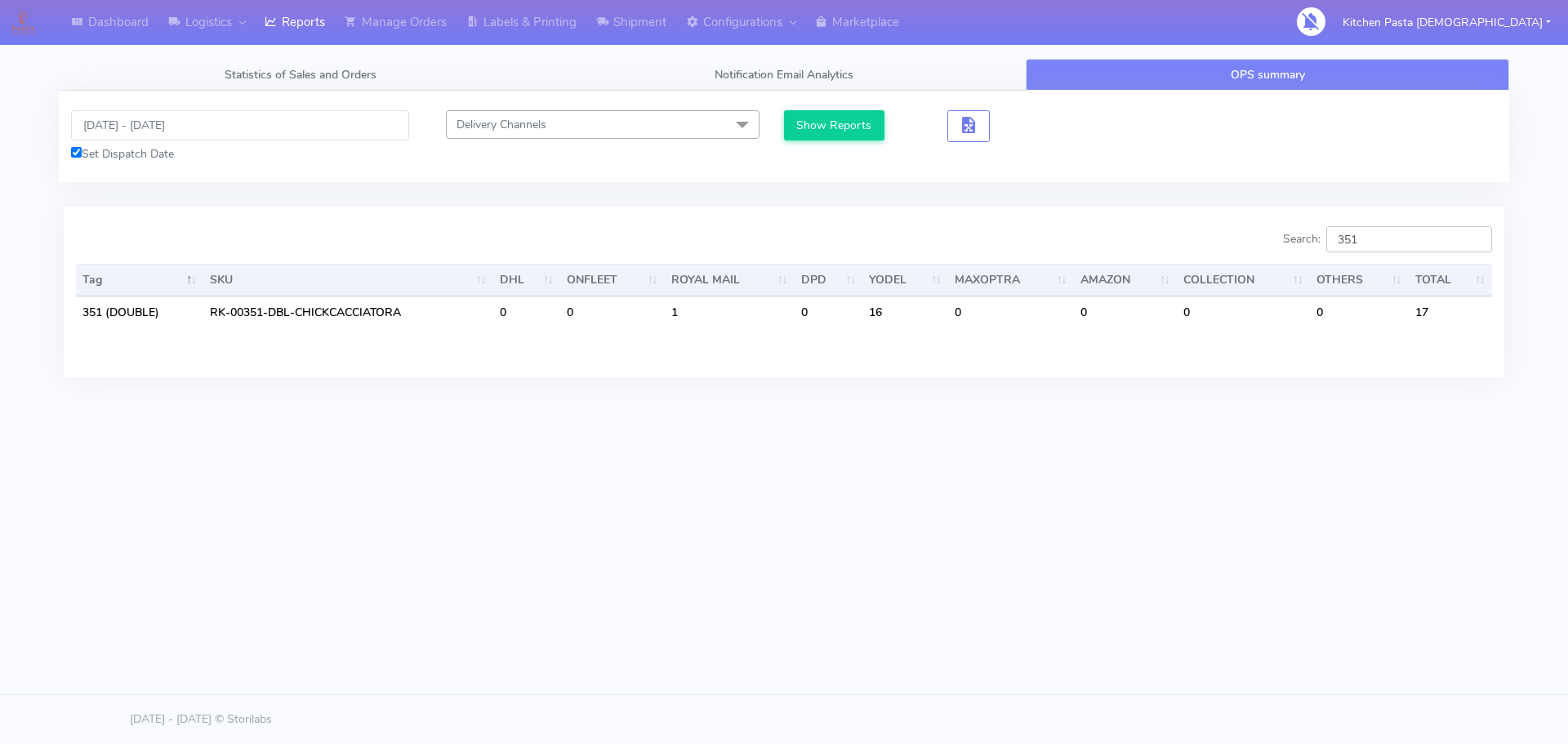
click at [1394, 240] on input "351" at bounding box center [1410, 239] width 166 height 26
click at [1364, 236] on input "351" at bounding box center [1410, 239] width 166 height 26
click at [1395, 241] on input "351" at bounding box center [1410, 239] width 166 height 26
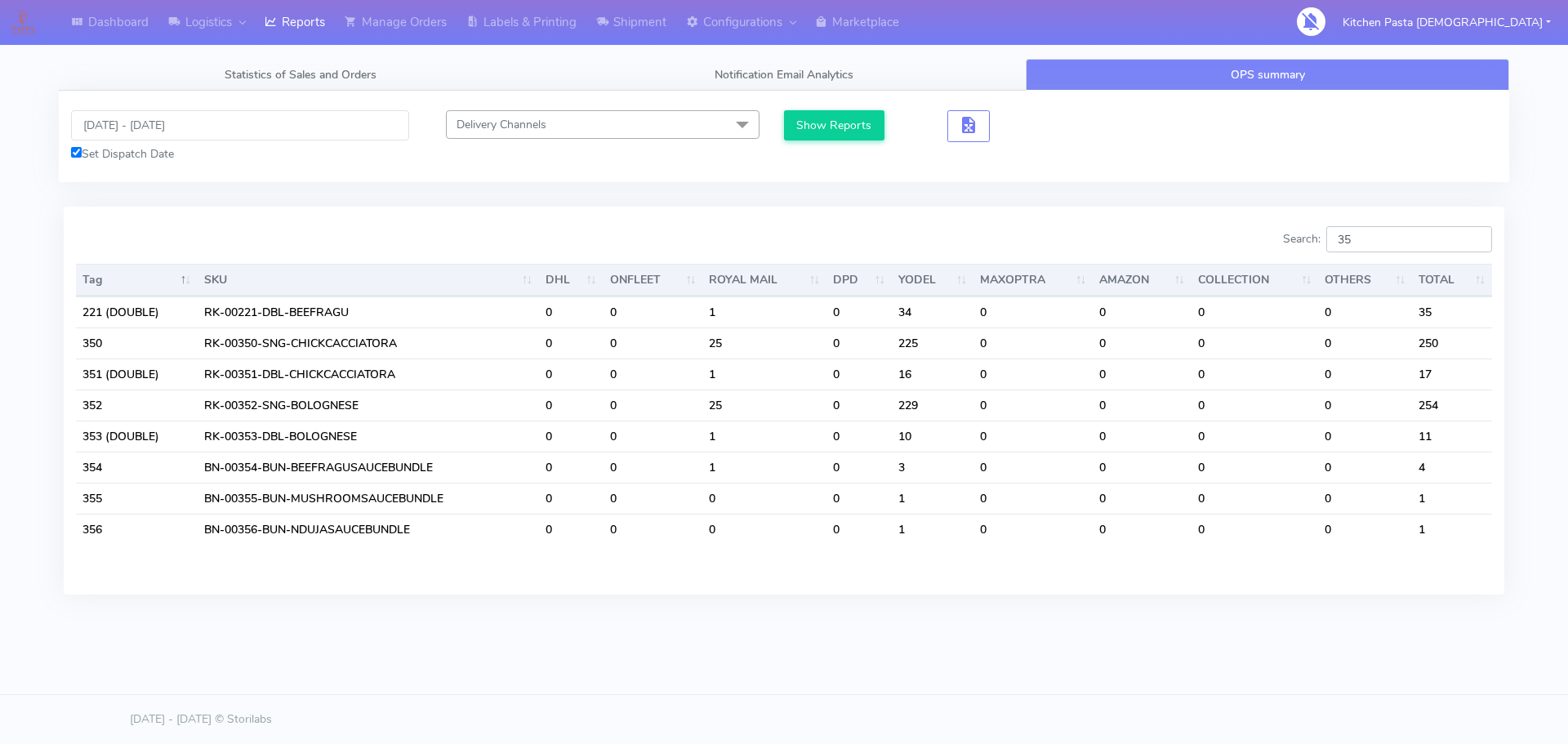
type input "3"
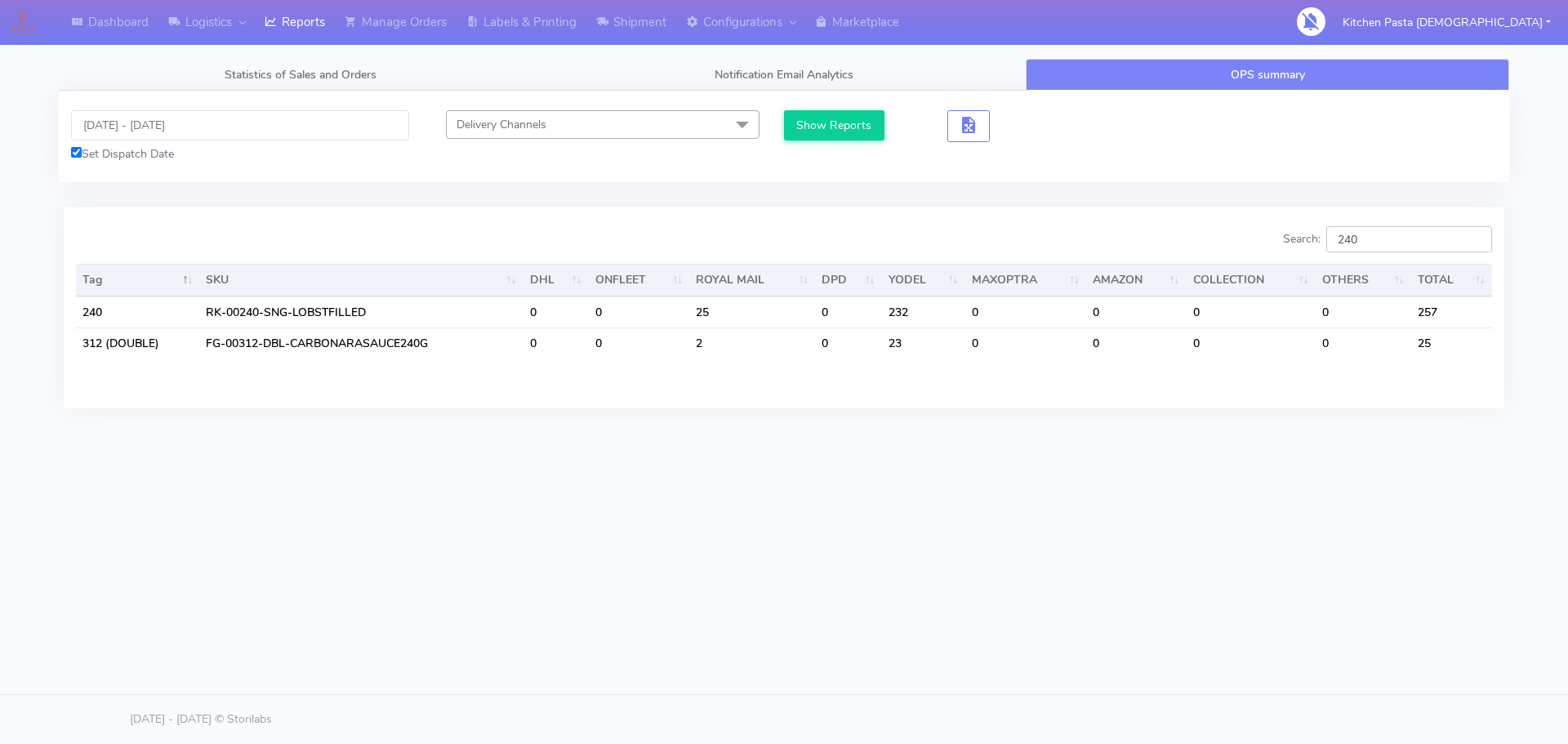
type input "240"
click at [251, 126] on input "[DATE] - [DATE]" at bounding box center [241, 125] width 338 height 30
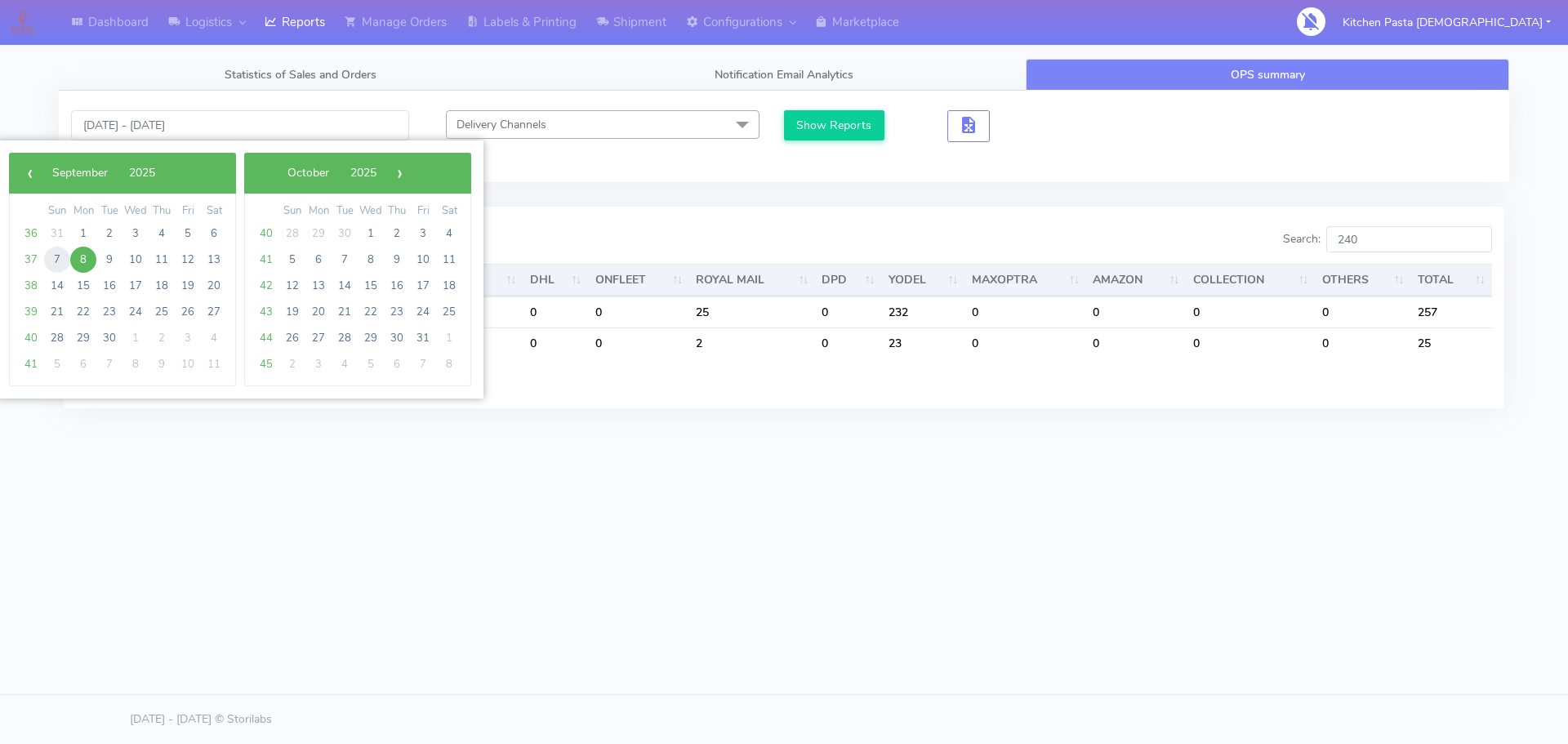
click at [61, 260] on span "7" at bounding box center [57, 259] width 26 height 26
type input "[DATE] - [DATE]"
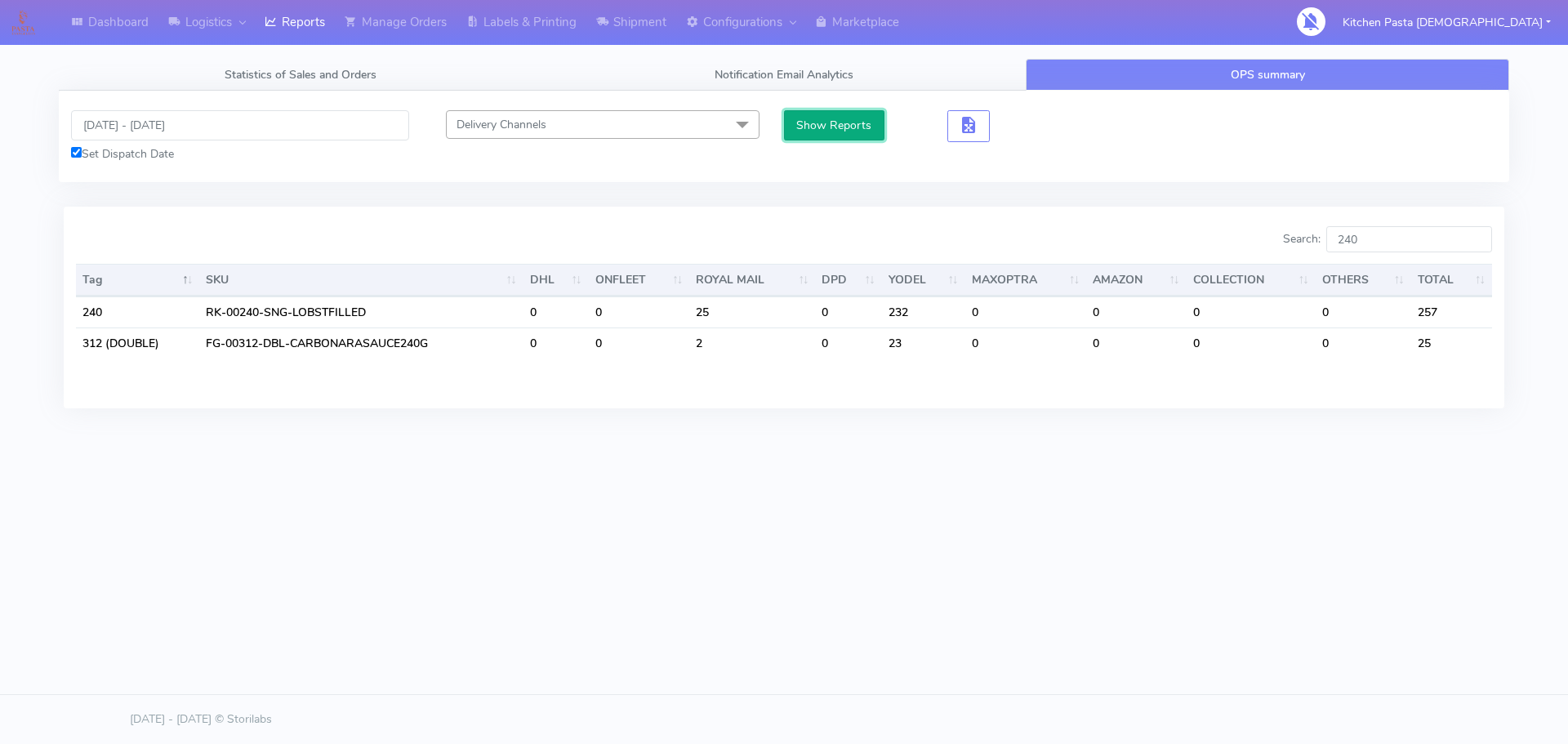
click at [830, 124] on button "Show Reports" at bounding box center [834, 125] width 100 height 30
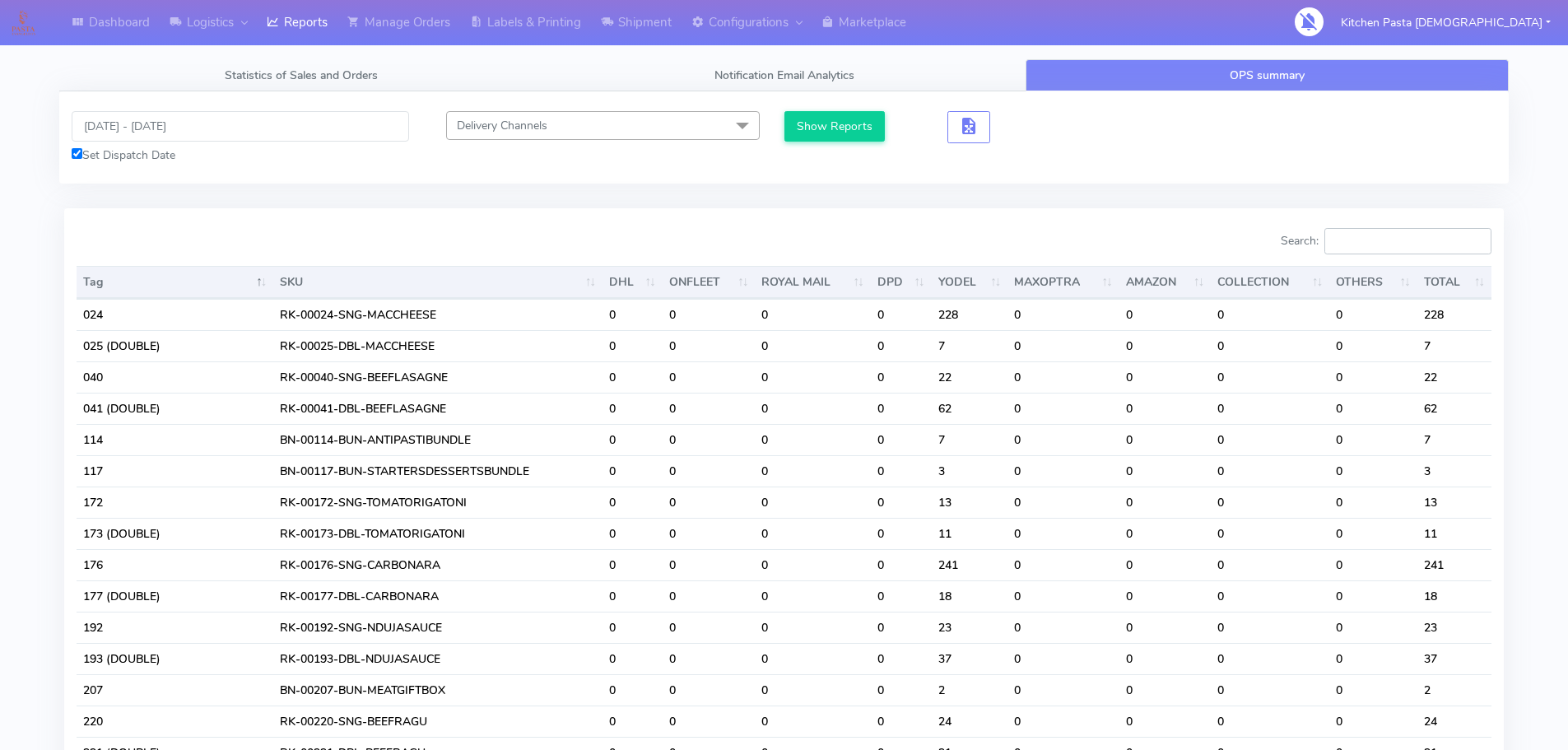
click at [1402, 245] on input "Search:" at bounding box center [1408, 241] width 168 height 26
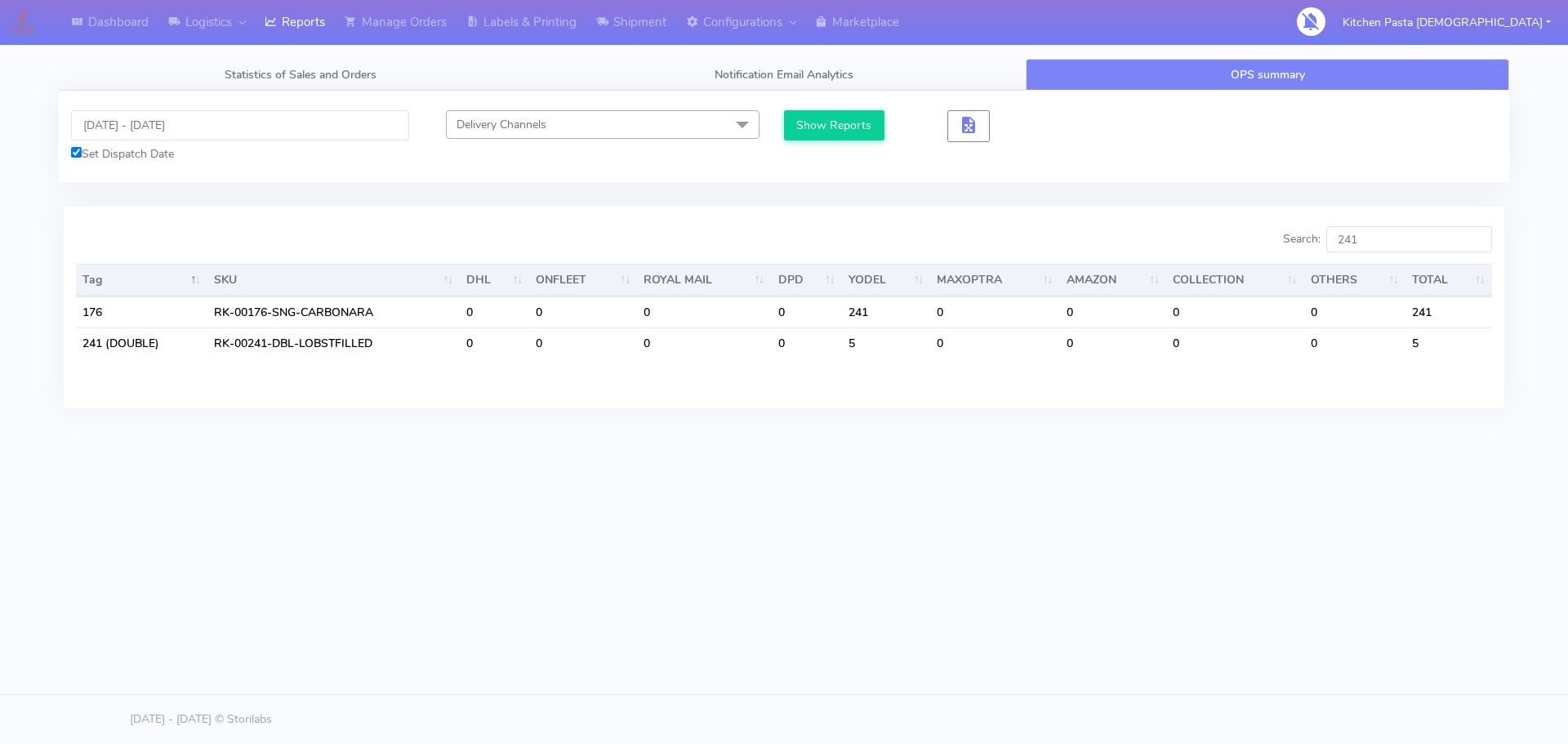
drag, startPoint x: 1415, startPoint y: 224, endPoint x: 1297, endPoint y: 230, distance: 118.2
click at [1297, 230] on div "Search: 241 Tag SKU DHL ONFLEET ROYAL MAIL DPD YODEL MAXOPTRA AMAZON COLLECTION…" at bounding box center [784, 307] width 1440 height 201
drag, startPoint x: 1390, startPoint y: 241, endPoint x: 1314, endPoint y: 244, distance: 76.1
click at [1324, 244] on label "Search: 241" at bounding box center [1387, 239] width 209 height 26
type input "177"
